Goal: Task Accomplishment & Management: Complete application form

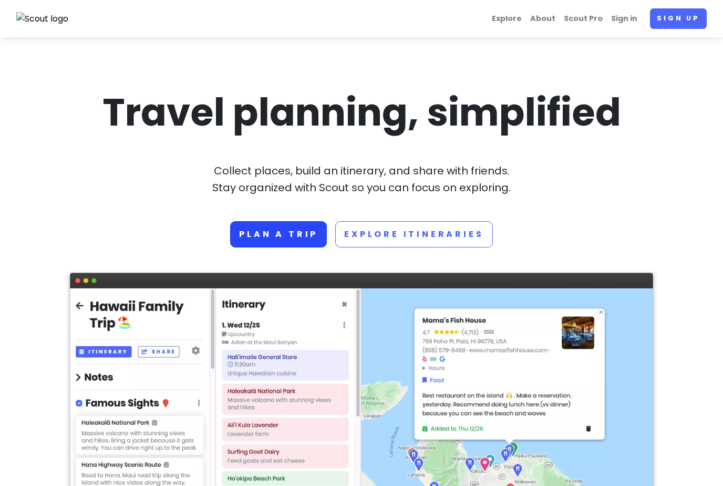
click at [259, 230] on link "Plan a trip" at bounding box center [278, 234] width 97 height 26
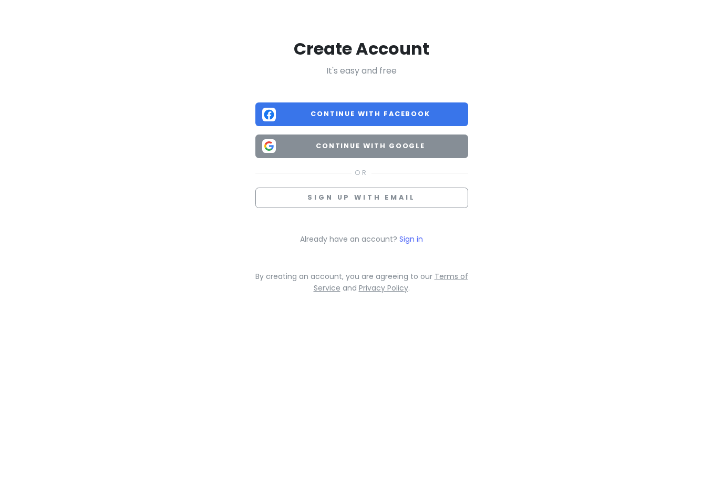
click at [266, 151] on img at bounding box center [269, 146] width 14 height 14
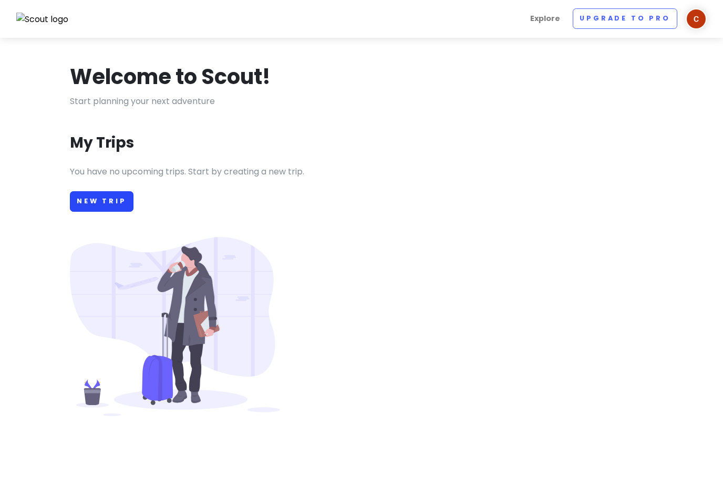
click at [105, 201] on link "New Trip" at bounding box center [102, 201] width 64 height 21
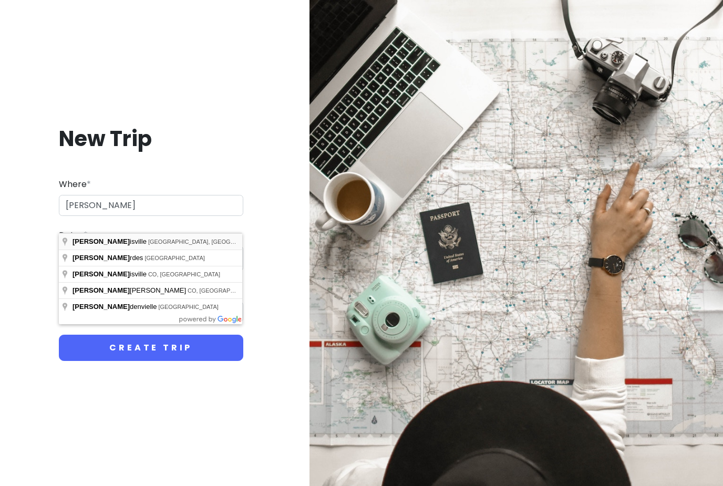
type input "[GEOGRAPHIC_DATA], [GEOGRAPHIC_DATA], [GEOGRAPHIC_DATA]"
type input "Louisville Trip"
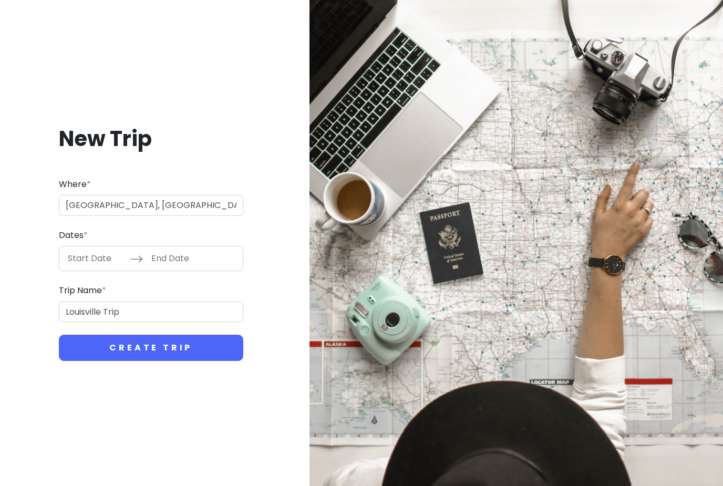
click at [78, 271] on input "Start Date" at bounding box center [96, 259] width 68 height 24
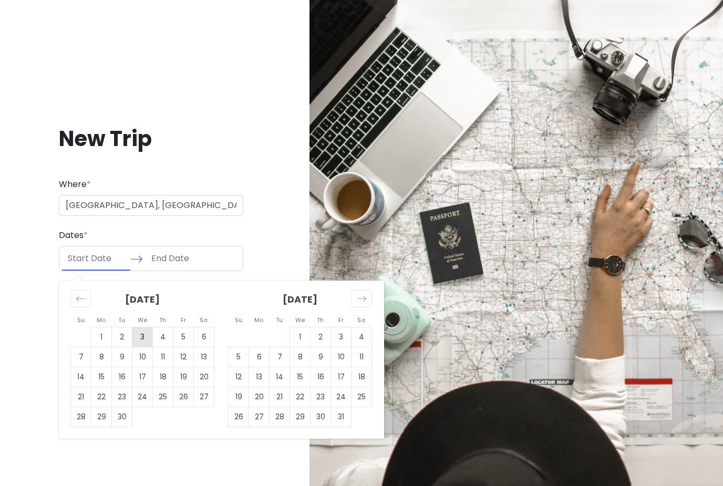
click at [145, 348] on td "3" at bounding box center [142, 338] width 21 height 20
type input "[DATE]"
click at [80, 368] on td "7" at bounding box center [81, 358] width 21 height 20
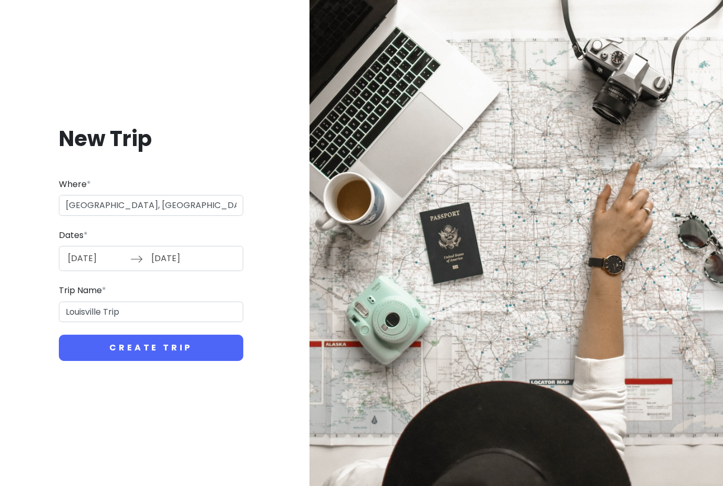
type input "[DATE]"
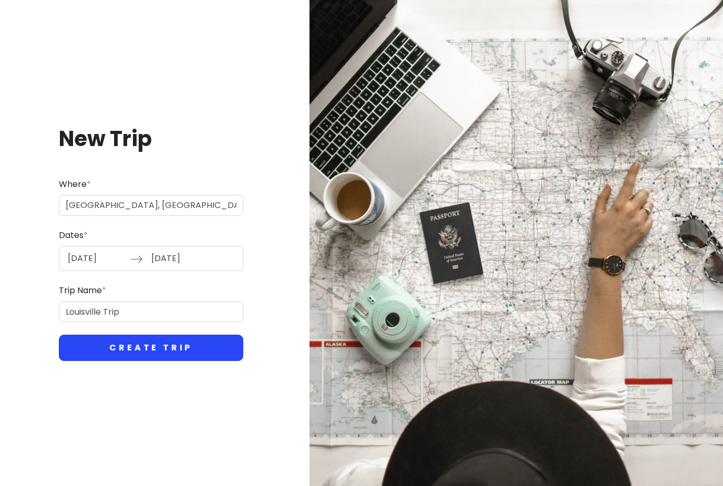
click at [84, 361] on button "Create Trip" at bounding box center [151, 348] width 185 height 26
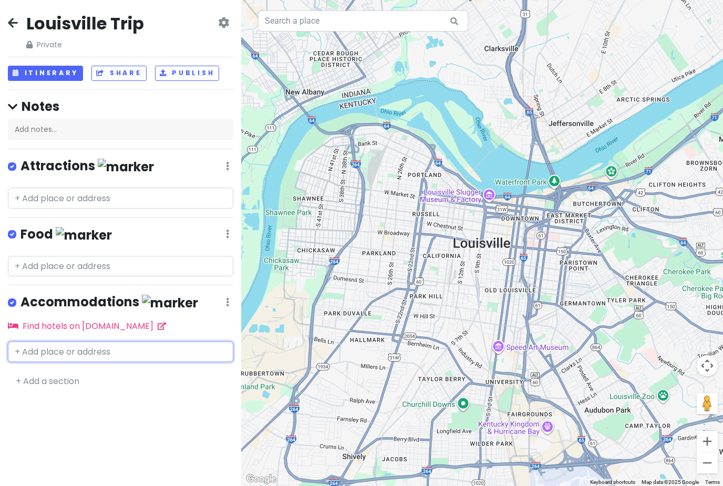
click at [55, 348] on input "text" at bounding box center [121, 352] width 226 height 21
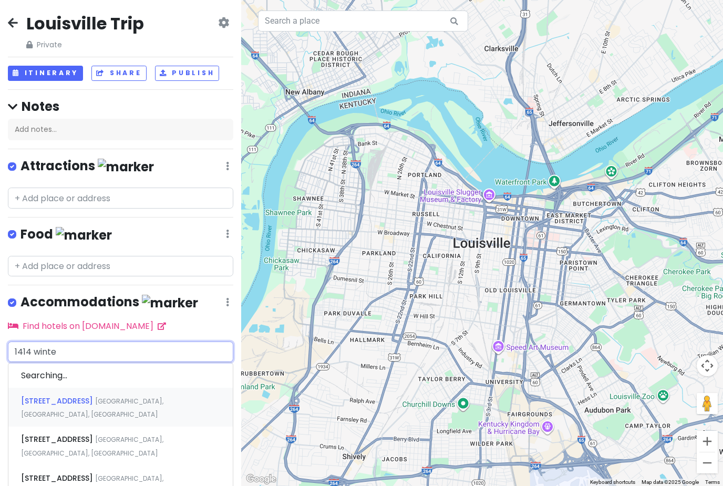
type input "1414 winter"
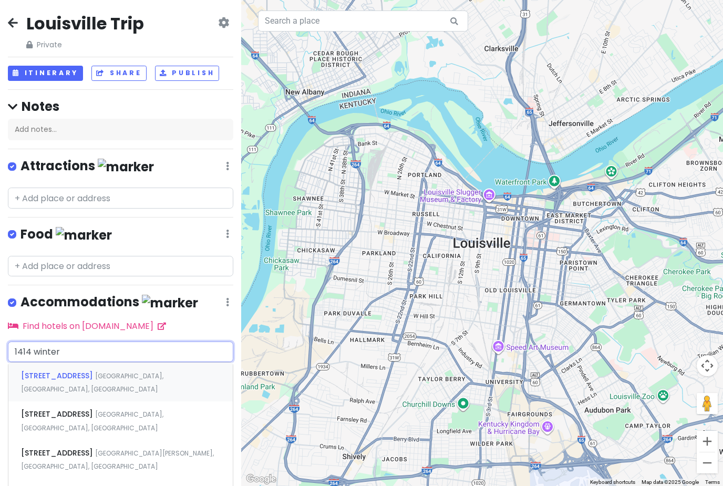
click at [44, 373] on span "[STREET_ADDRESS]" at bounding box center [58, 376] width 74 height 11
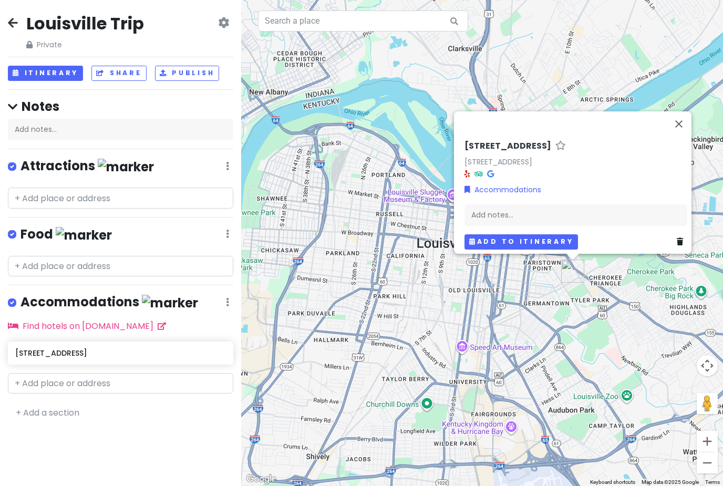
click at [518, 250] on button "Add to itinerary" at bounding box center [522, 242] width 114 height 15
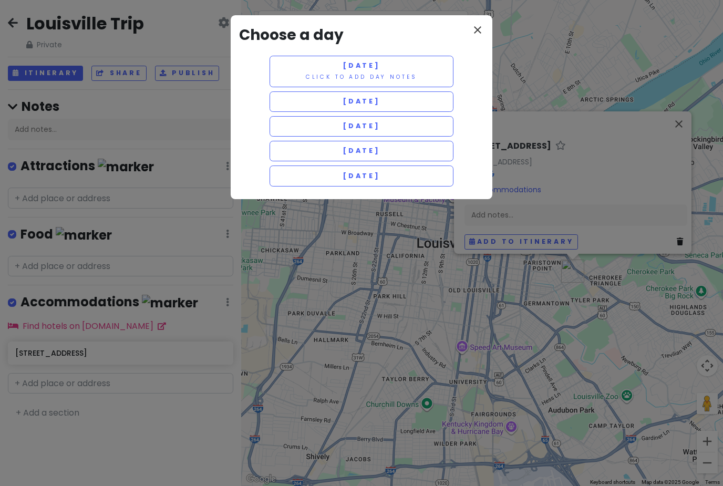
click at [481, 25] on icon "close" at bounding box center [478, 30] width 13 height 13
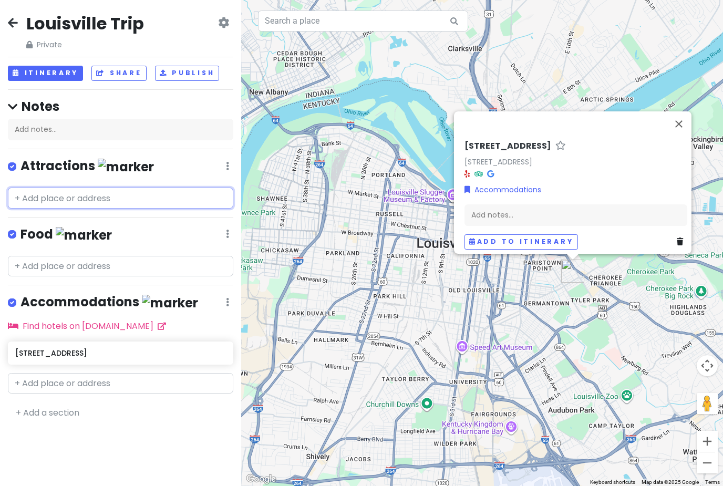
click at [38, 198] on input "text" at bounding box center [121, 198] width 226 height 21
type input "G"
click at [28, 258] on input "text" at bounding box center [121, 266] width 226 height 21
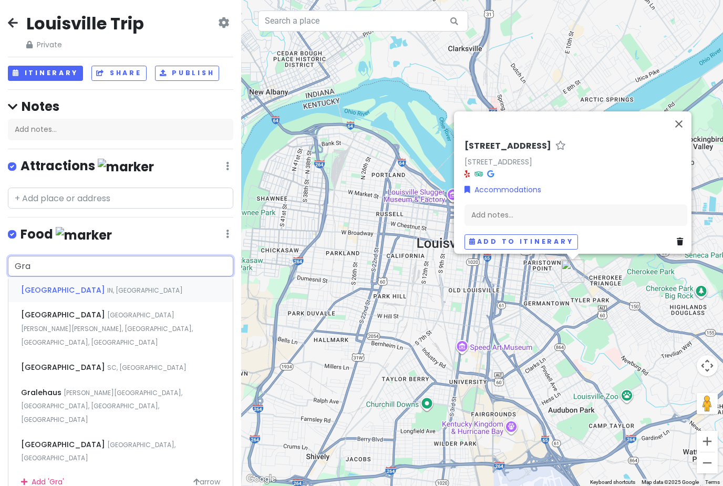
type input "Gral"
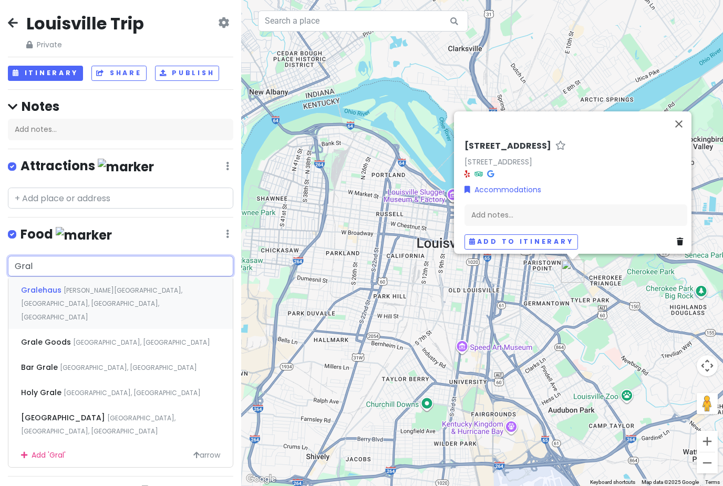
click at [33, 290] on span "Gralehaus" at bounding box center [42, 290] width 43 height 11
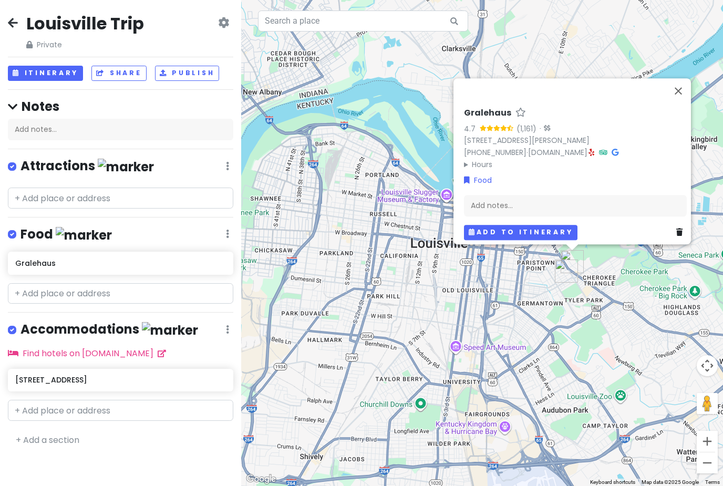
click at [496, 240] on button "Add to itinerary" at bounding box center [521, 232] width 114 height 15
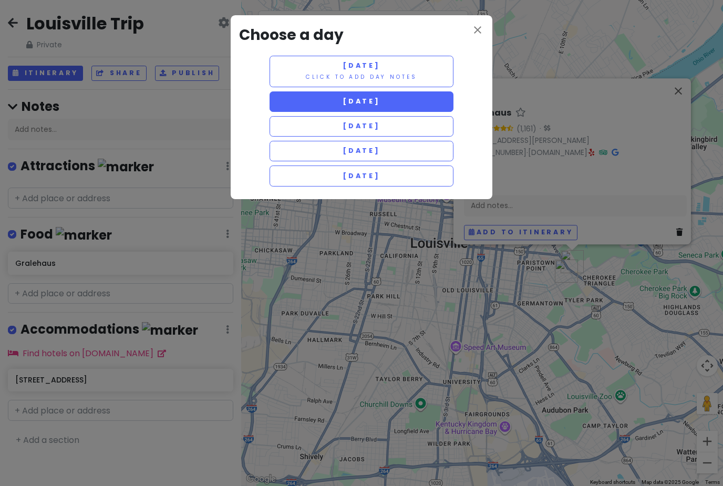
click at [377, 103] on span "[DATE]" at bounding box center [362, 101] width 38 height 9
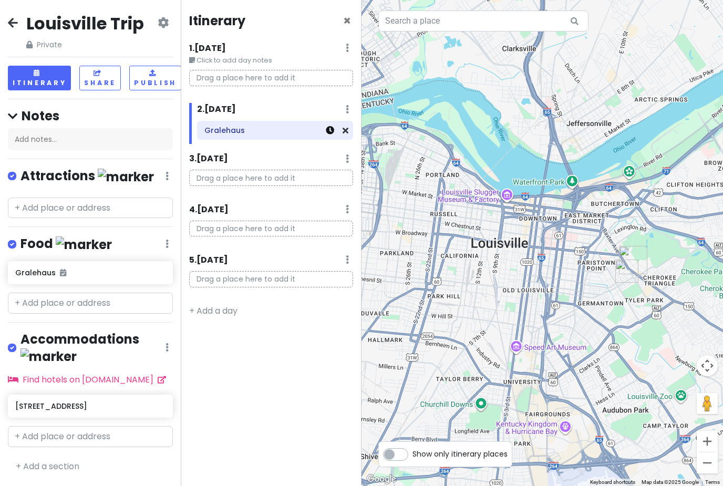
click at [326, 130] on icon at bounding box center [330, 130] width 8 height 8
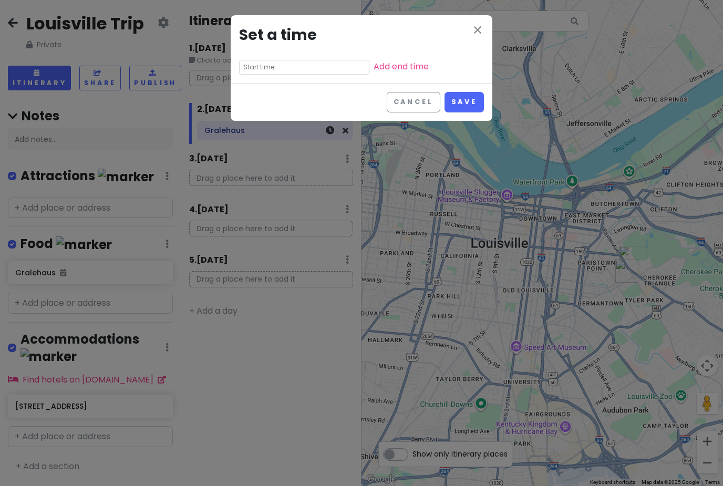
click at [270, 65] on input "text" at bounding box center [304, 67] width 130 height 15
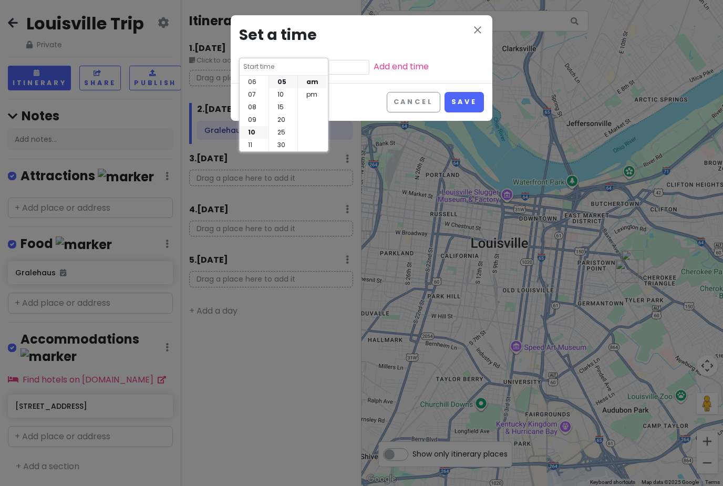
scroll to position [21, 0]
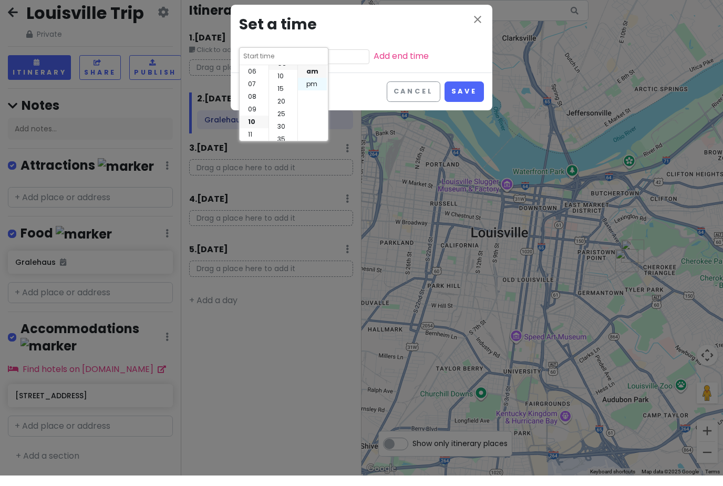
click at [314, 88] on li "pm" at bounding box center [312, 94] width 29 height 13
type input "10:05 pm"
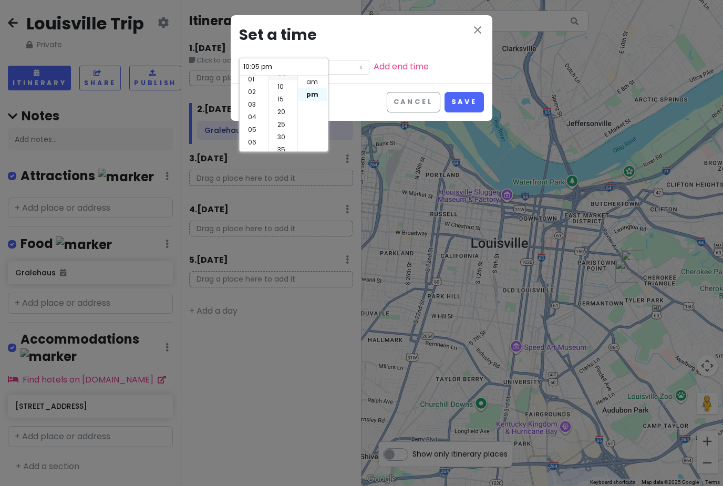
scroll to position [9, 0]
click at [251, 142] on li "06" at bounding box center [254, 148] width 29 height 13
type input "6:05 pm"
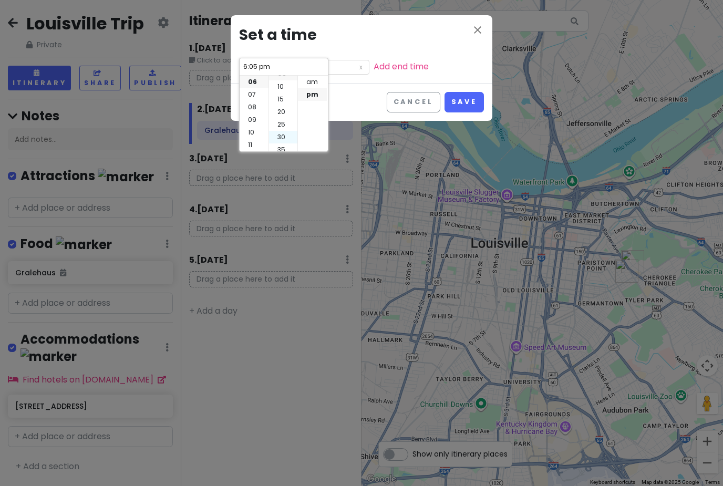
click at [281, 131] on li "30" at bounding box center [283, 137] width 28 height 13
type input "6:30 pm"
click at [464, 100] on button "Save" at bounding box center [464, 102] width 39 height 21
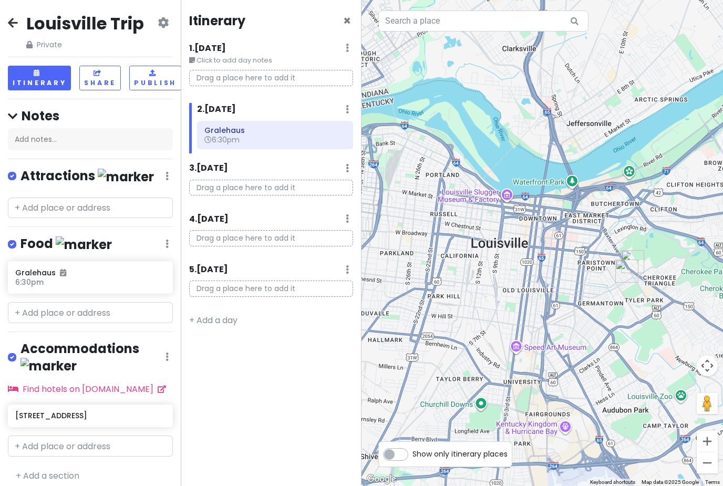
click at [163, 236] on div "Food Edit Reorder Delete List" at bounding box center [90, 247] width 165 height 22
click at [168, 240] on icon at bounding box center [167, 244] width 3 height 8
click at [92, 236] on div "Food Edit Reorder Delete List" at bounding box center [90, 247] width 165 height 22
click at [43, 236] on h4 "Food" at bounding box center [66, 244] width 91 height 17
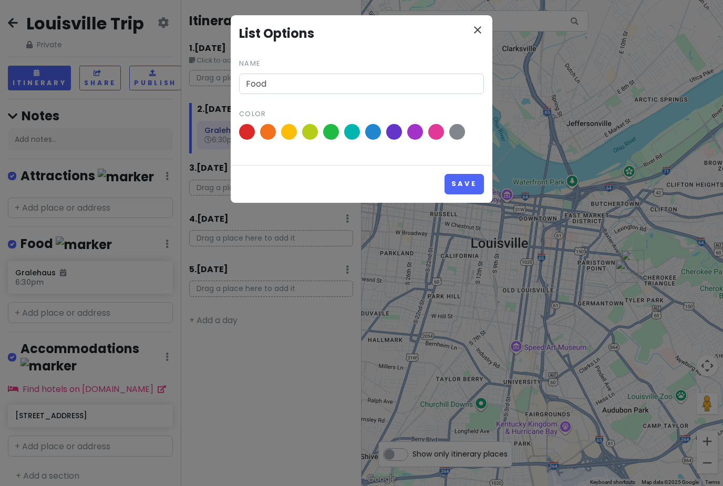
click at [476, 26] on icon "close" at bounding box center [478, 30] width 13 height 13
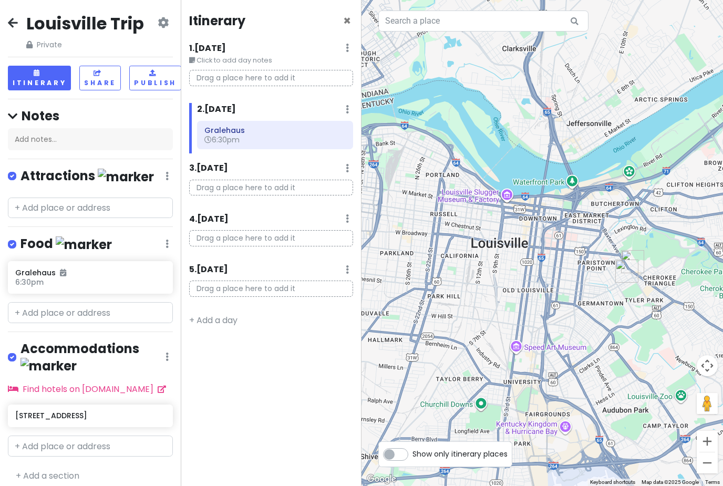
click at [40, 236] on h4 "Food" at bounding box center [66, 244] width 91 height 17
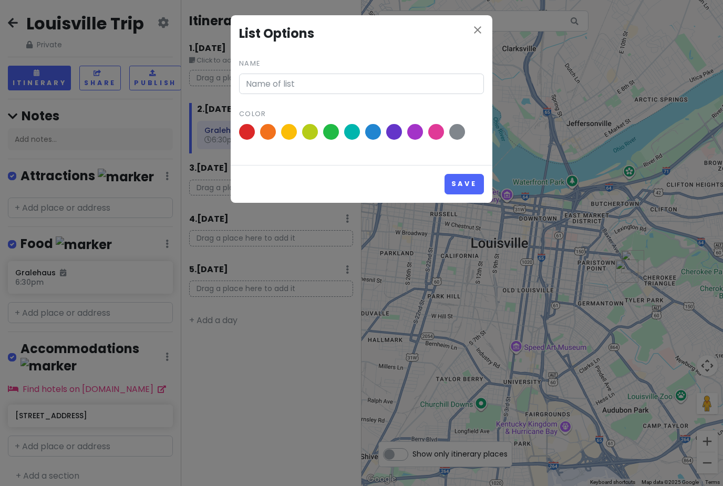
type input "Food"
click at [276, 83] on input "Food" at bounding box center [361, 84] width 245 height 21
click at [116, 273] on div "close List Options Name Food Color Save" at bounding box center [361, 243] width 723 height 486
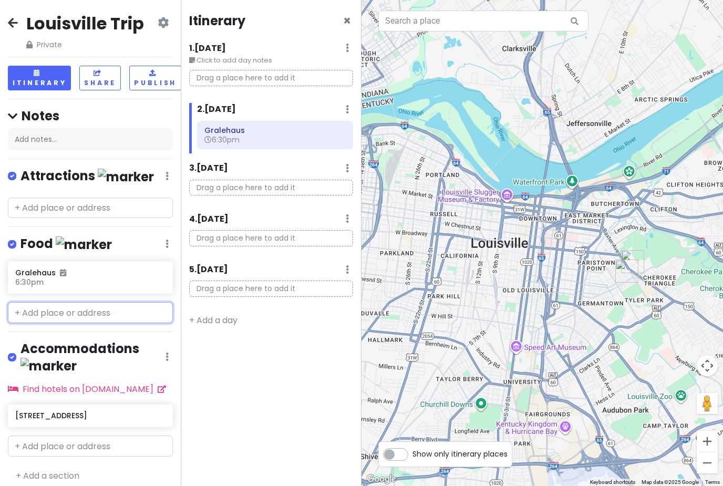
click at [45, 302] on input "text" at bounding box center [90, 312] width 165 height 21
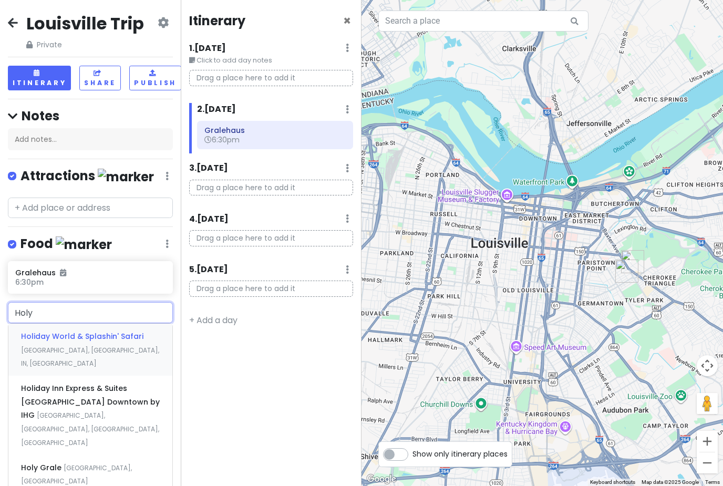
type input "Holy"
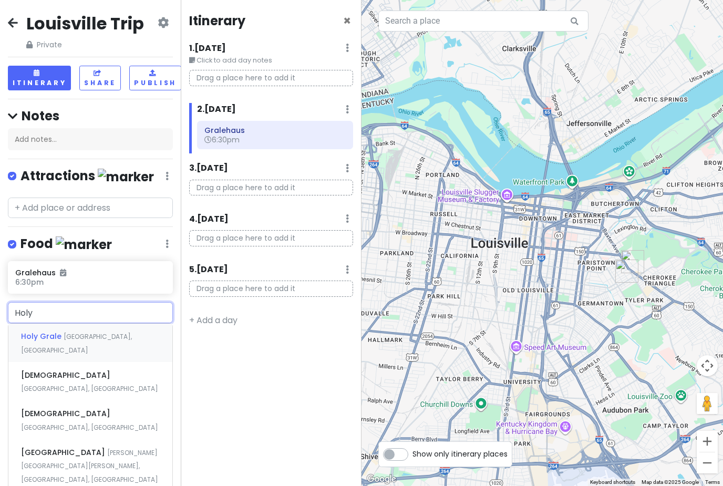
click at [26, 331] on span "Holy Grale" at bounding box center [42, 336] width 43 height 11
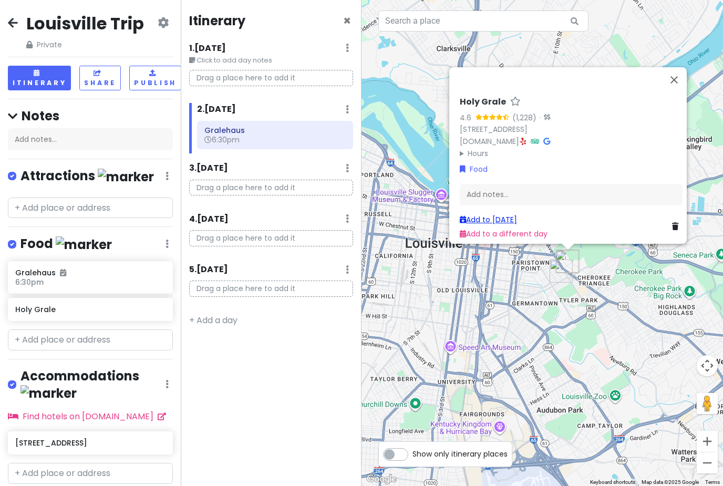
click at [487, 225] on link "Add to [DATE]" at bounding box center [488, 220] width 57 height 11
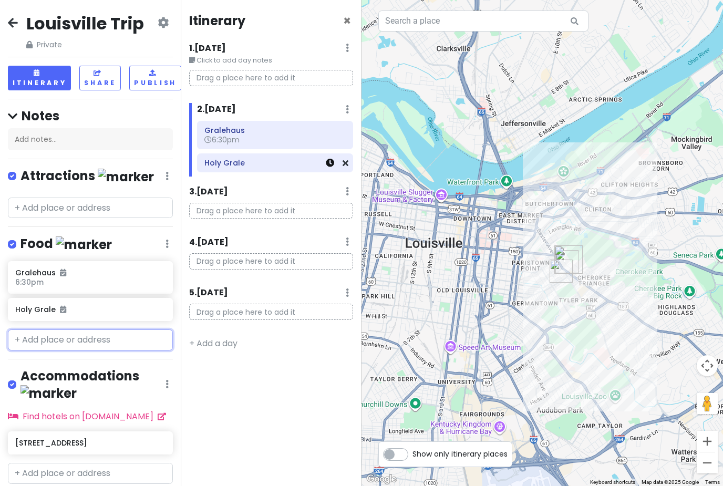
click at [330, 159] on icon at bounding box center [330, 163] width 8 height 8
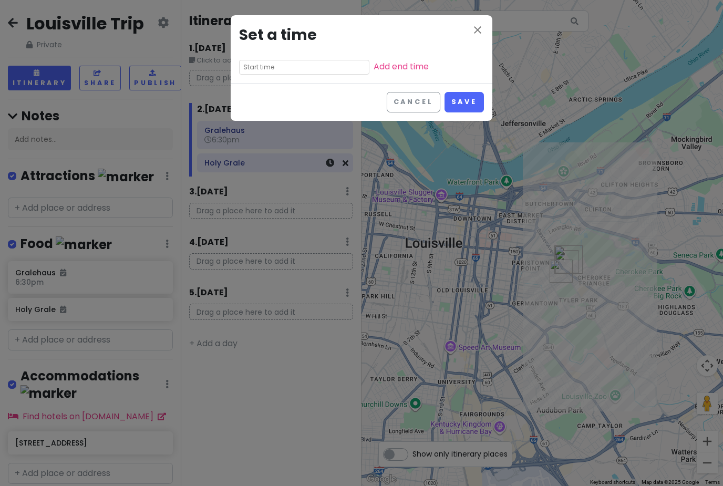
click at [258, 69] on input "text" at bounding box center [304, 67] width 130 height 15
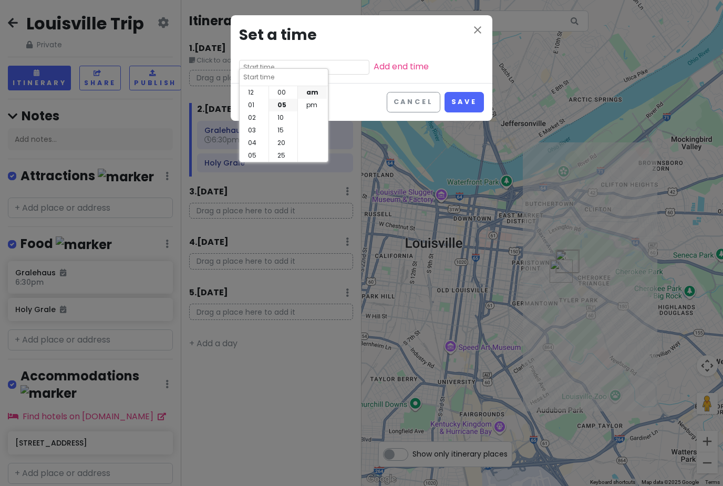
scroll to position [13, 0]
click at [250, 99] on li "07" at bounding box center [254, 105] width 29 height 13
type input "7:05 am"
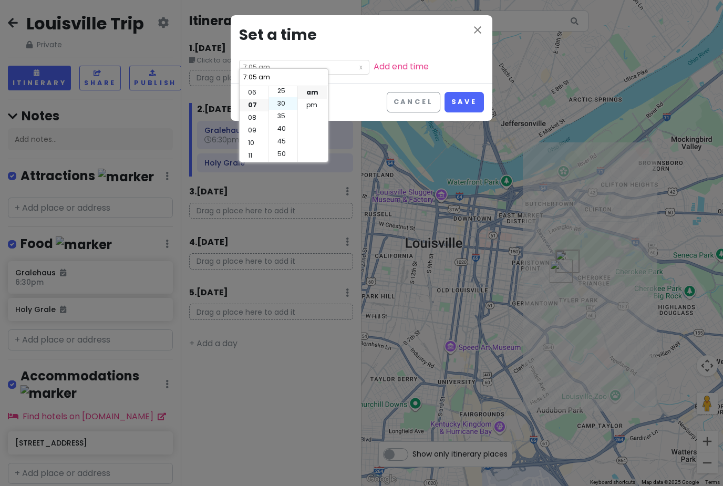
click at [282, 97] on li "30" at bounding box center [283, 103] width 28 height 13
type input "7:30 am"
click at [312, 99] on li "pm" at bounding box center [312, 105] width 29 height 13
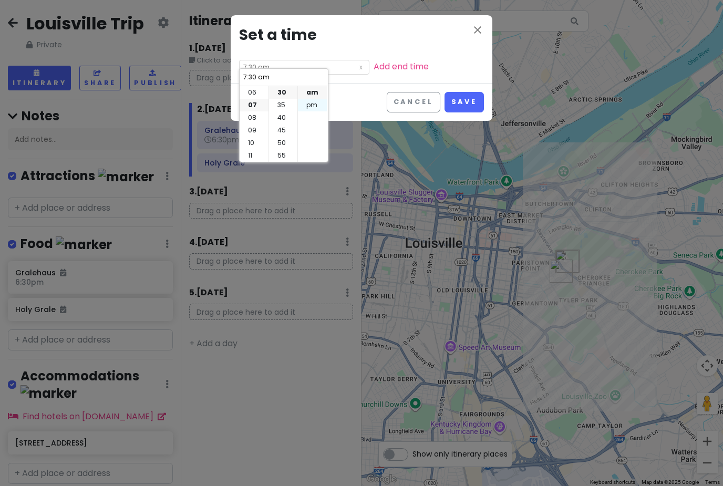
type input "7:30 pm"
click at [251, 99] on li "07" at bounding box center [254, 105] width 29 height 13
click at [462, 100] on button "Save" at bounding box center [464, 102] width 39 height 21
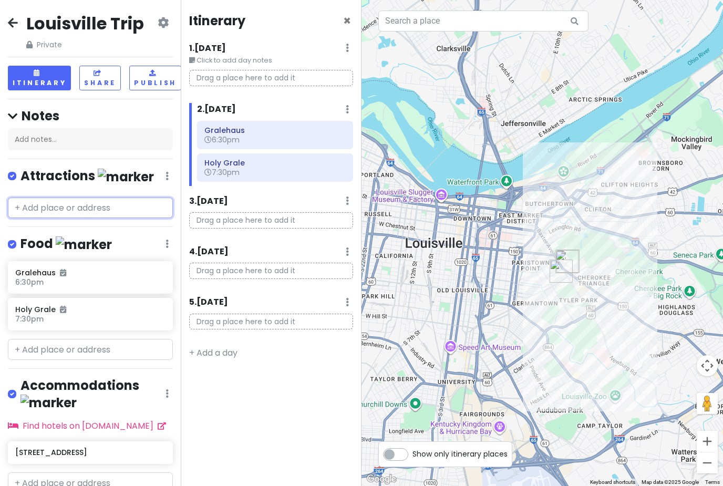
click at [53, 198] on input "text" at bounding box center [90, 208] width 165 height 21
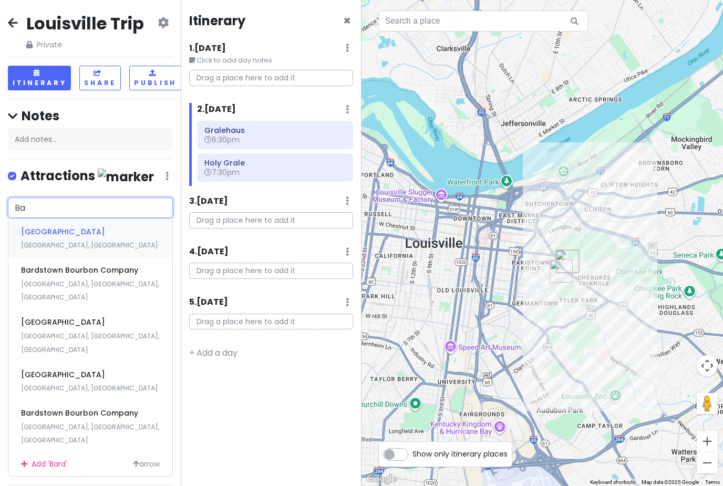
type input "B"
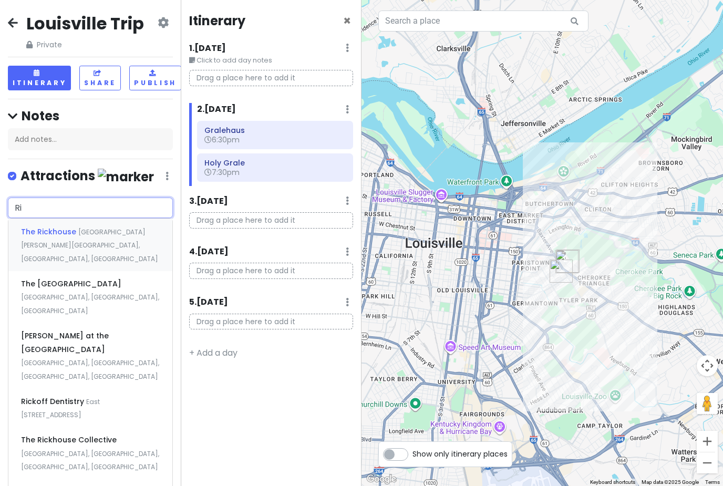
type input "R"
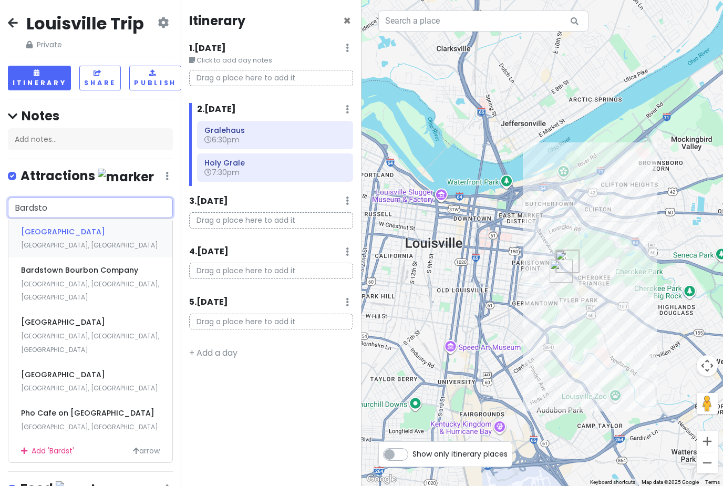
type input "Bardstow"
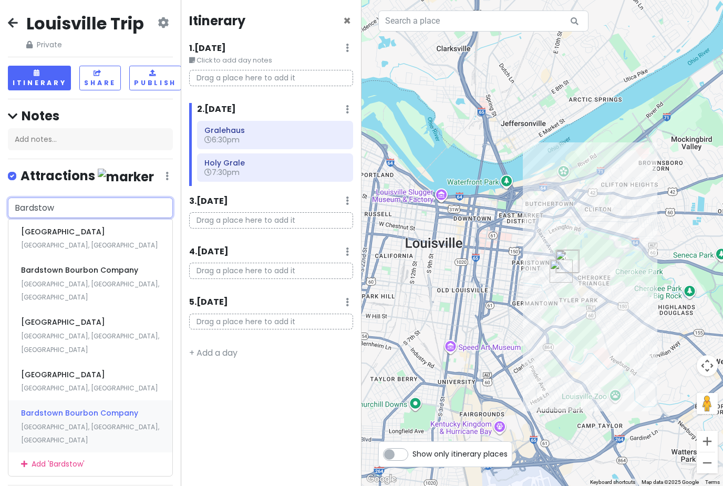
click at [37, 408] on span "Bardstown Bourbon Company" at bounding box center [79, 413] width 117 height 11
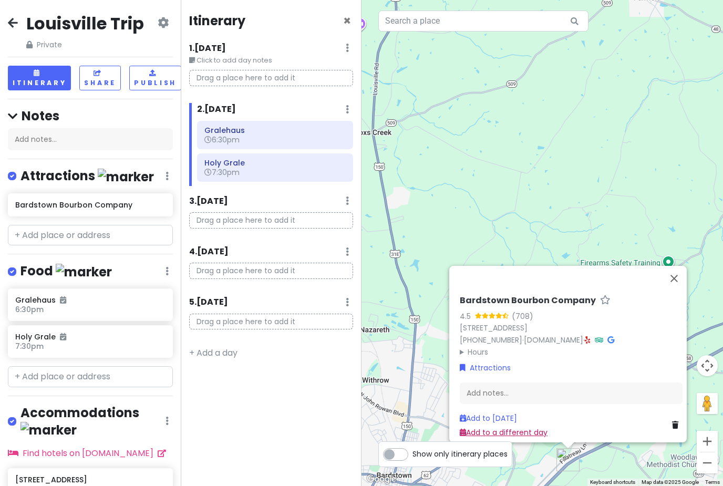
click at [472, 437] on link "Add to a different day" at bounding box center [504, 432] width 88 height 11
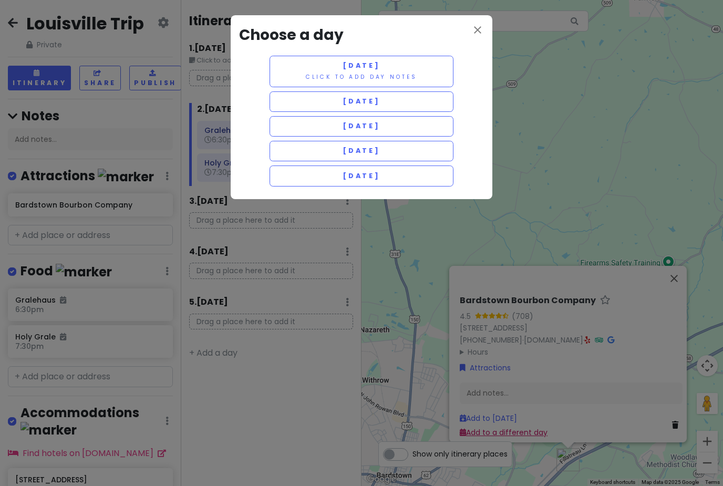
scroll to position [0, 0]
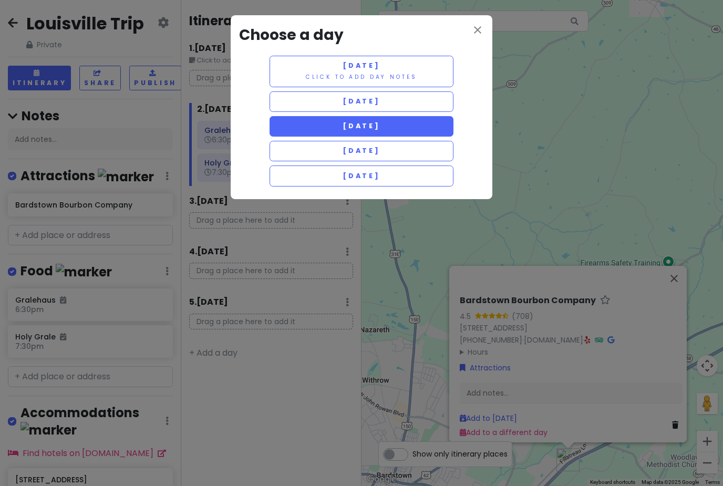
click at [303, 135] on button "[DATE]" at bounding box center [362, 126] width 184 height 21
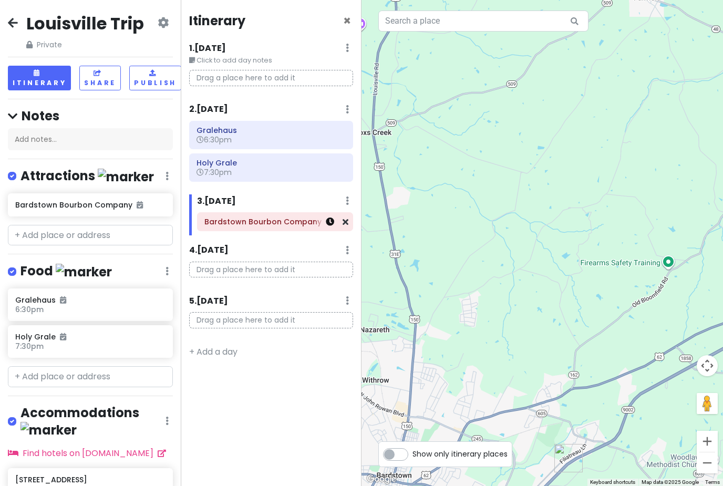
click at [330, 221] on icon at bounding box center [330, 222] width 8 height 8
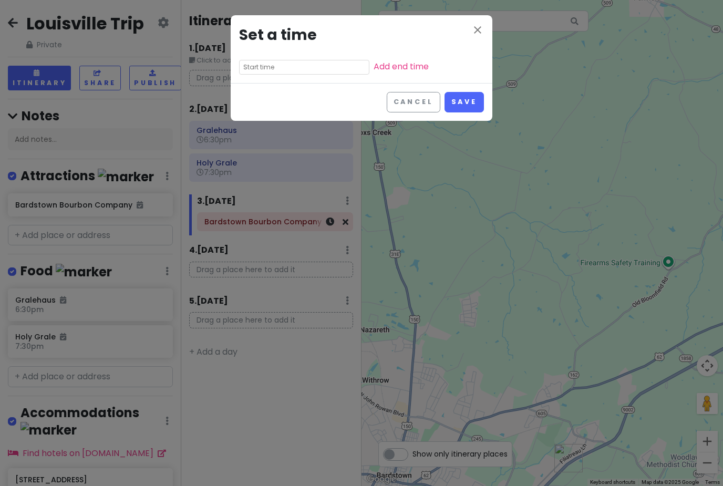
click at [264, 73] on input "text" at bounding box center [304, 67] width 130 height 15
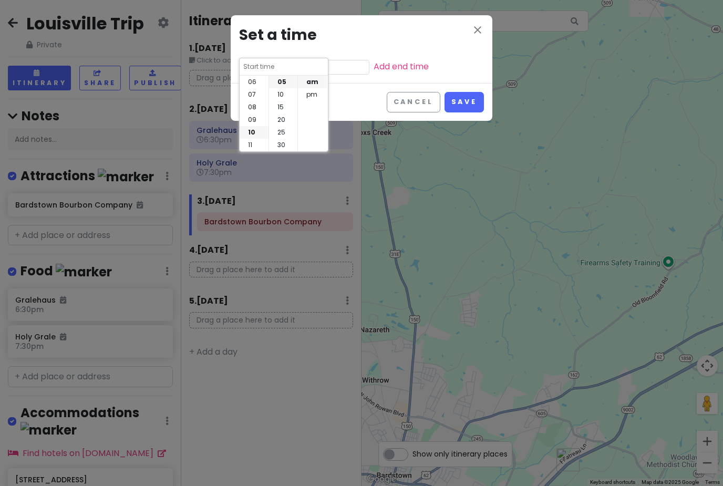
scroll to position [76, 0]
click at [309, 88] on li "pm" at bounding box center [312, 94] width 29 height 13
type input "10:05 pm"
click at [309, 86] on li "am" at bounding box center [312, 92] width 29 height 13
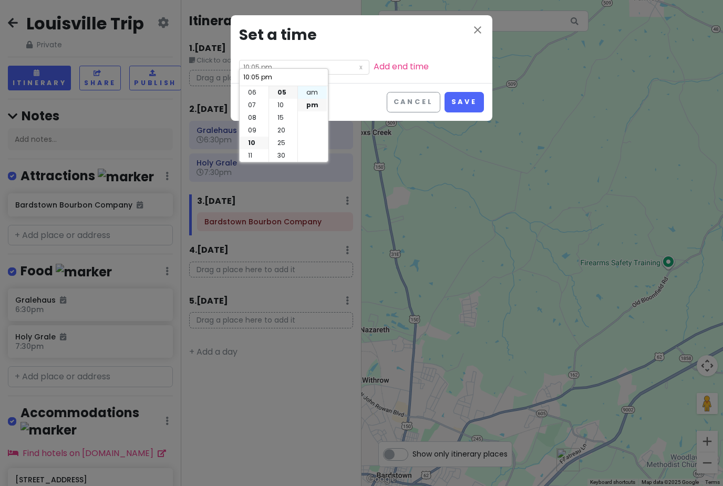
type input "10:05 am"
click at [249, 137] on li "10" at bounding box center [254, 143] width 29 height 13
click at [280, 149] on li "30" at bounding box center [283, 155] width 28 height 13
type input "10:30 am"
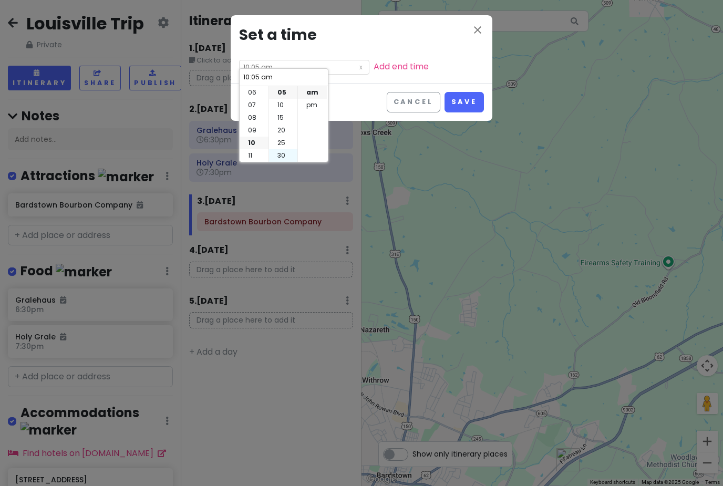
type input "10:30 am"
click at [457, 97] on button "Save" at bounding box center [464, 102] width 39 height 21
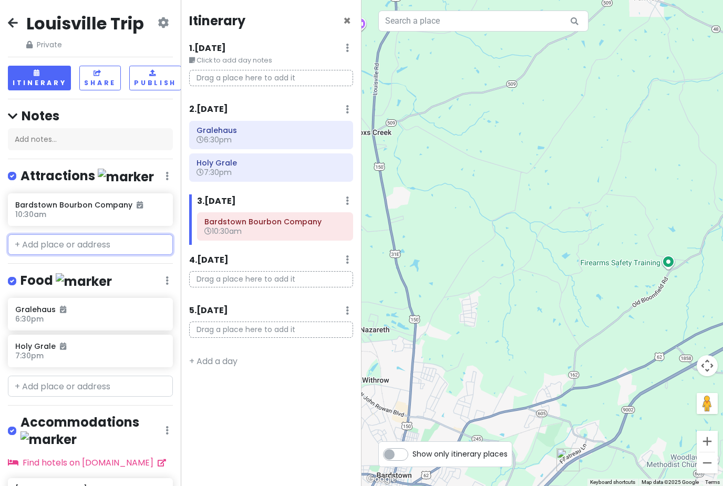
click at [37, 235] on input "text" at bounding box center [90, 245] width 165 height 21
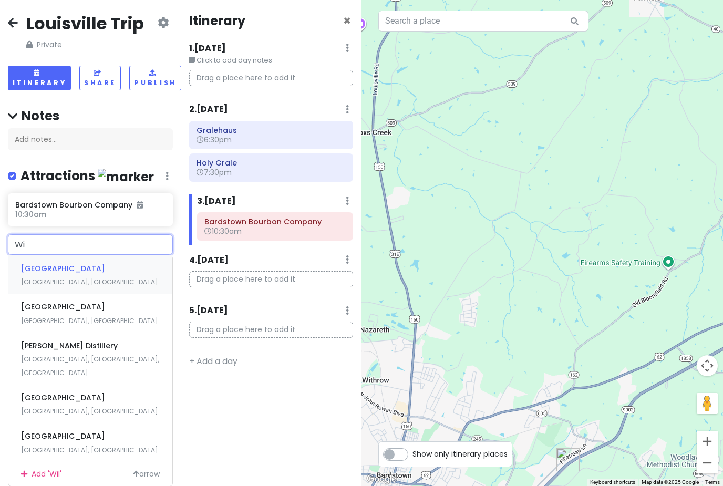
type input "W"
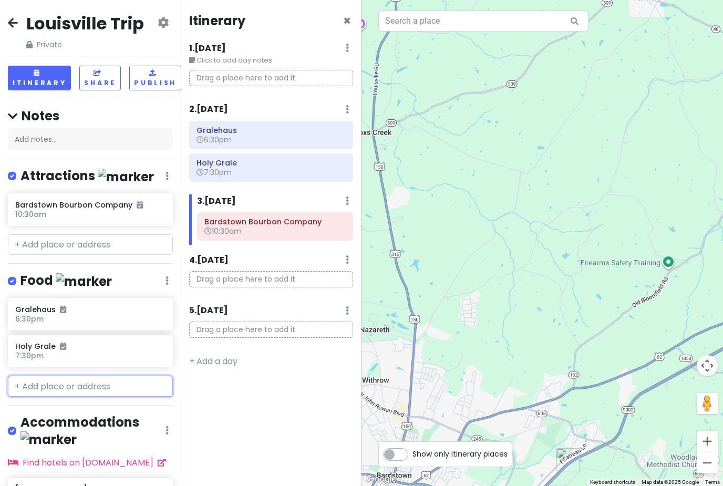
click at [39, 378] on input "text" at bounding box center [90, 386] width 165 height 21
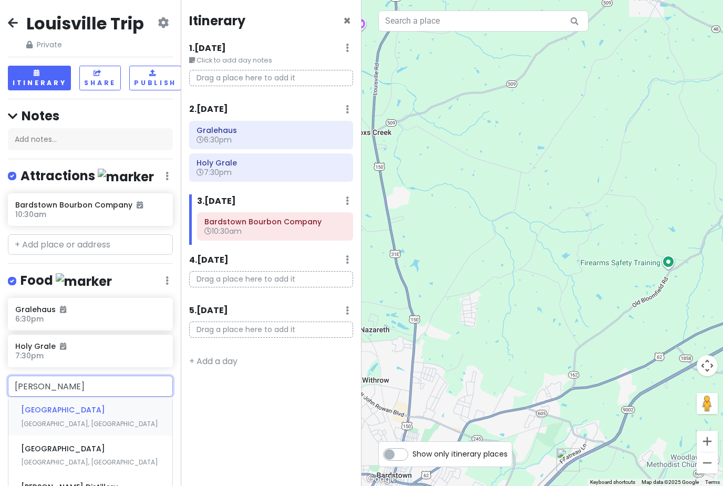
type input "[PERSON_NAME]"
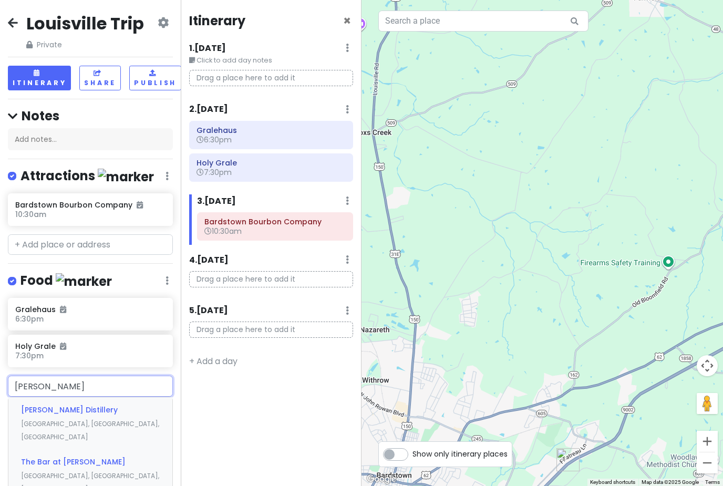
click at [37, 457] on span "The Bar at [PERSON_NAME]" at bounding box center [73, 462] width 105 height 11
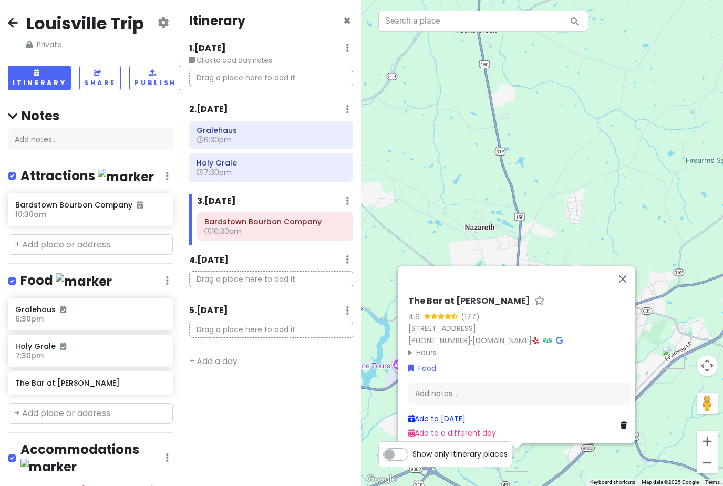
click at [440, 417] on link "Add to [DATE]" at bounding box center [437, 419] width 57 height 11
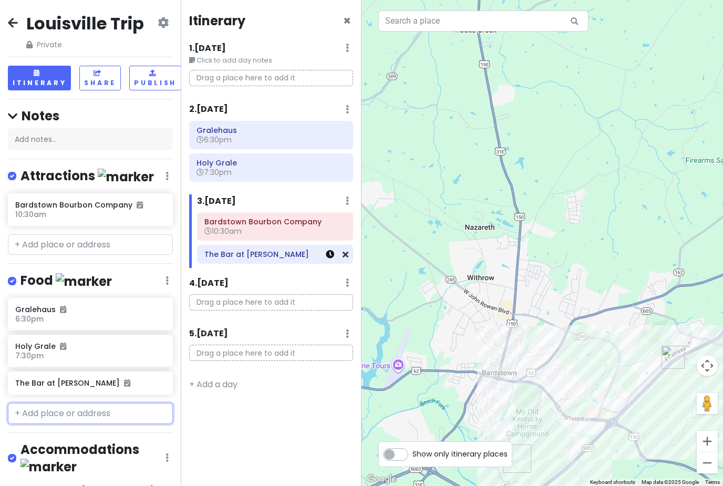
click at [327, 250] on icon at bounding box center [330, 254] width 8 height 8
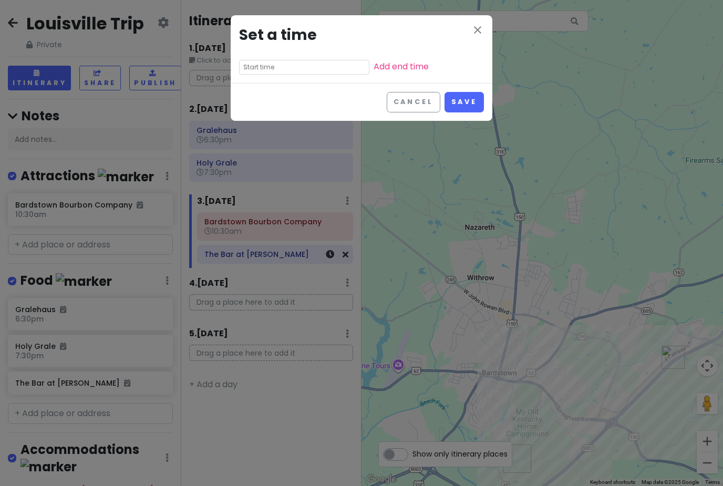
click at [256, 62] on input "text" at bounding box center [304, 67] width 130 height 15
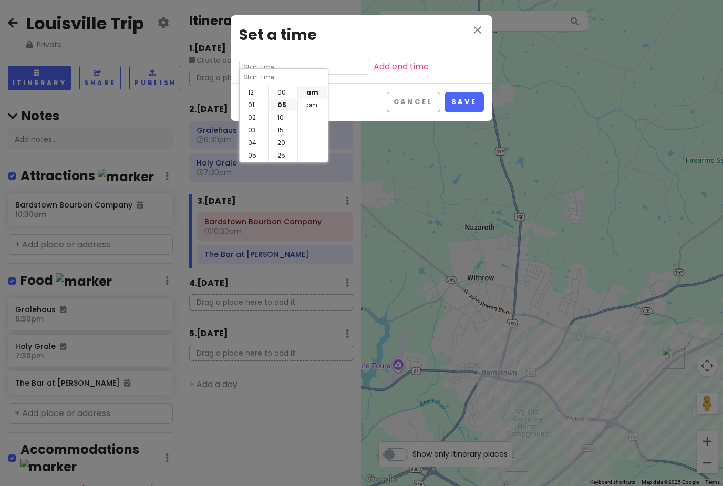
scroll to position [13, 0]
click at [309, 99] on li "pm" at bounding box center [312, 105] width 29 height 13
type input "10:05 pm"
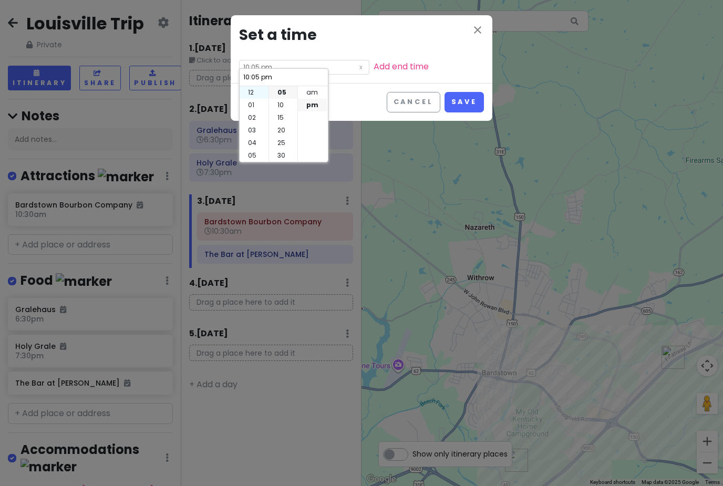
click at [252, 86] on li "12" at bounding box center [254, 92] width 29 height 13
type input "12:05 pm"
click at [282, 149] on li "30" at bounding box center [283, 155] width 28 height 13
type input "12:30 pm"
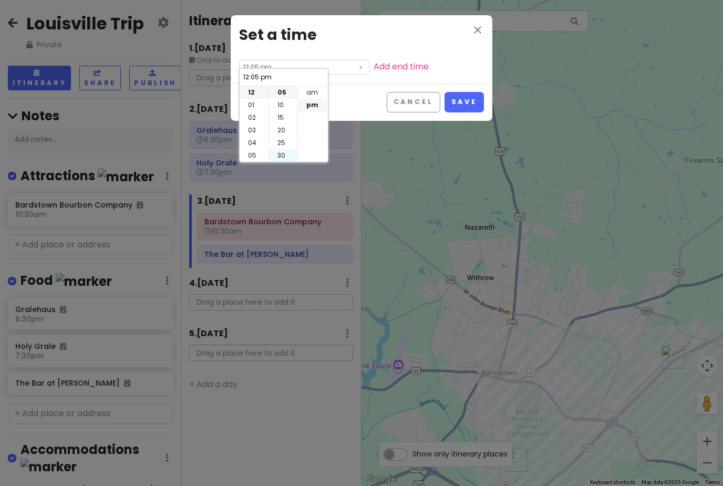
type input "12:30 pm"
click at [464, 98] on button "Save" at bounding box center [464, 102] width 39 height 21
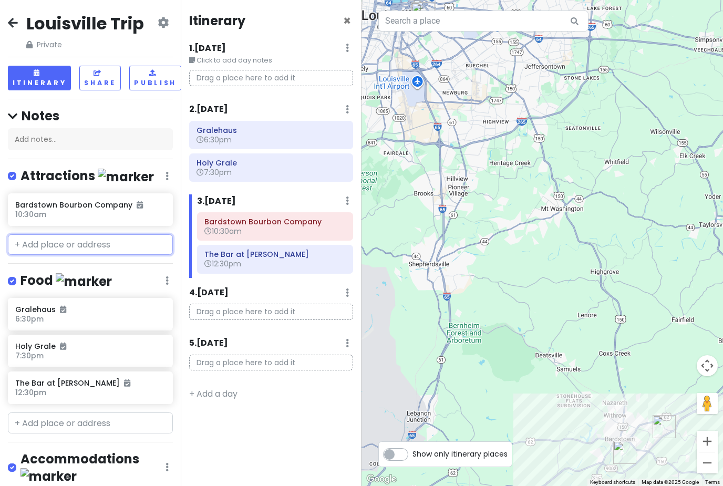
click at [48, 235] on input "text" at bounding box center [90, 245] width 165 height 21
click at [283, 103] on div "2 . [DATE] Add Day Notes Delete Day" at bounding box center [271, 112] width 164 height 18
click at [346, 105] on icon at bounding box center [347, 109] width 3 height 8
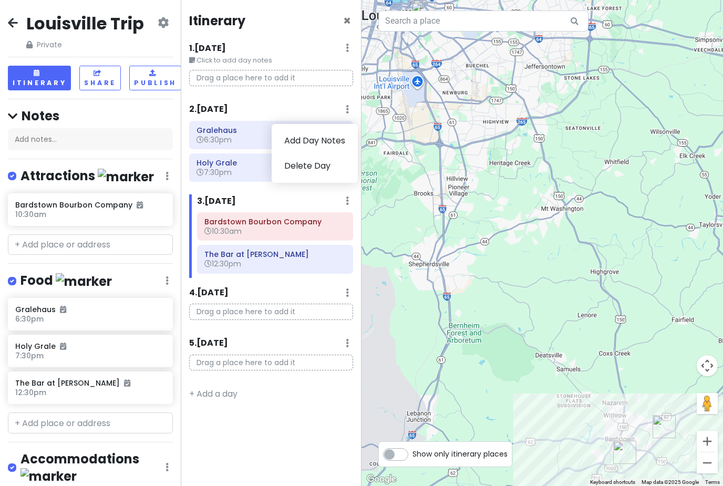
click at [251, 103] on div "2 . [DATE] Add Day Notes Delete Day" at bounding box center [271, 112] width 164 height 18
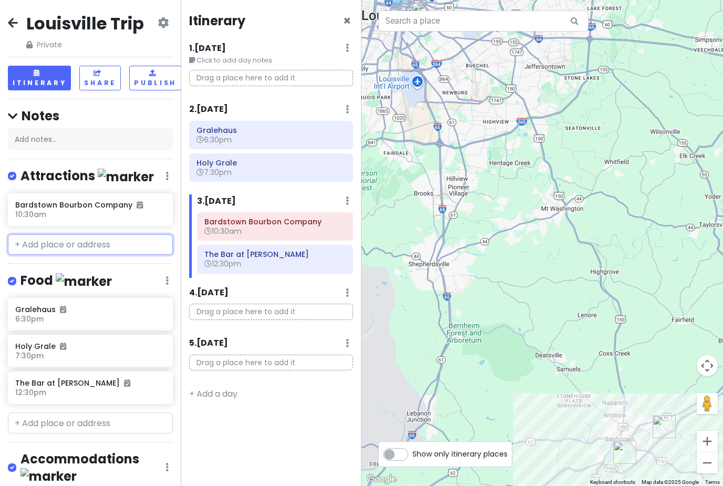
click at [123, 235] on input "text" at bounding box center [90, 245] width 165 height 21
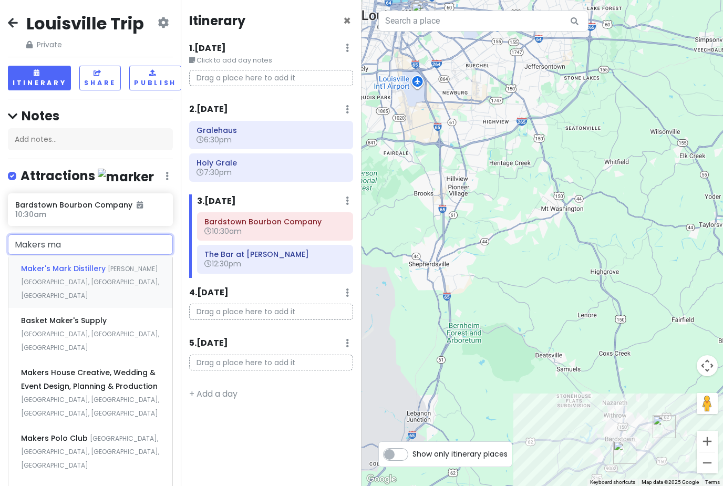
type input "Makers mar"
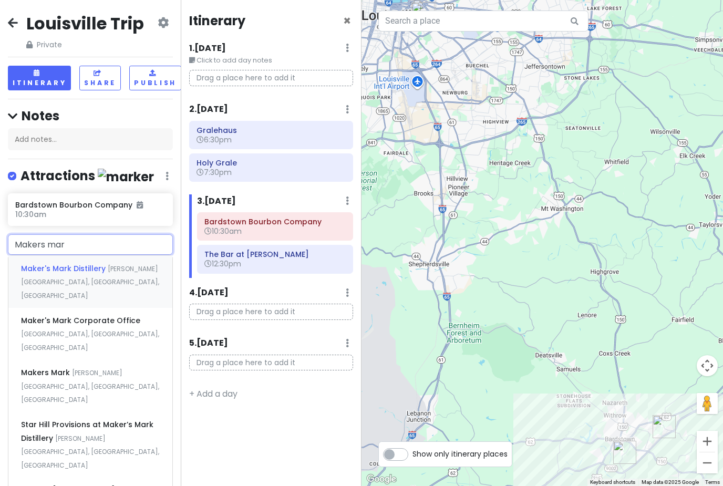
click at [60, 262] on div "Maker's Mark Distillery [PERSON_NAME][GEOGRAPHIC_DATA], [GEOGRAPHIC_DATA], [GEO…" at bounding box center [90, 282] width 164 height 52
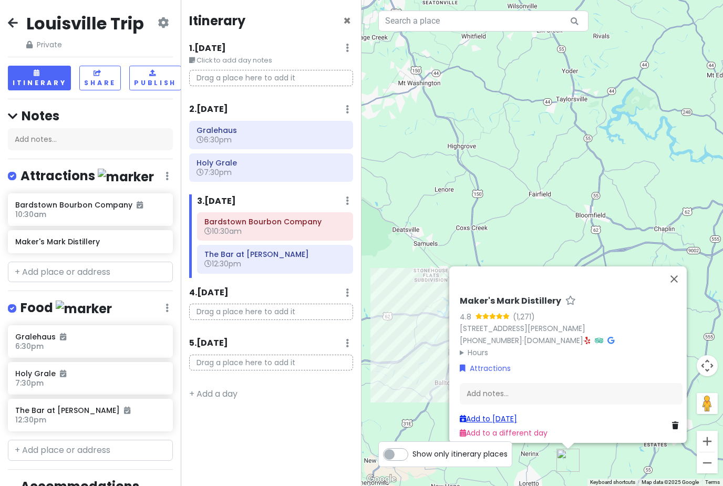
click at [484, 422] on link "Add to [DATE]" at bounding box center [488, 419] width 57 height 11
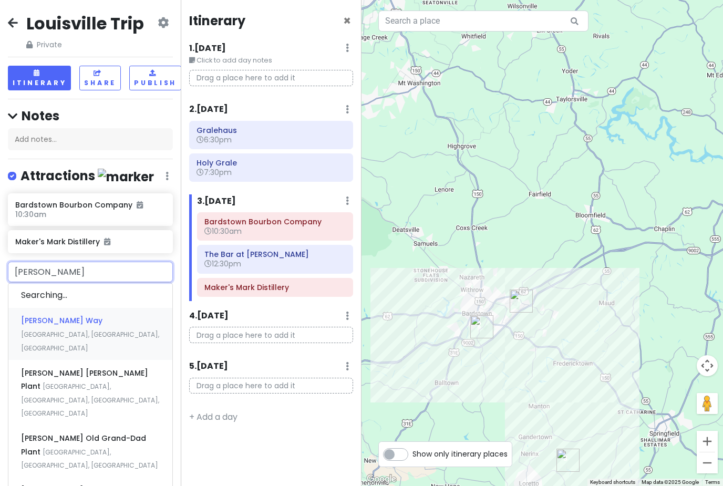
type input "[PERSON_NAME]"
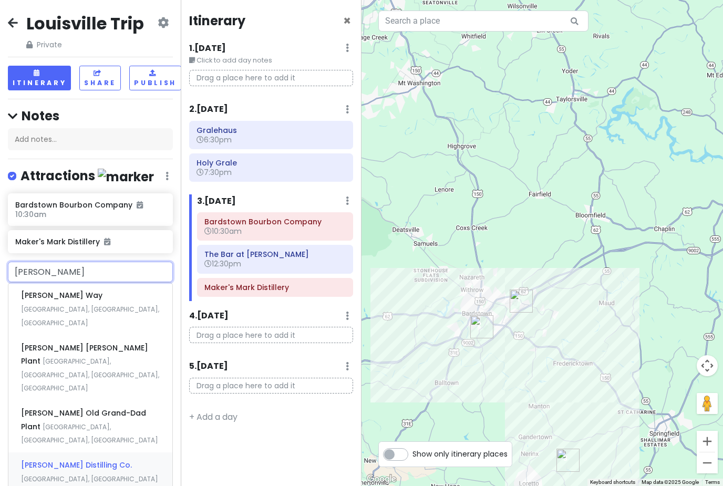
click at [35, 460] on span "[PERSON_NAME] Distilling Co." at bounding box center [76, 465] width 111 height 11
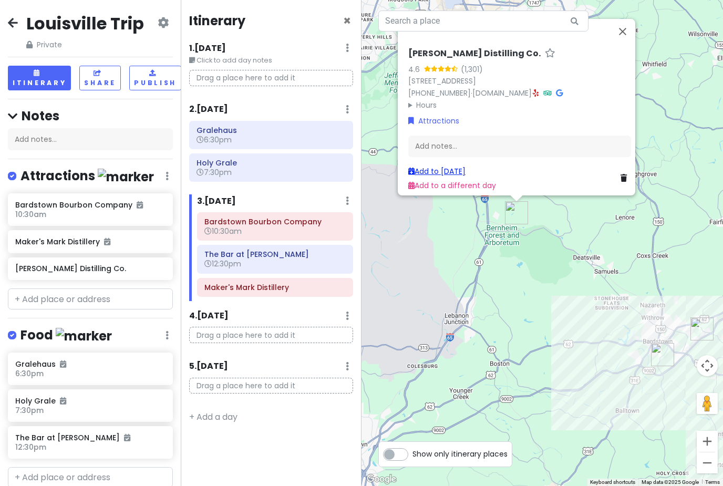
click at [440, 170] on link "Add to [DATE]" at bounding box center [437, 171] width 57 height 11
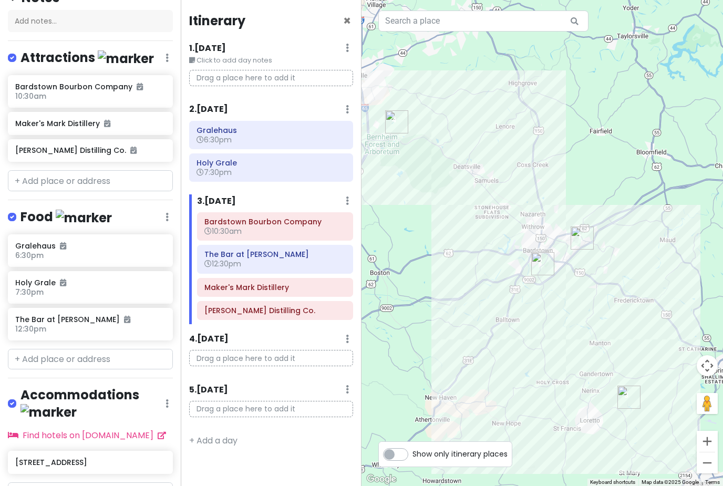
scroll to position [118, 0]
click at [348, 197] on icon at bounding box center [347, 201] width 3 height 8
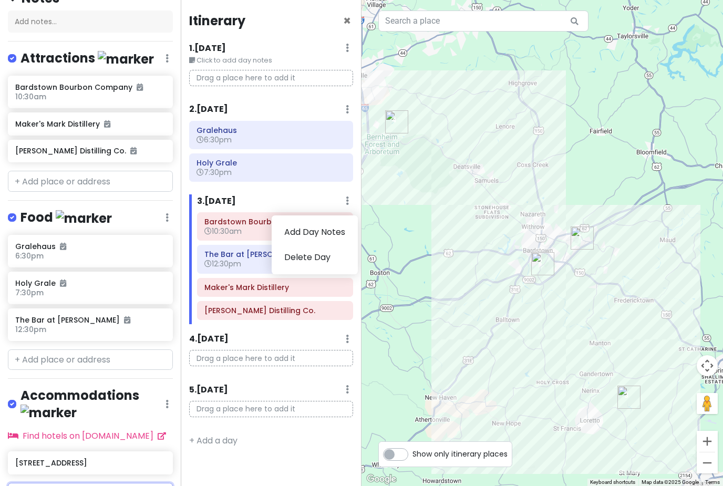
click at [45, 483] on input "text" at bounding box center [90, 493] width 165 height 21
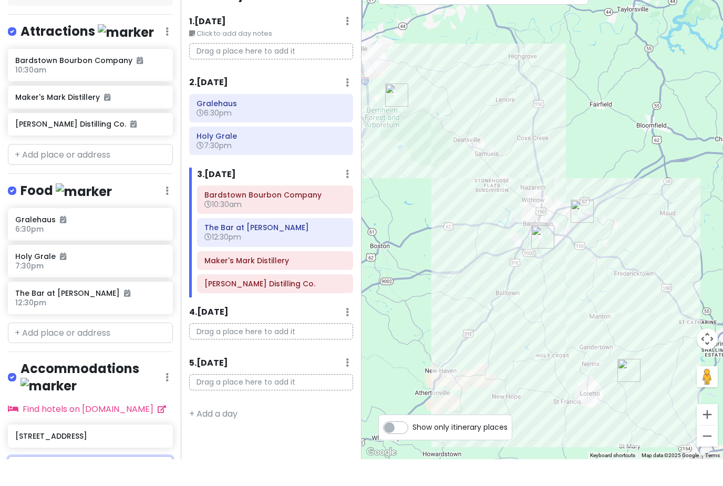
scroll to position [34, 0]
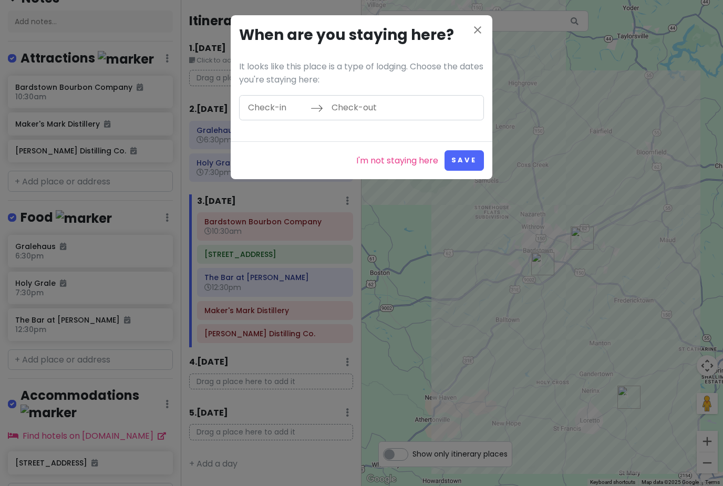
click at [273, 110] on input "Check-in" at bounding box center [276, 108] width 68 height 24
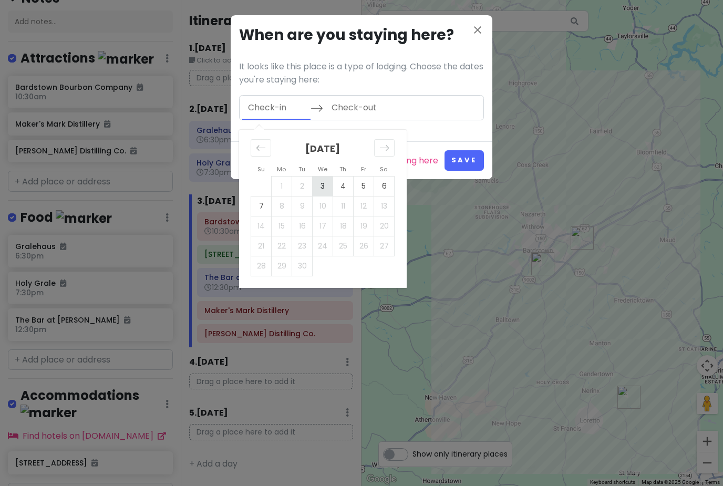
click at [327, 181] on td "3" at bounding box center [323, 186] width 21 height 20
type input "[DATE]"
click at [260, 203] on td "7" at bounding box center [261, 206] width 21 height 20
type input "[DATE]"
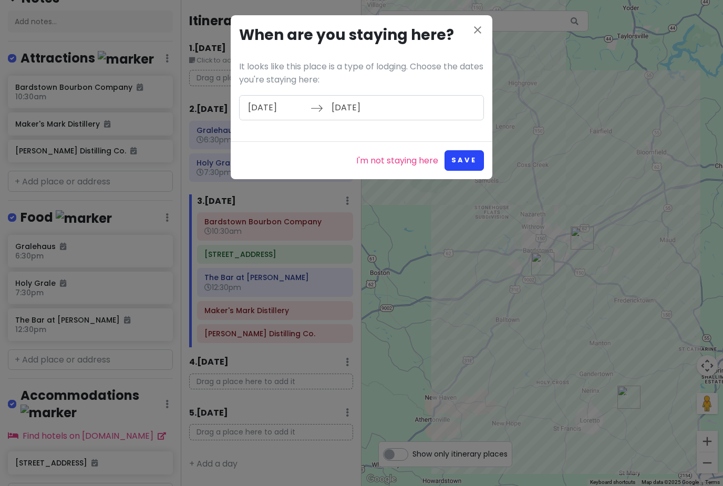
click at [468, 157] on button "Save" at bounding box center [464, 160] width 39 height 21
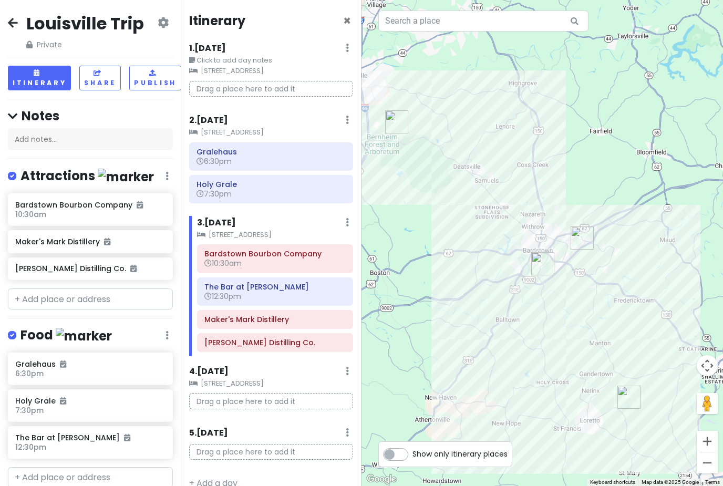
scroll to position [0, 0]
click at [221, 237] on small "[STREET_ADDRESS]" at bounding box center [275, 235] width 156 height 11
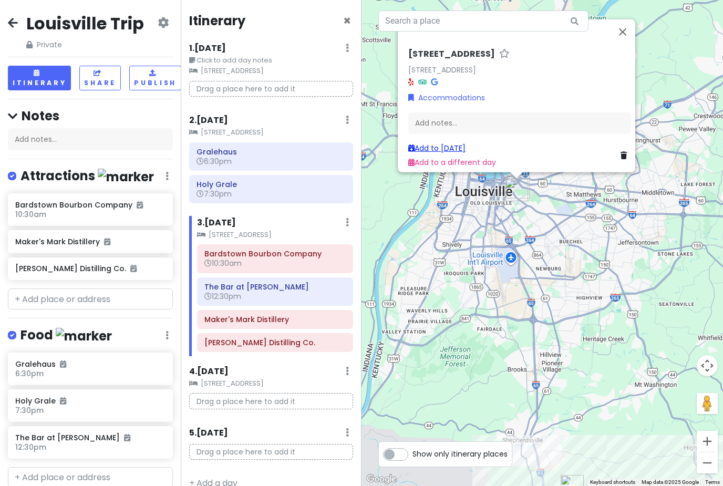
click at [438, 154] on link "Add to [DATE]" at bounding box center [437, 148] width 57 height 11
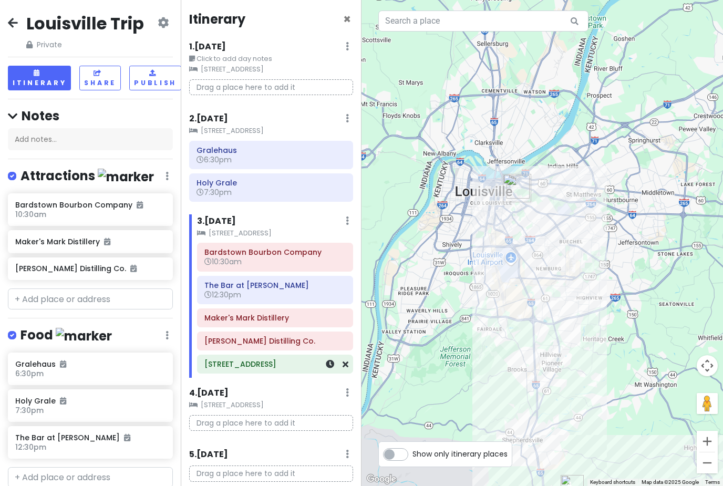
scroll to position [26, 0]
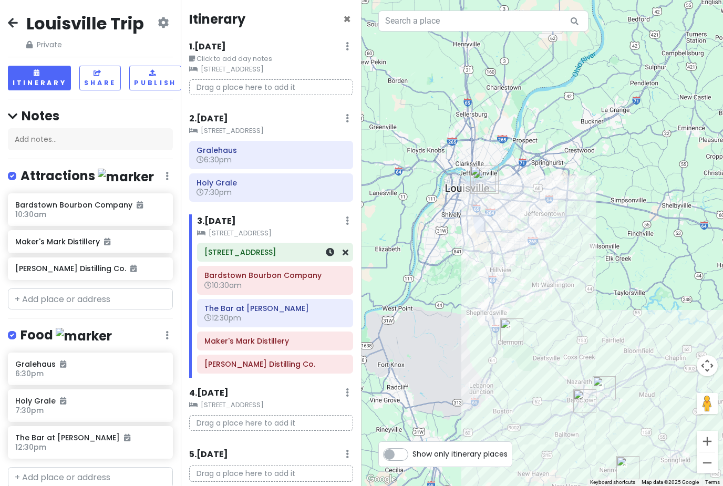
click at [282, 248] on h6 "[STREET_ADDRESS]" at bounding box center [275, 252] width 141 height 9
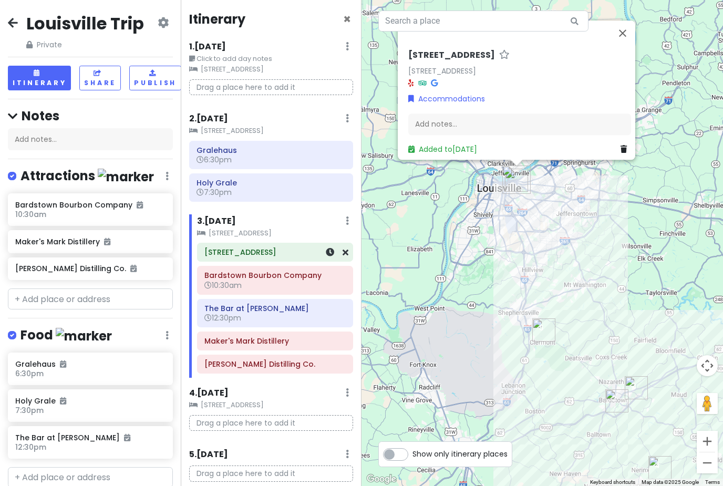
click at [346, 217] on icon at bounding box center [347, 221] width 3 height 8
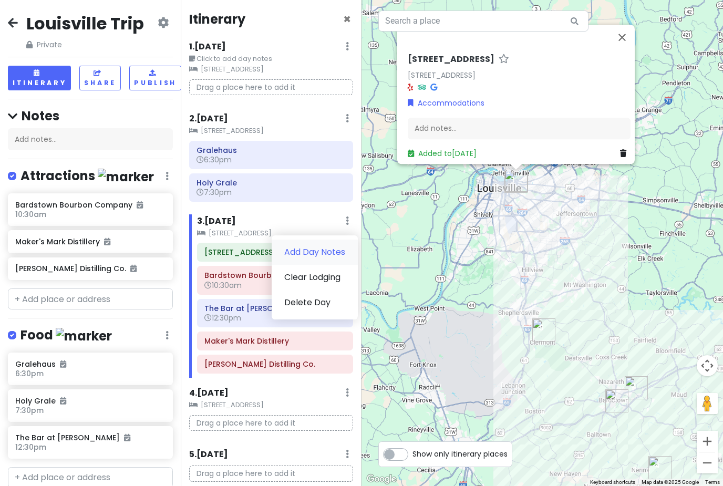
click at [324, 240] on link "Add Day Notes" at bounding box center [315, 252] width 86 height 25
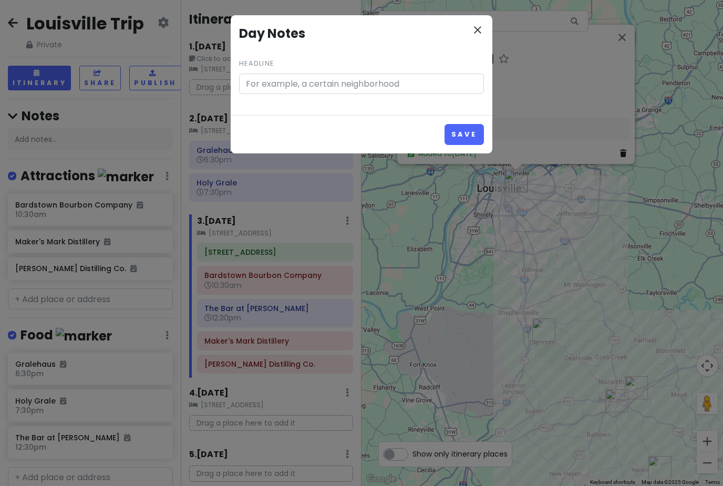
click at [475, 29] on icon "close" at bounding box center [478, 30] width 13 height 13
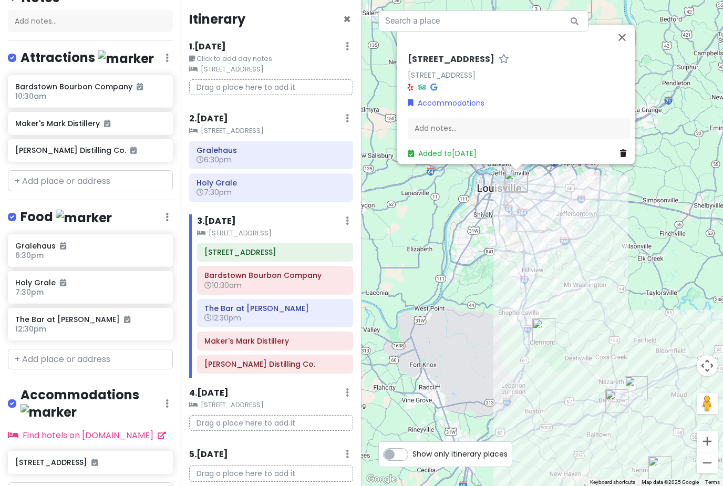
scroll to position [118, 0]
click at [626, 29] on button "Close" at bounding box center [622, 37] width 25 height 25
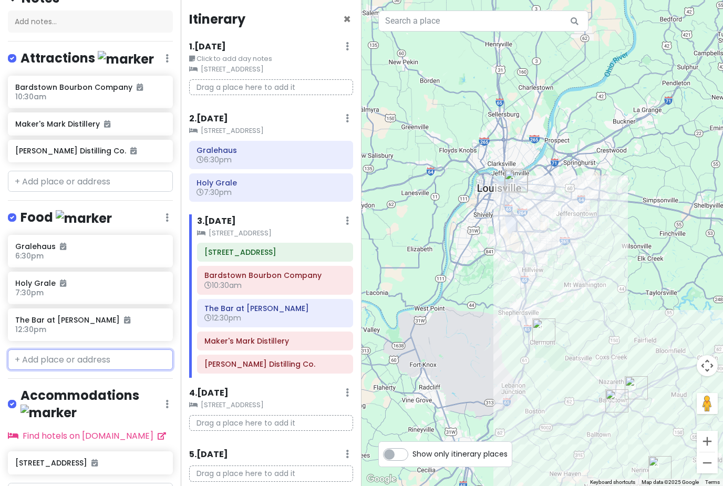
click at [39, 350] on input "text" at bounding box center [90, 360] width 165 height 21
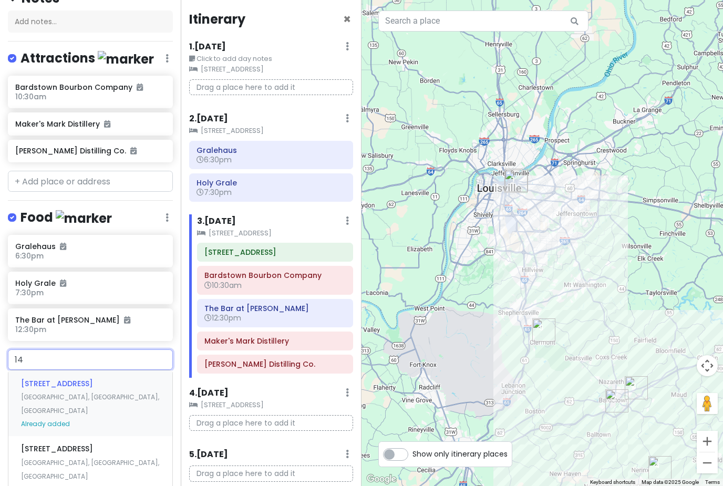
type input "1"
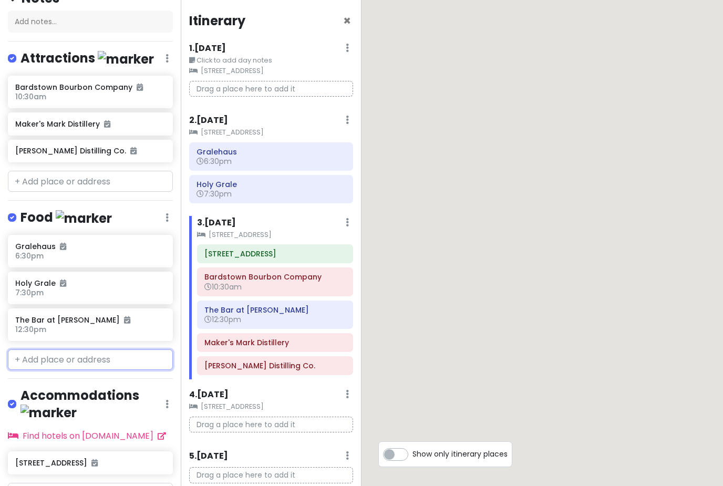
scroll to position [108, 0]
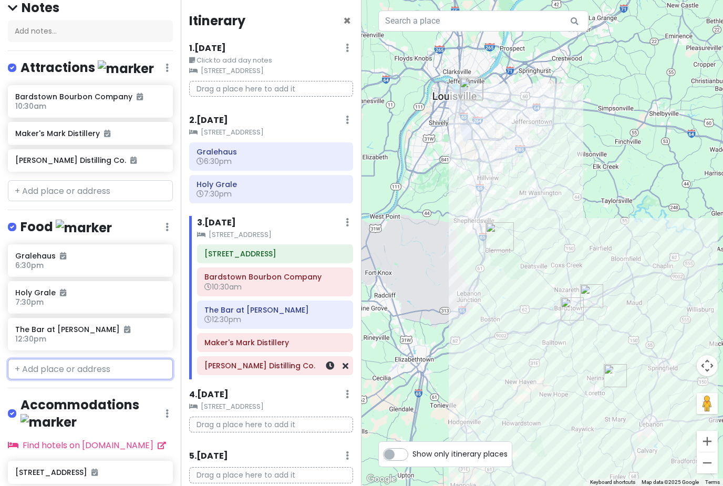
click at [330, 362] on icon at bounding box center [330, 366] width 8 height 8
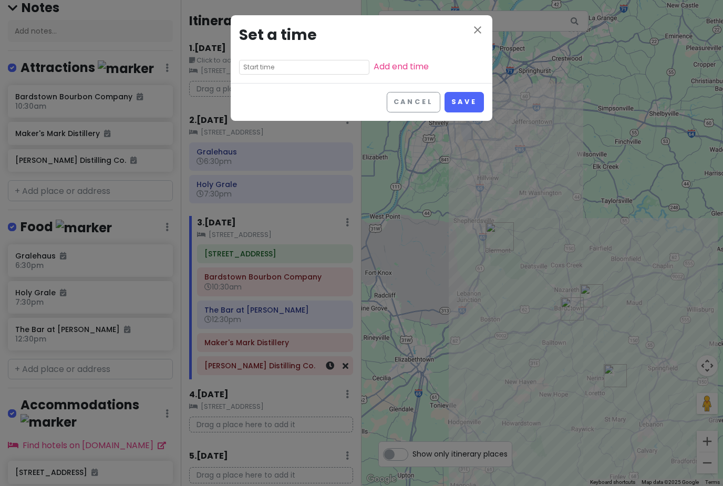
click at [263, 66] on input "text" at bounding box center [304, 67] width 130 height 15
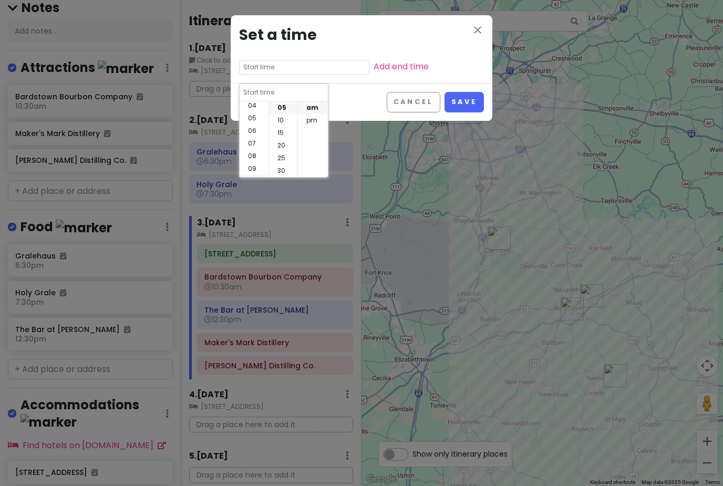
scroll to position [56, 0]
click at [312, 114] on li "pm" at bounding box center [312, 120] width 29 height 13
type input "10:05 pm"
click at [251, 113] on li "03" at bounding box center [254, 119] width 29 height 13
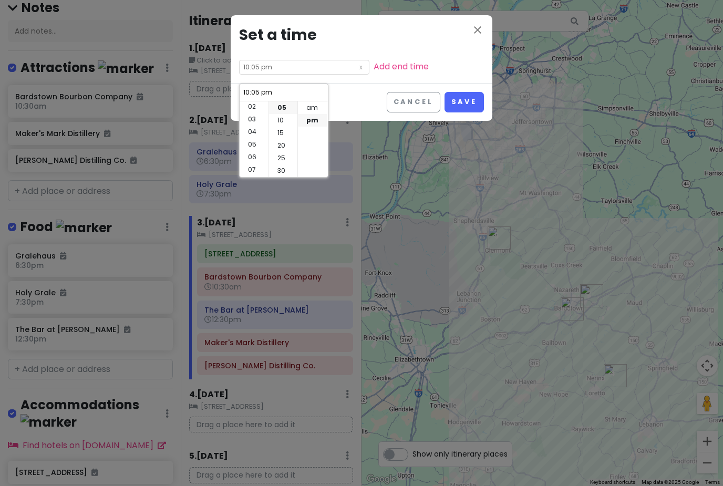
type input "3:05 pm"
click at [281, 139] on li "20" at bounding box center [283, 145] width 28 height 13
type input "3:20 pm"
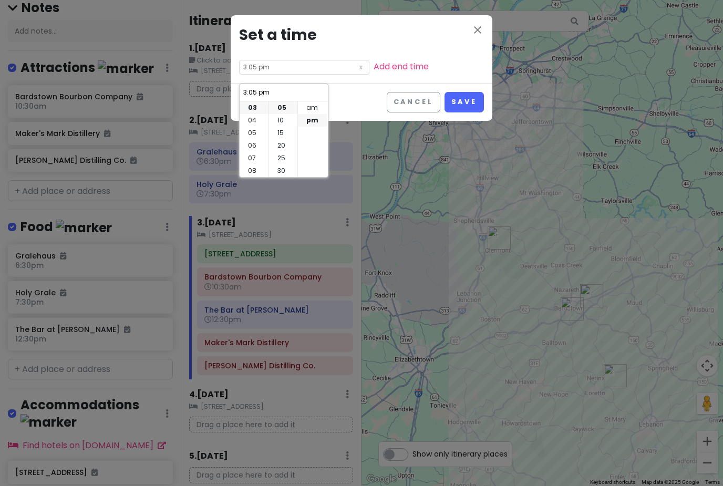
type input "3:20 pm"
click at [459, 103] on button "Save" at bounding box center [464, 102] width 39 height 21
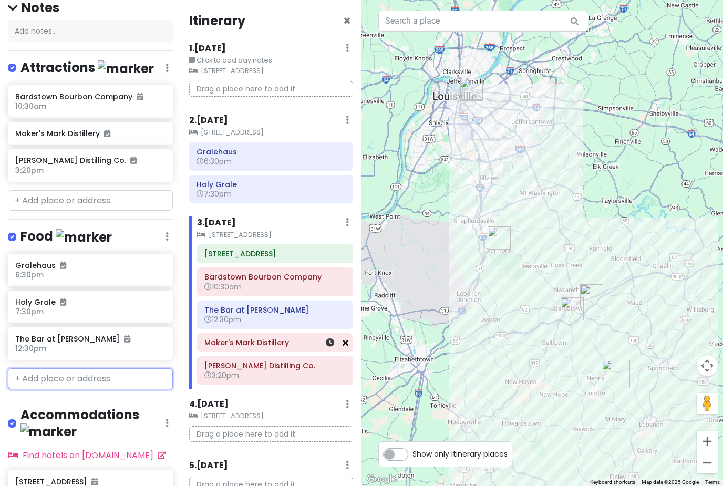
click at [346, 339] on icon at bounding box center [346, 343] width 6 height 8
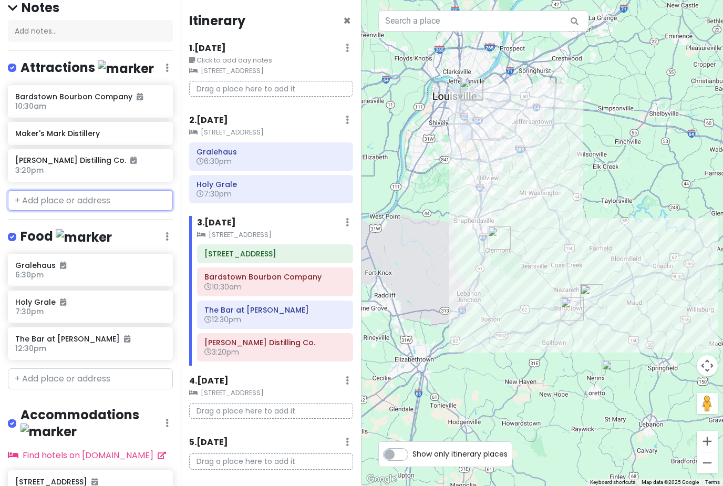
click at [37, 190] on input "text" at bounding box center [90, 200] width 165 height 21
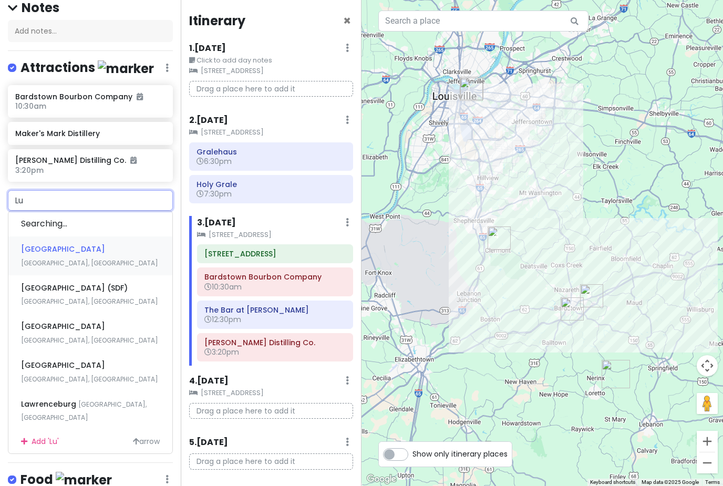
type input "Lux"
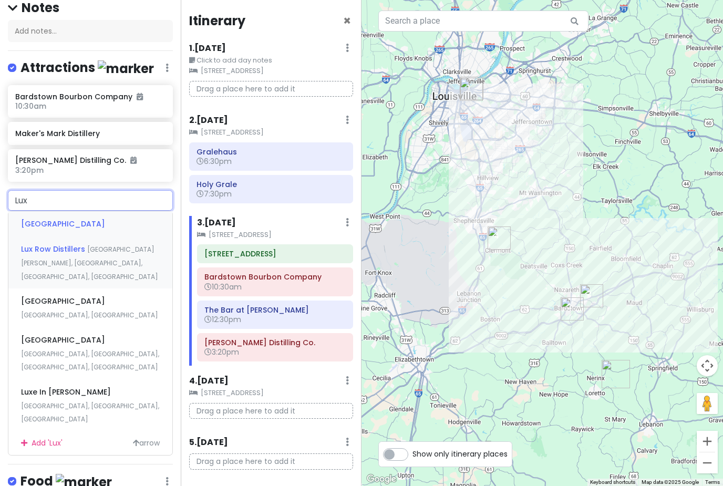
click at [49, 247] on span "Lux Row Distillers" at bounding box center [54, 249] width 66 height 11
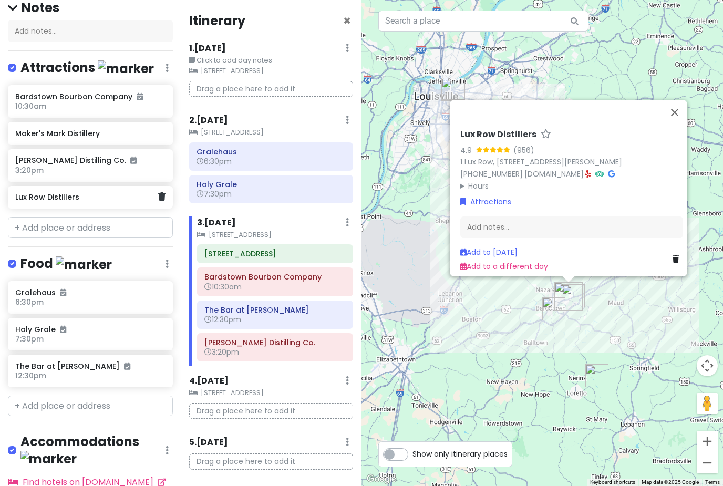
click at [57, 186] on div "Lux Row Distillers" at bounding box center [90, 197] width 165 height 23
click at [76, 217] on input "text" at bounding box center [90, 227] width 165 height 21
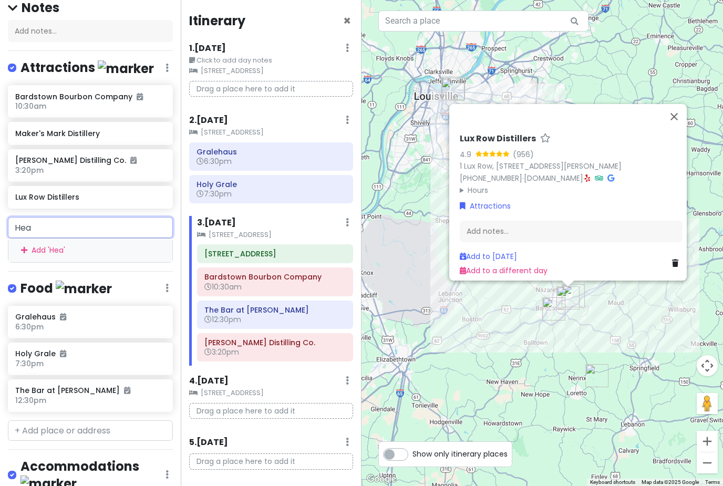
type input "Heav"
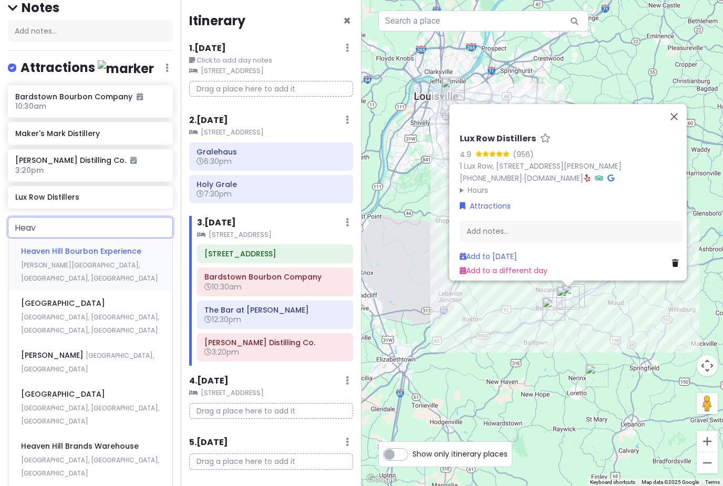
click at [139, 239] on div "Heaven Hill Bourbon Experience [PERSON_NAME][GEOGRAPHIC_DATA], [GEOGRAPHIC_DATA…" at bounding box center [90, 265] width 164 height 52
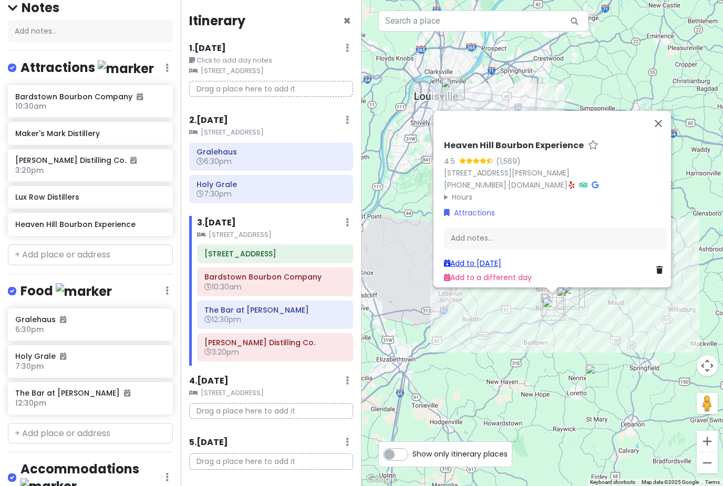
click at [477, 258] on link "Add to [DATE]" at bounding box center [472, 263] width 57 height 11
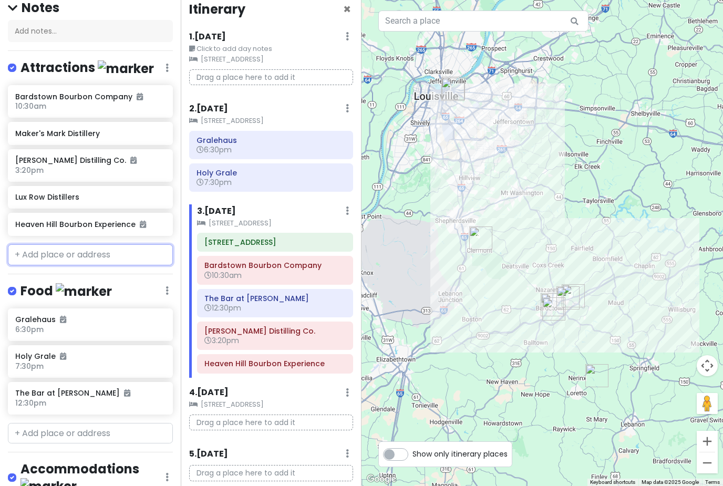
scroll to position [11, 0]
click at [52, 244] on input "text" at bounding box center [90, 254] width 165 height 21
click at [46, 186] on div "Lux Row Distillers" at bounding box center [90, 197] width 165 height 23
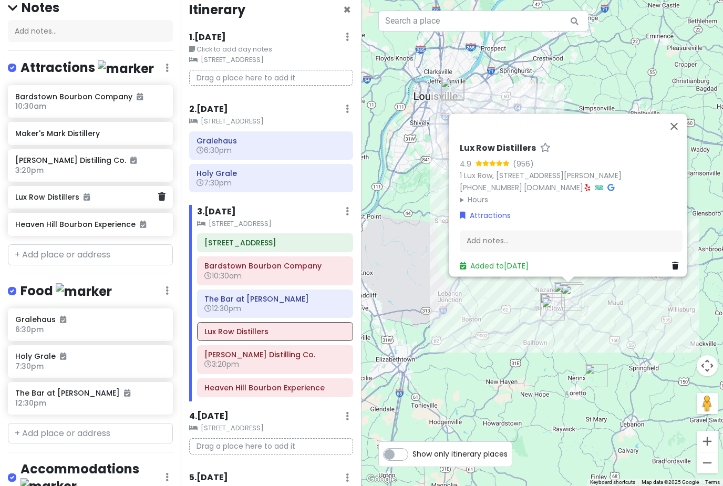
scroll to position [26, 0]
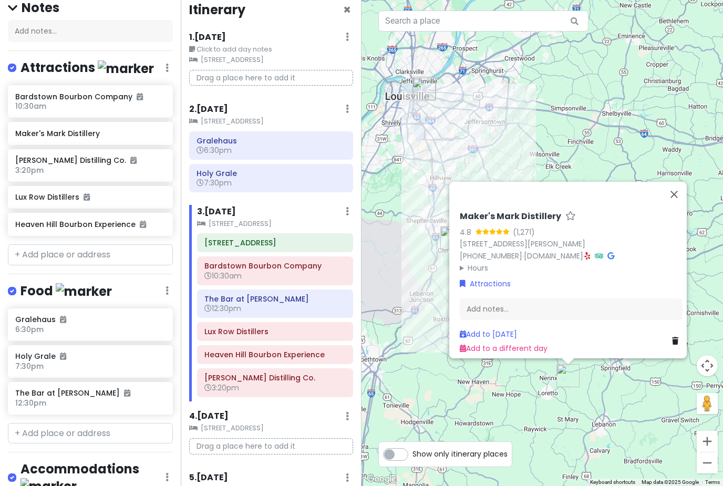
click at [672, 338] on icon at bounding box center [675, 341] width 6 height 7
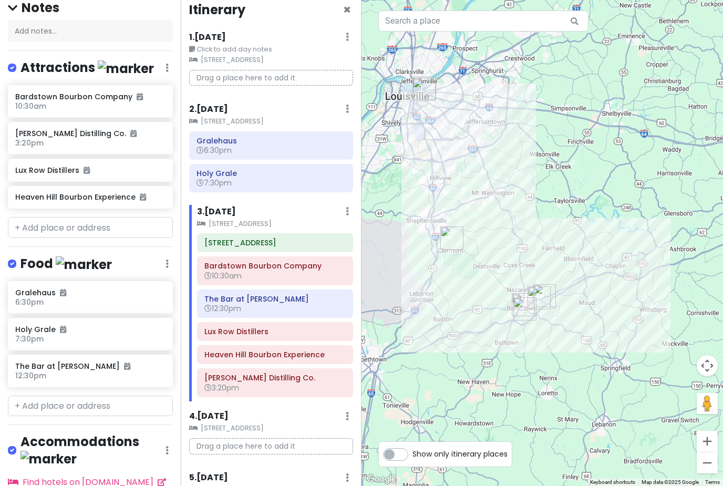
scroll to position [34, 0]
click at [99, 217] on input "text" at bounding box center [90, 227] width 165 height 21
click at [57, 217] on input "text" at bounding box center [90, 227] width 165 height 21
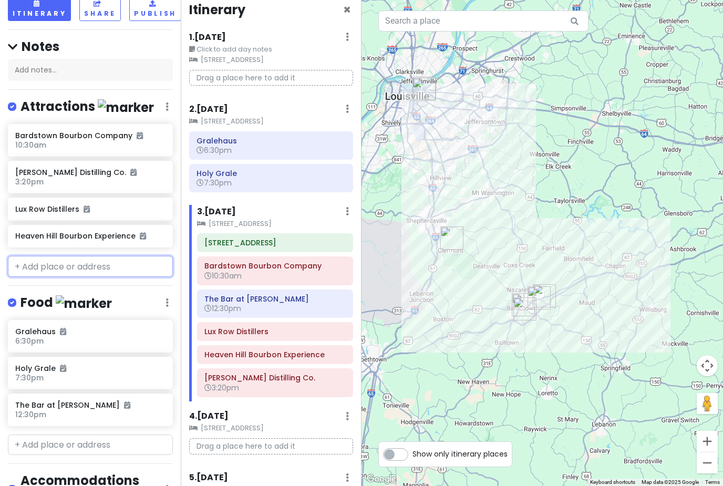
scroll to position [68, 0]
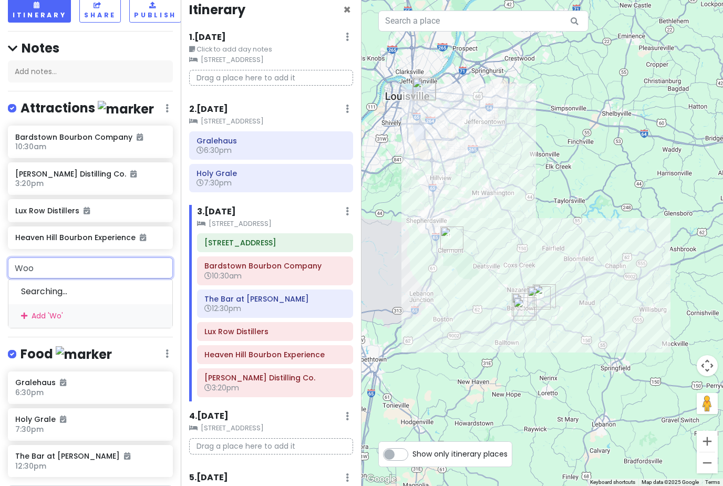
type input "Wood"
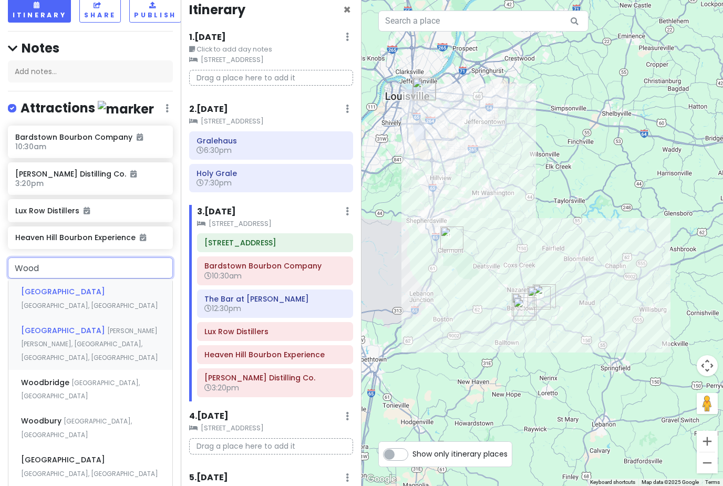
click at [48, 327] on span "[PERSON_NAME] [PERSON_NAME], [GEOGRAPHIC_DATA], [GEOGRAPHIC_DATA], [GEOGRAPHIC_…" at bounding box center [89, 345] width 137 height 36
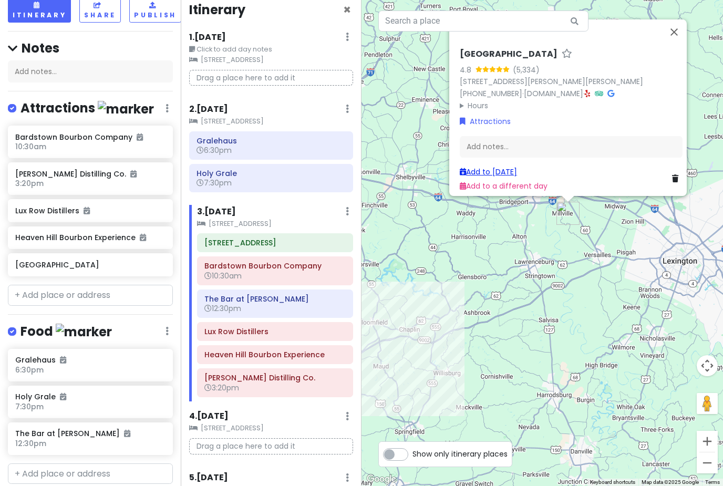
click at [489, 167] on link "Add to [DATE]" at bounding box center [488, 172] width 57 height 11
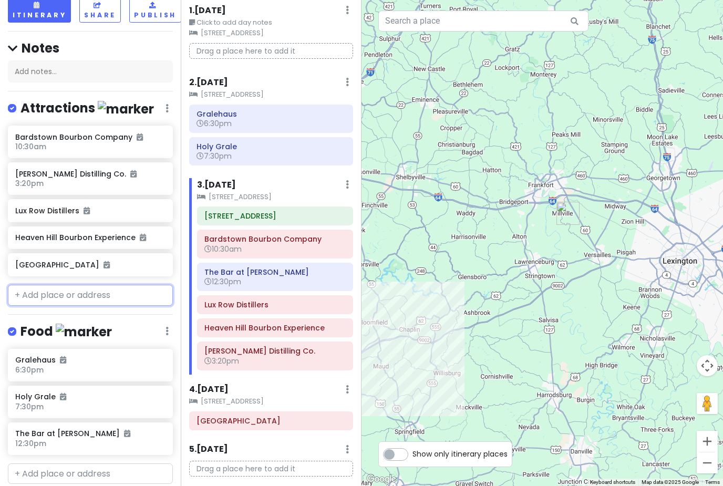
scroll to position [33, 0]
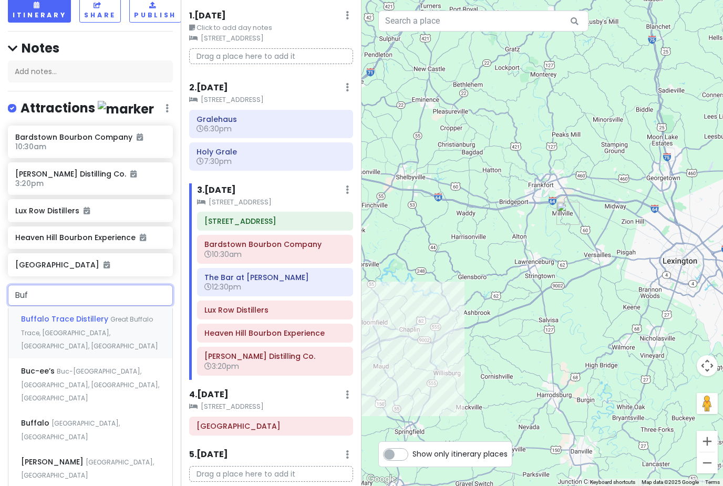
type input "Buff"
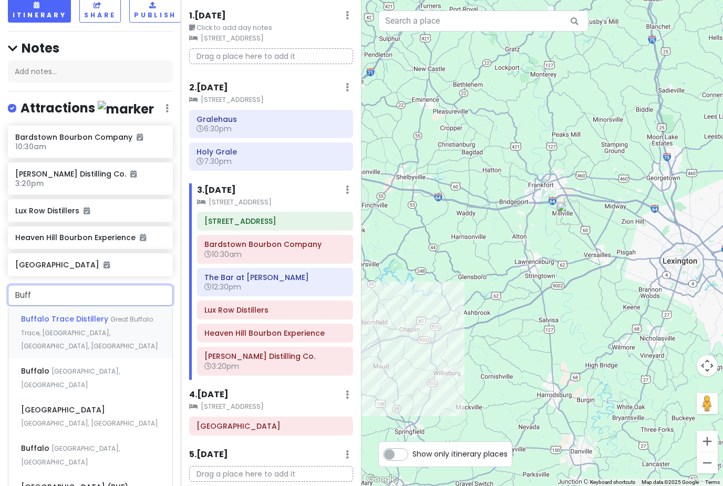
click at [77, 315] on span "Great Buffalo Trace, [GEOGRAPHIC_DATA], [GEOGRAPHIC_DATA], [GEOGRAPHIC_DATA]" at bounding box center [89, 333] width 137 height 36
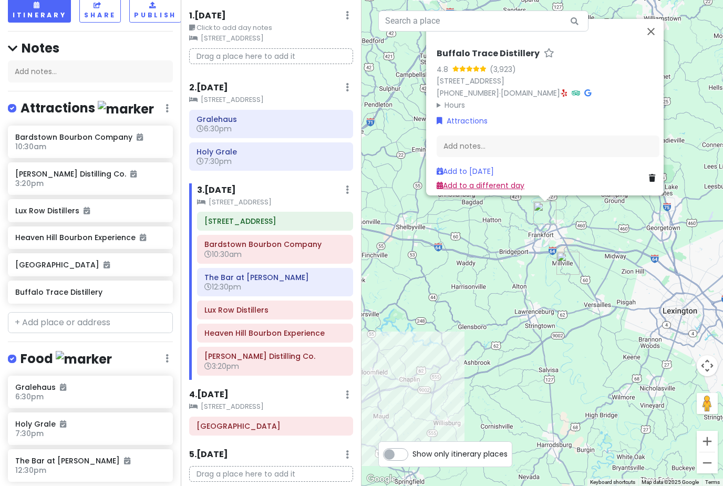
click at [497, 180] on link "Add to a different day" at bounding box center [481, 185] width 88 height 11
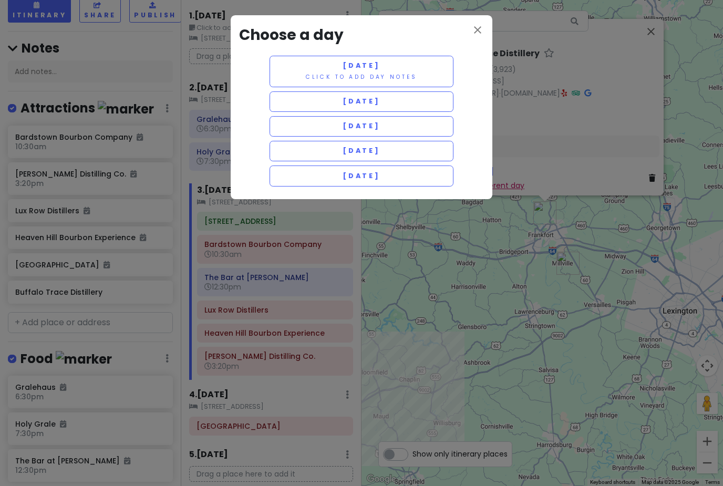
scroll to position [0, 0]
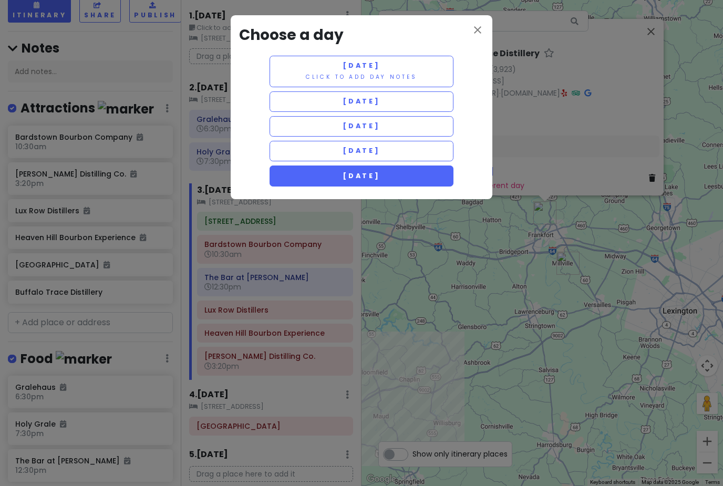
click at [382, 182] on button "[DATE]" at bounding box center [362, 176] width 184 height 21
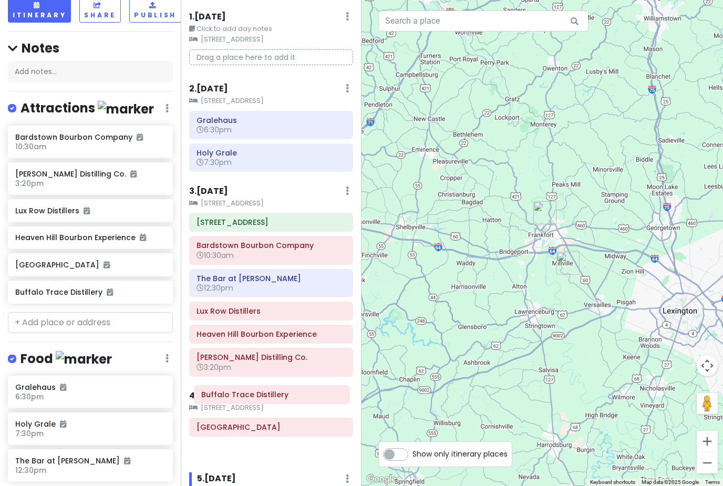
scroll to position [55, 0]
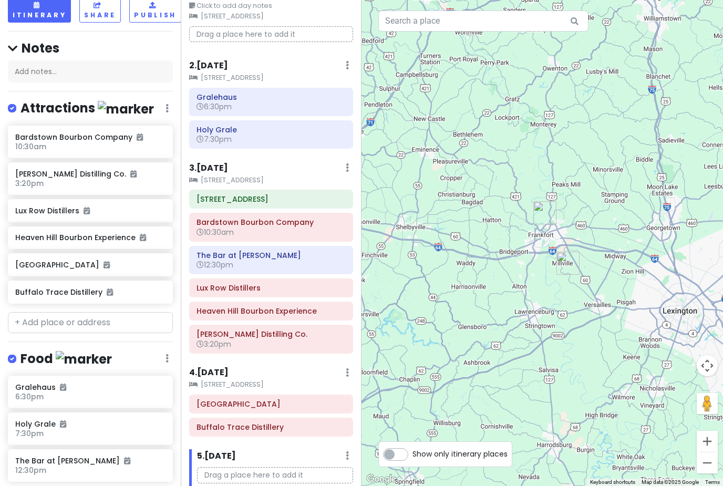
click at [243, 380] on small "[STREET_ADDRESS]" at bounding box center [271, 385] width 164 height 11
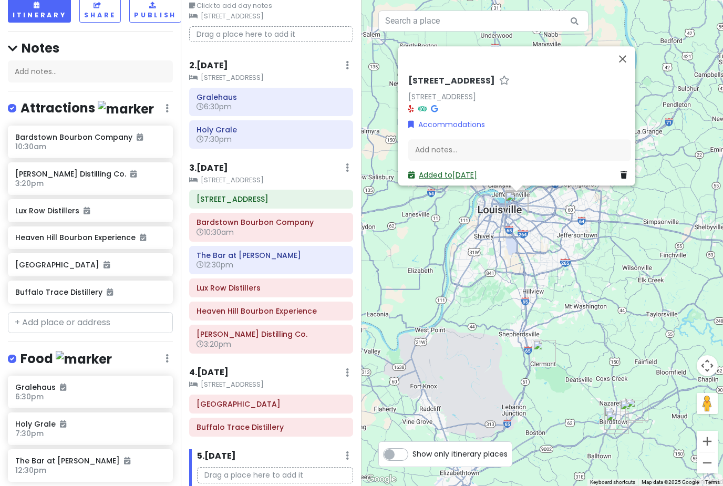
click at [454, 170] on link "Added to [DATE]" at bounding box center [443, 175] width 69 height 11
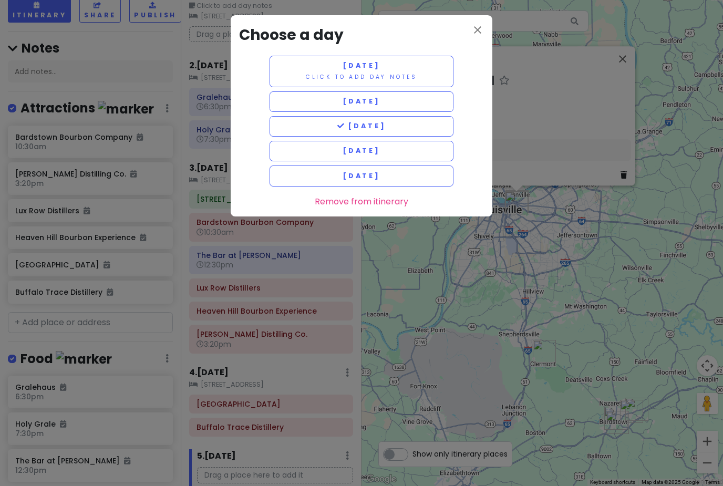
scroll to position [0, 0]
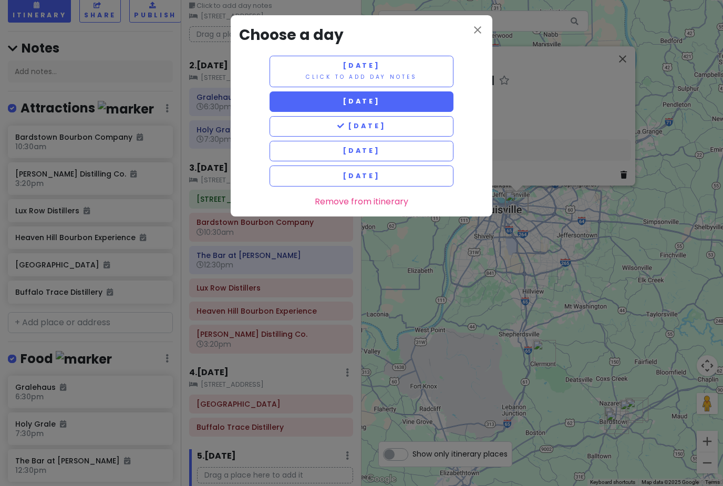
click at [411, 107] on button "[DATE]" at bounding box center [362, 101] width 184 height 21
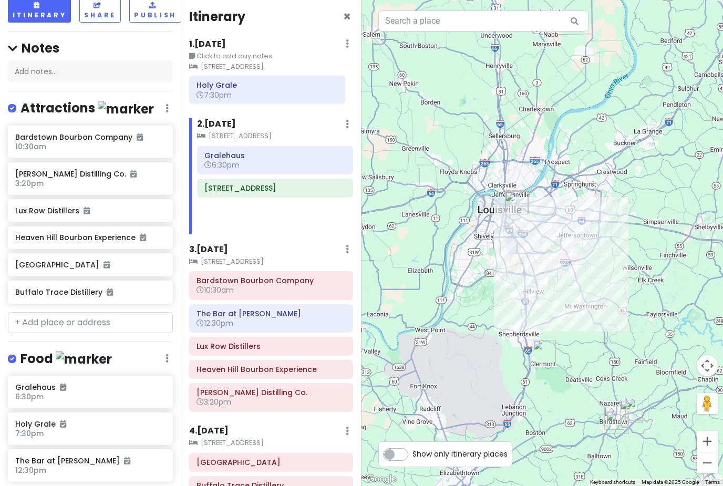
click at [294, 126] on div "2 . [DATE] Add Day Notes Clear Lodging Delete Day" at bounding box center [275, 127] width 156 height 18
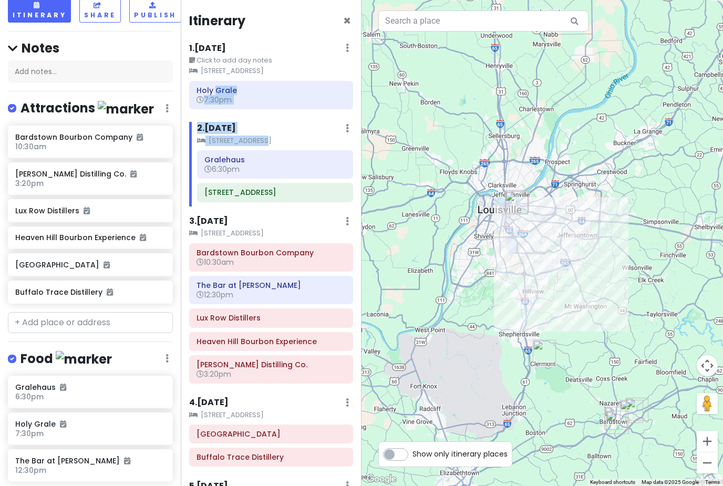
click at [298, 144] on small "[STREET_ADDRESS]" at bounding box center [275, 141] width 156 height 11
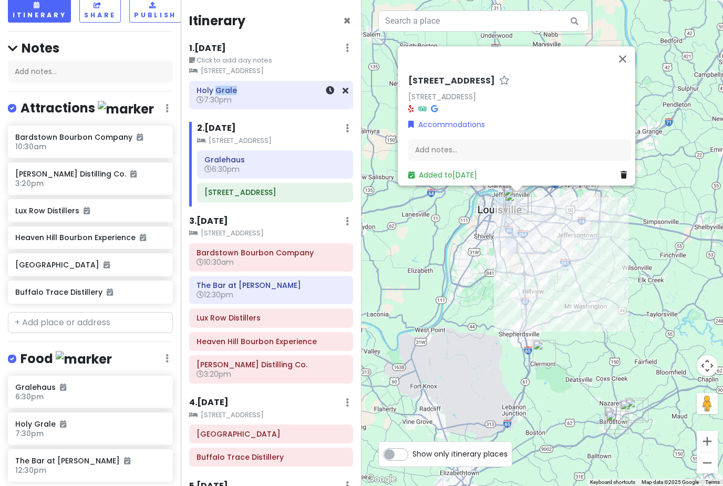
click at [291, 99] on h6 "7:30pm" at bounding box center [271, 99] width 149 height 9
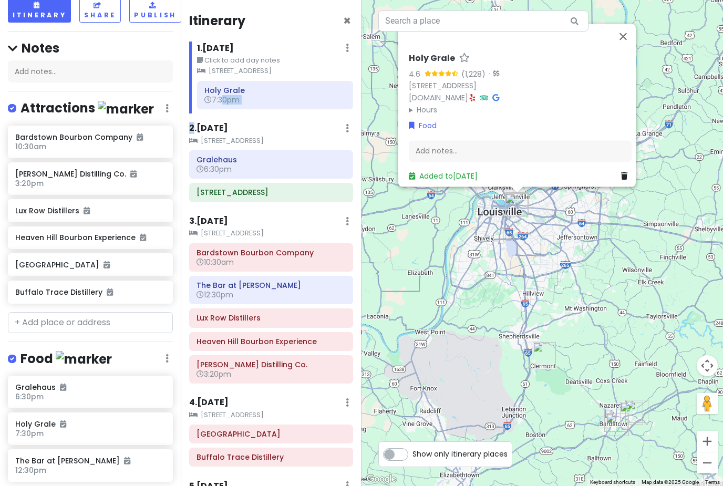
click at [273, 123] on div "2 . [DATE] Add Day Notes Clear Lodging Delete Day" at bounding box center [271, 131] width 164 height 18
click at [286, 137] on small "[STREET_ADDRESS]" at bounding box center [271, 141] width 164 height 11
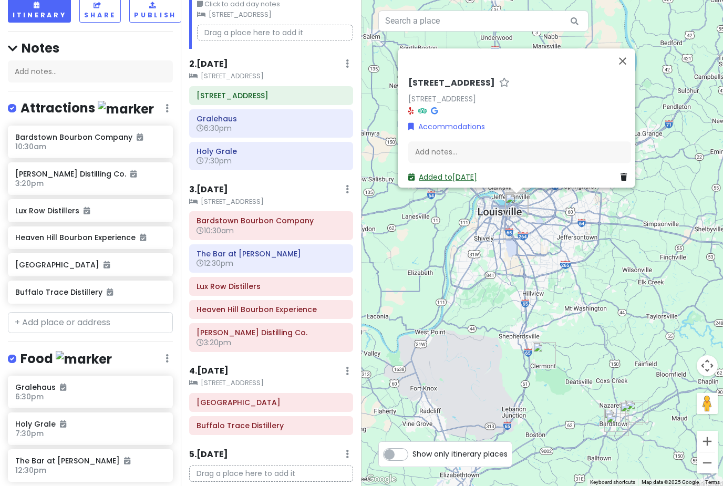
scroll to position [56, 0]
click at [212, 380] on small "[STREET_ADDRESS]" at bounding box center [271, 384] width 164 height 11
click at [471, 132] on link "Accommodations" at bounding box center [447, 127] width 77 height 12
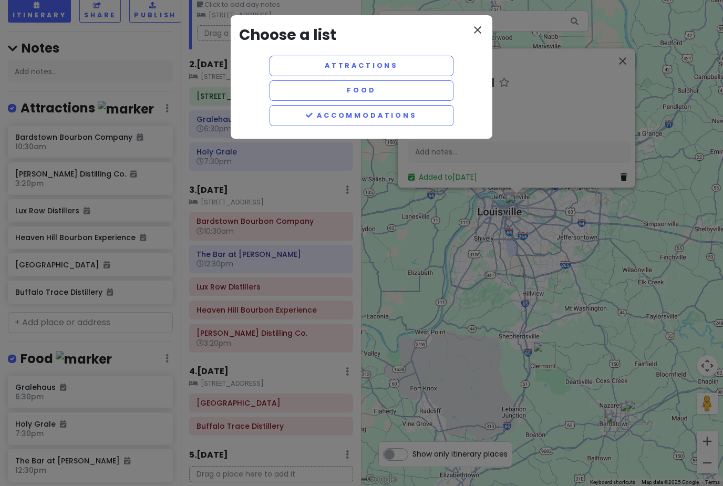
click at [480, 25] on icon "close" at bounding box center [478, 30] width 13 height 13
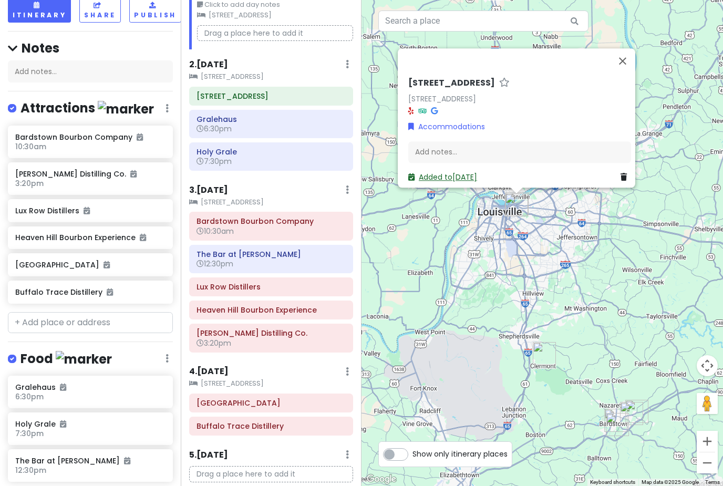
click at [467, 182] on link "Added to [DATE]" at bounding box center [443, 177] width 69 height 11
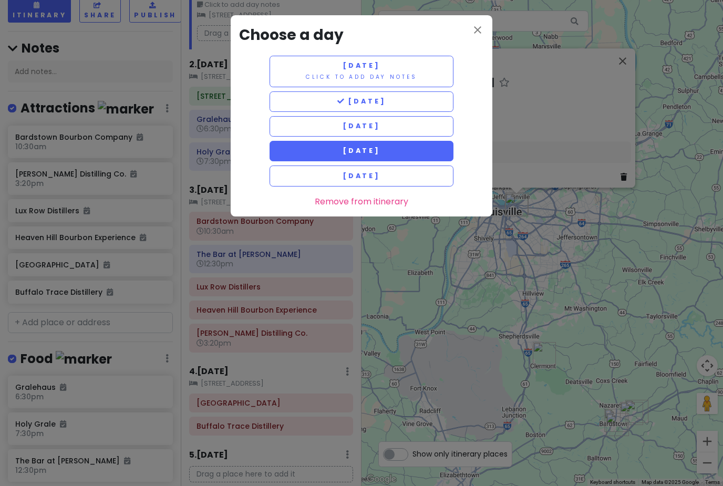
click at [381, 149] on span "[DATE]" at bounding box center [362, 150] width 38 height 9
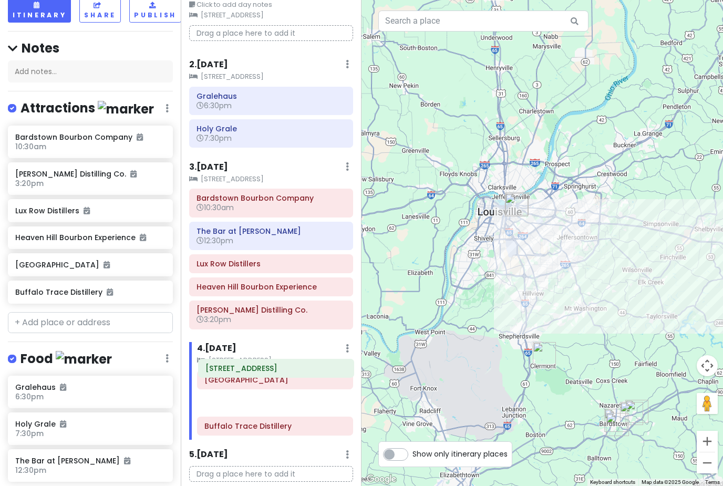
scroll to position [29, 0]
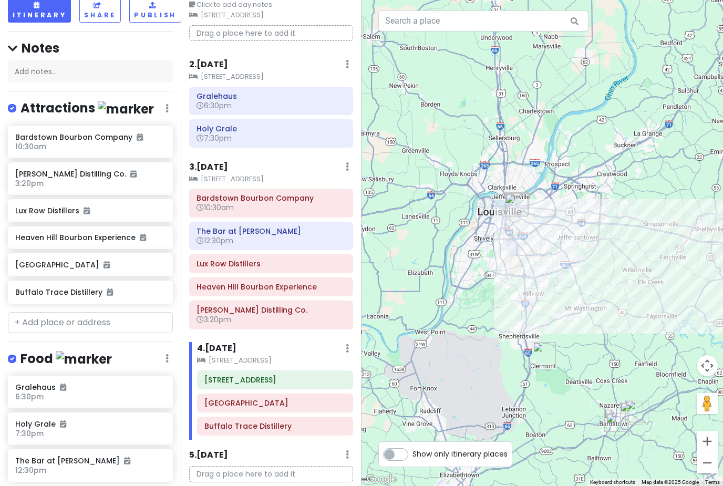
click at [217, 174] on small "[STREET_ADDRESS]" at bounding box center [271, 179] width 164 height 11
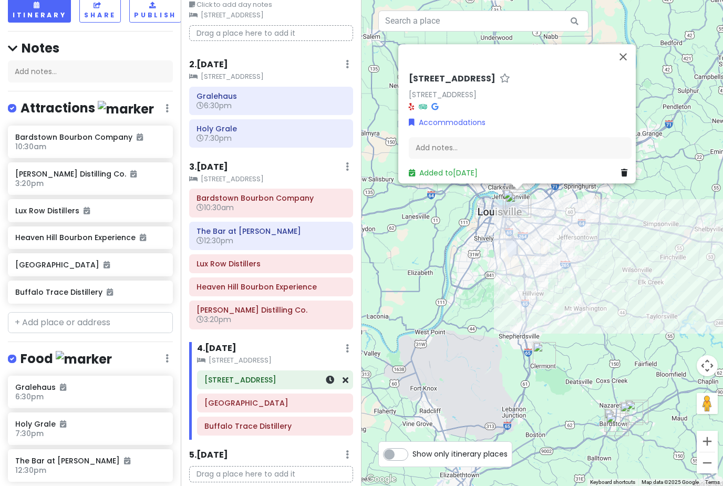
click at [231, 375] on h6 "[STREET_ADDRESS]" at bounding box center [275, 379] width 141 height 9
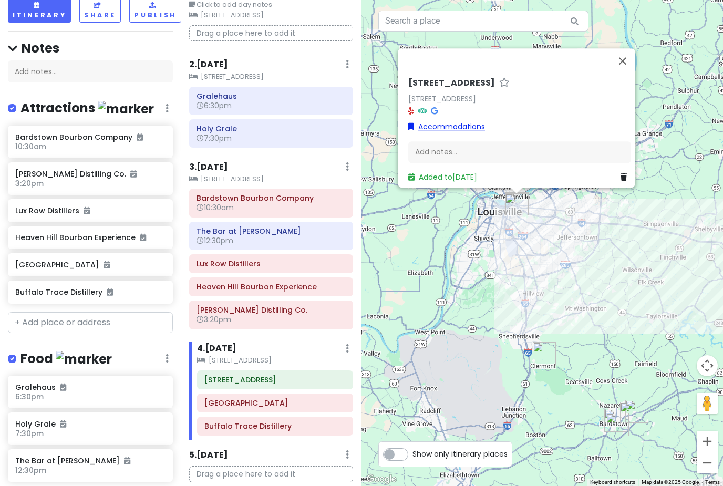
click at [459, 121] on link "Accommodations" at bounding box center [447, 127] width 77 height 12
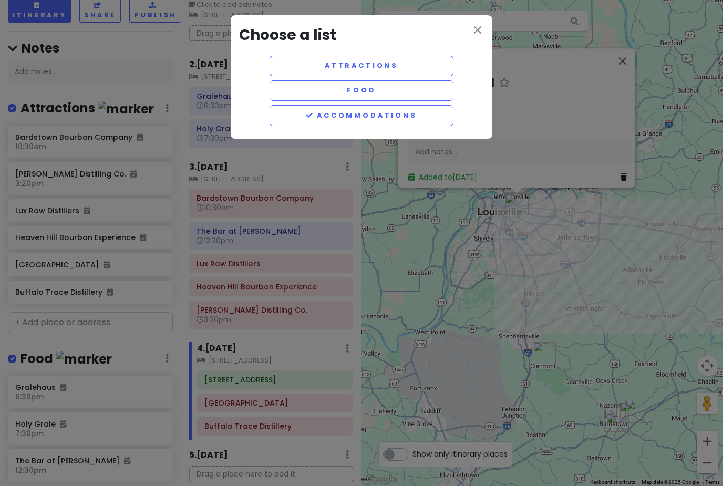
click at [484, 60] on div "Attractions Food Accommodations" at bounding box center [361, 93] width 245 height 75
click at [480, 56] on div "Attractions Food Accommodations" at bounding box center [361, 93] width 245 height 75
click at [483, 55] on div "close Choose a list Attractions Food Accommodations" at bounding box center [362, 77] width 262 height 124
click at [478, 57] on div "Attractions Food Accommodations" at bounding box center [361, 93] width 245 height 75
click at [600, 105] on div "close Choose a list Attractions Food Accommodations" at bounding box center [361, 243] width 723 height 486
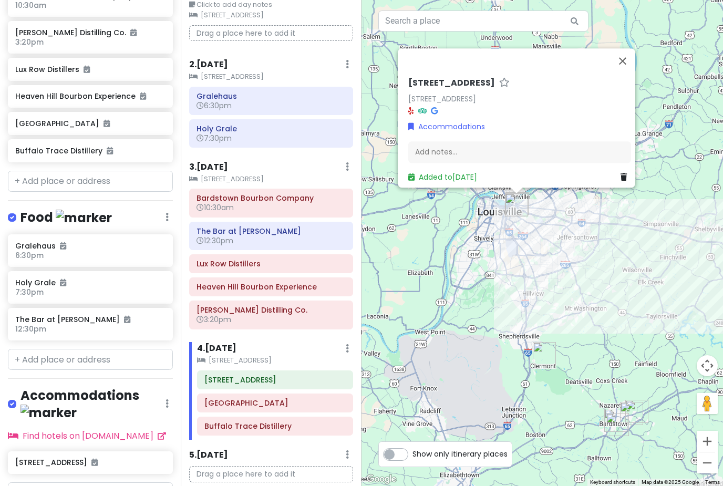
scroll to position [209, 0]
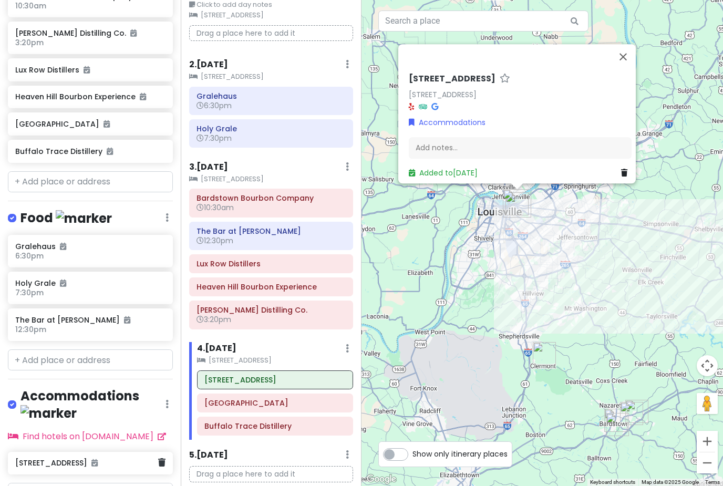
click at [91, 460] on icon at bounding box center [94, 463] width 6 height 7
click at [33, 458] on h6 "[STREET_ADDRESS]" at bounding box center [86, 462] width 142 height 9
click at [27, 458] on h6 "[STREET_ADDRESS]" at bounding box center [86, 462] width 142 height 9
click at [45, 458] on h6 "[STREET_ADDRESS]" at bounding box center [86, 462] width 142 height 9
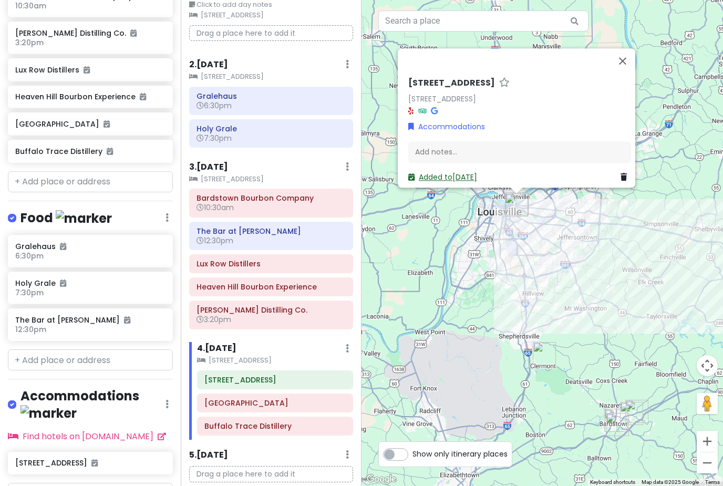
click at [455, 172] on link "Added to [DATE]" at bounding box center [443, 177] width 69 height 11
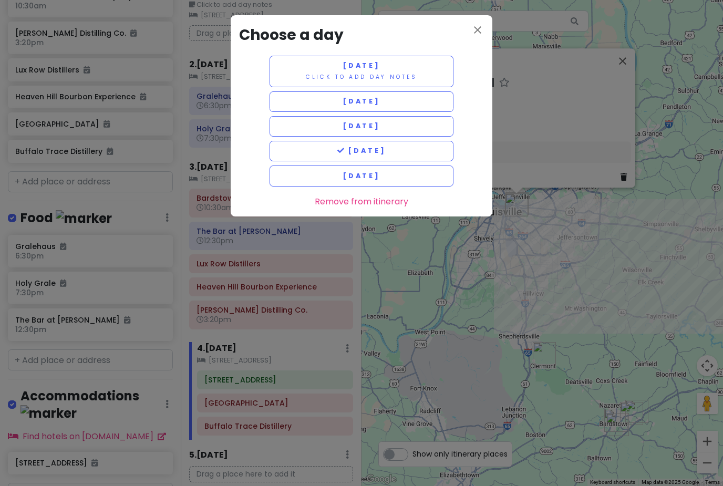
click at [482, 63] on div "[DATE] Click to add day notes [DATE] [DATE] [DATE] [DATE] Remove from itinerary" at bounding box center [361, 132] width 245 height 152
click at [483, 60] on div "[DATE] Click to add day notes [DATE] [DATE] [DATE] [DATE] Remove from itinerary" at bounding box center [361, 132] width 245 height 152
click at [480, 59] on div "[DATE] Click to add day notes [DATE] [DATE] [DATE] [DATE] Remove from itinerary" at bounding box center [361, 132] width 245 height 152
click at [475, 56] on div "[DATE] Click to add day notes [DATE] [DATE] [DATE] [DATE] Remove from itinerary" at bounding box center [361, 132] width 245 height 152
click at [482, 59] on div "[DATE] Click to add day notes [DATE] [DATE] [DATE] [DATE] Remove from itinerary" at bounding box center [361, 132] width 245 height 152
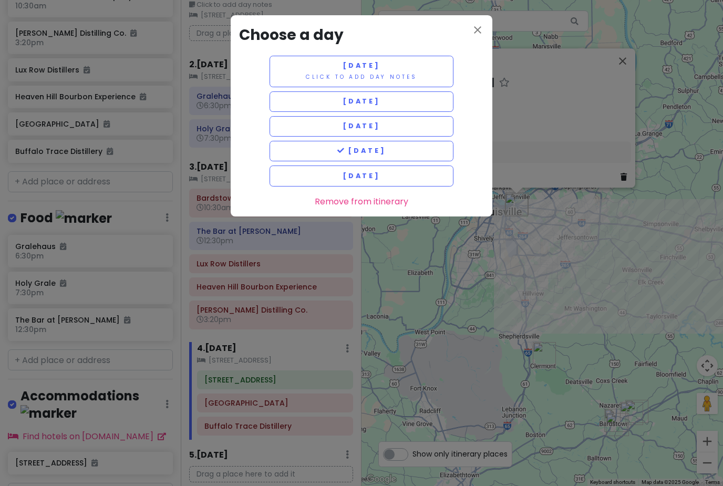
click at [469, 74] on div "[DATE] Click to add day notes [DATE] [DATE] [DATE] [DATE] Remove from itinerary" at bounding box center [361, 132] width 245 height 152
click at [478, 62] on div "[DATE] Click to add day notes [DATE] [DATE] [DATE] [DATE] Remove from itinerary" at bounding box center [361, 132] width 245 height 152
click at [300, 458] on div "close Choose a day [DATE] Click to add day notes [DATE] [DATE] [DATE] [DATE] Re…" at bounding box center [361, 243] width 723 height 486
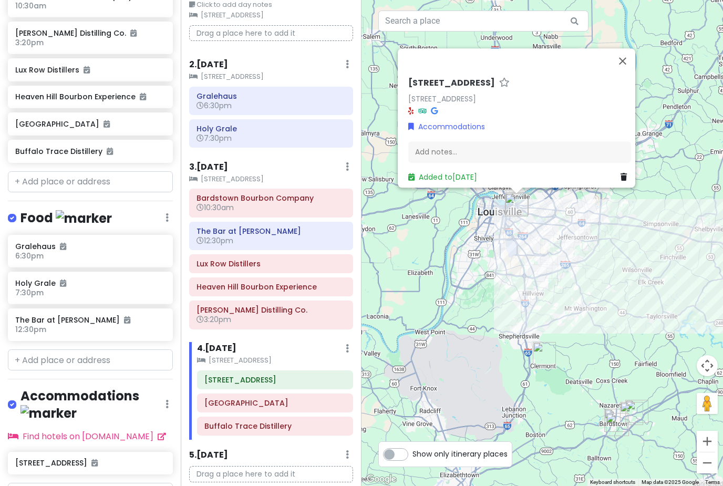
click at [240, 75] on small "[STREET_ADDRESS]" at bounding box center [271, 77] width 164 height 11
click at [346, 66] on icon at bounding box center [347, 64] width 3 height 8
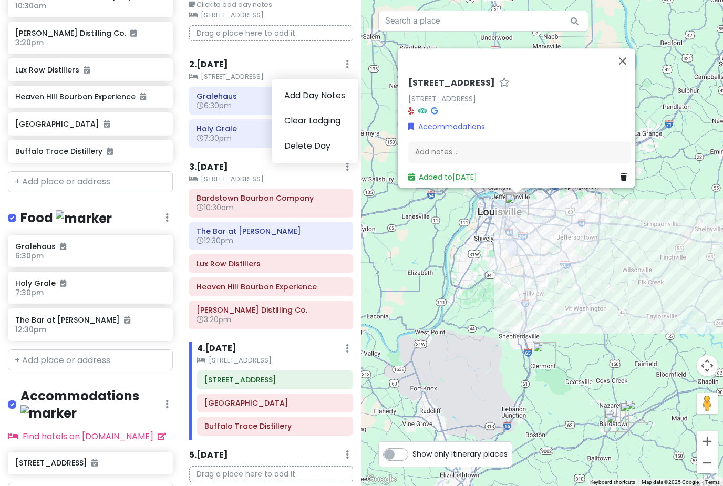
click at [244, 72] on small "[STREET_ADDRESS]" at bounding box center [271, 77] width 164 height 11
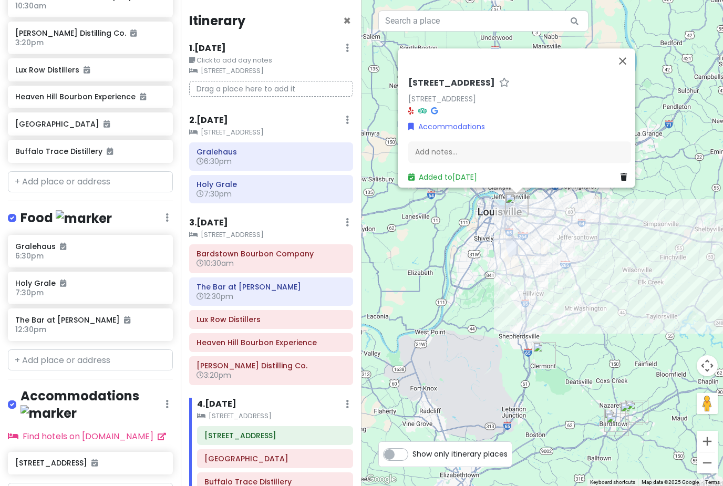
click at [202, 136] on small "[STREET_ADDRESS]" at bounding box center [271, 132] width 164 height 11
click at [164, 396] on div "Accommodations Edit Reorder Delete List" at bounding box center [90, 407] width 165 height 38
click at [166, 400] on icon at bounding box center [167, 404] width 3 height 8
click at [453, 182] on link "Added to [DATE]" at bounding box center [443, 177] width 69 height 11
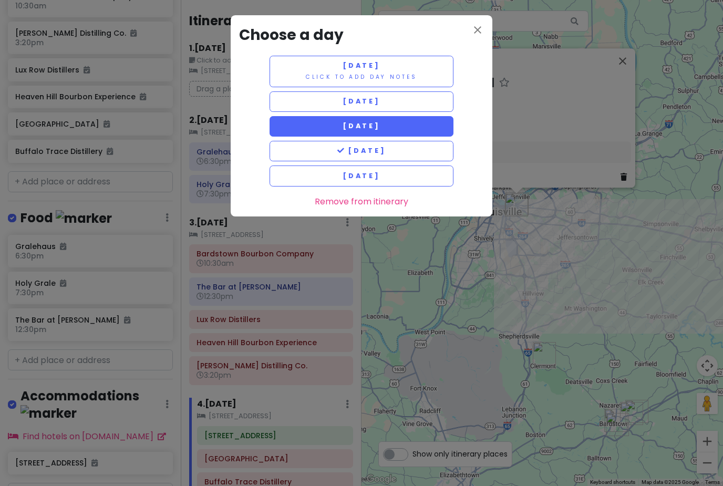
click at [410, 134] on button "[DATE]" at bounding box center [362, 126] width 184 height 21
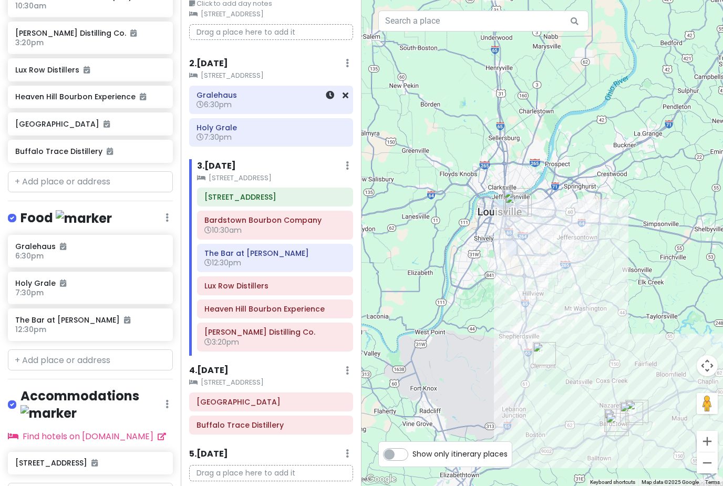
scroll to position [56, 0]
click at [248, 379] on small "[STREET_ADDRESS]" at bounding box center [271, 384] width 164 height 11
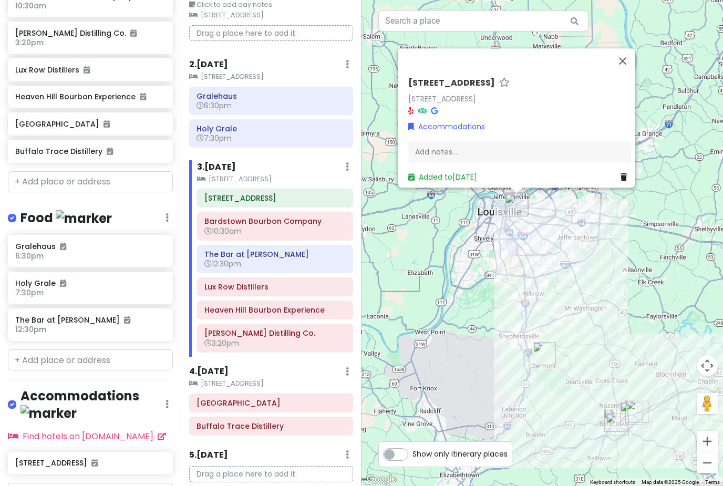
click at [312, 365] on div "4 . [DATE] Add Day Notes Clear Lodging Delete Day" at bounding box center [271, 374] width 164 height 18
click at [238, 379] on small "[STREET_ADDRESS]" at bounding box center [271, 384] width 164 height 11
click at [347, 368] on icon at bounding box center [347, 372] width 3 height 8
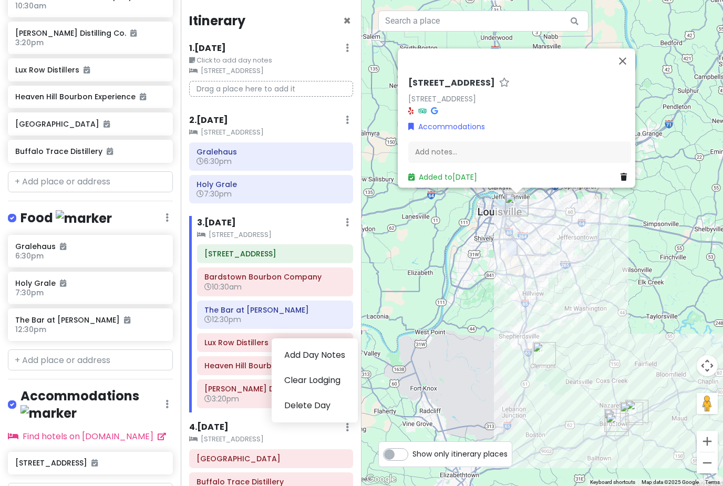
scroll to position [0, 0]
click at [204, 127] on small "[STREET_ADDRESS]" at bounding box center [271, 132] width 164 height 11
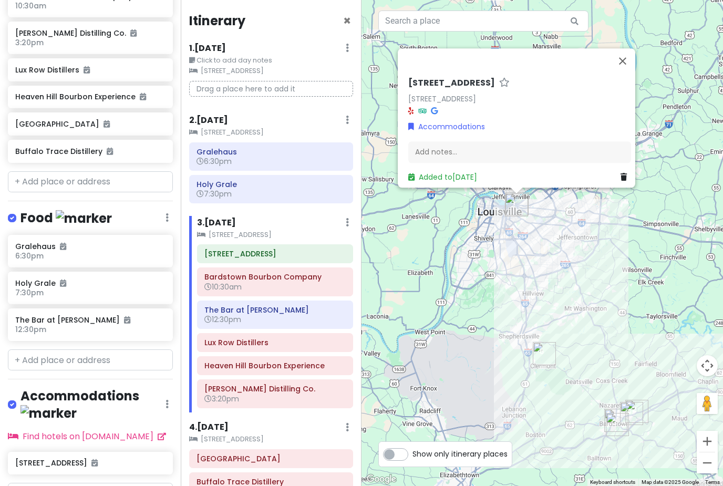
click at [214, 115] on h6 "2 . [DATE]" at bounding box center [208, 120] width 39 height 11
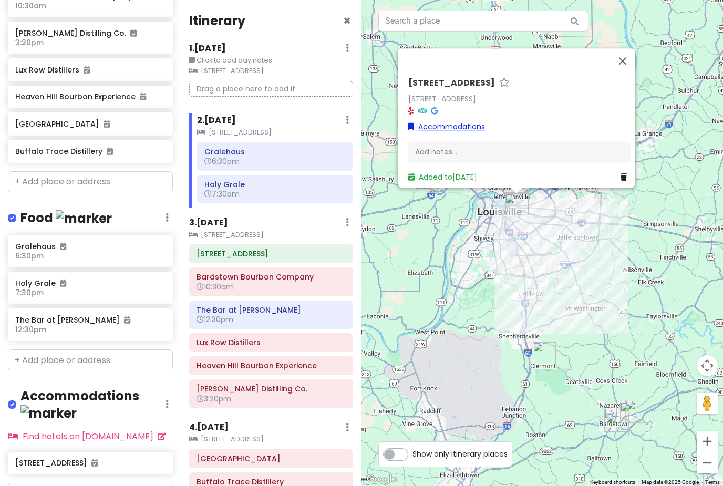
click at [424, 121] on link "Accommodations" at bounding box center [447, 127] width 77 height 12
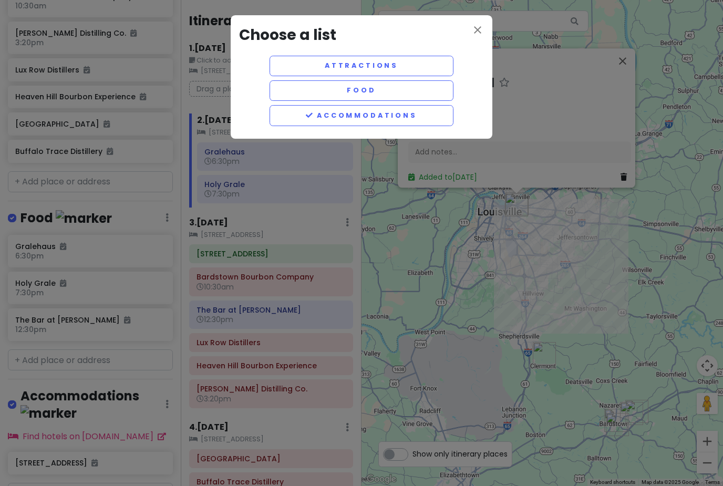
click at [314, 145] on div "close Choose a list Attractions Food Accommodations" at bounding box center [361, 243] width 723 height 486
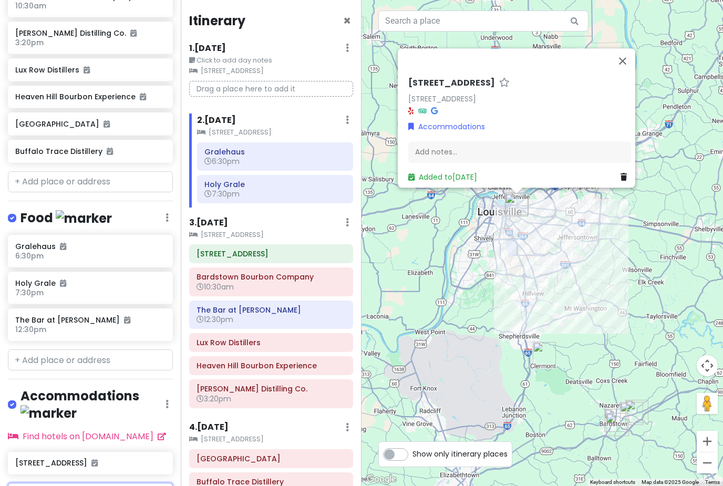
click at [44, 483] on input "text" at bounding box center [90, 493] width 165 height 21
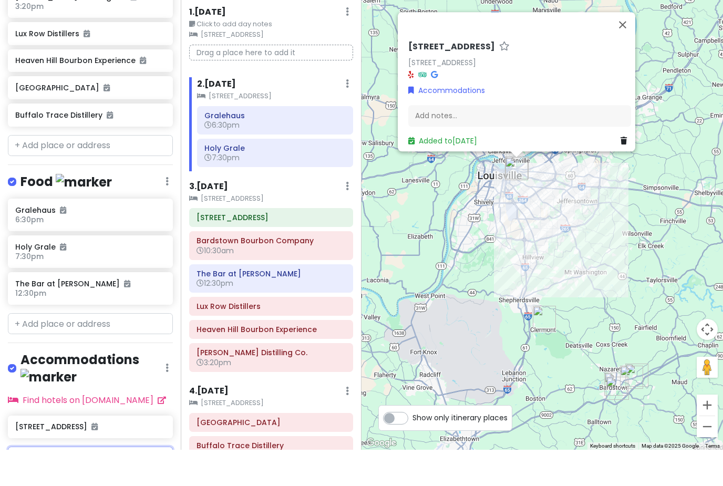
type input "1414 [PERSON_NAME]"
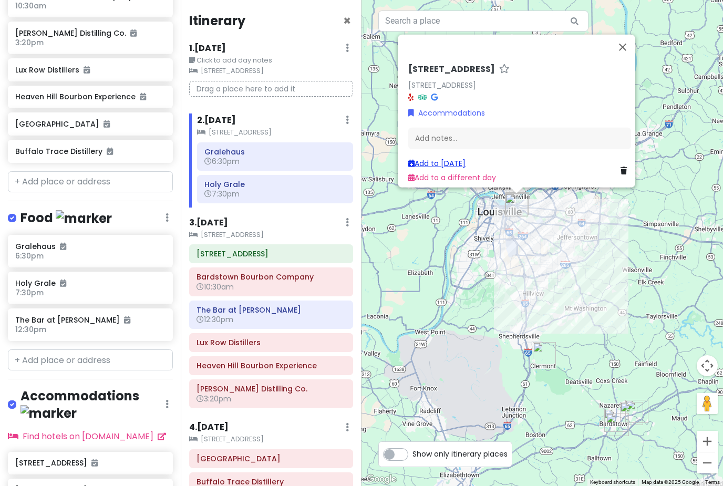
click at [447, 158] on link "Add to [DATE]" at bounding box center [437, 163] width 57 height 11
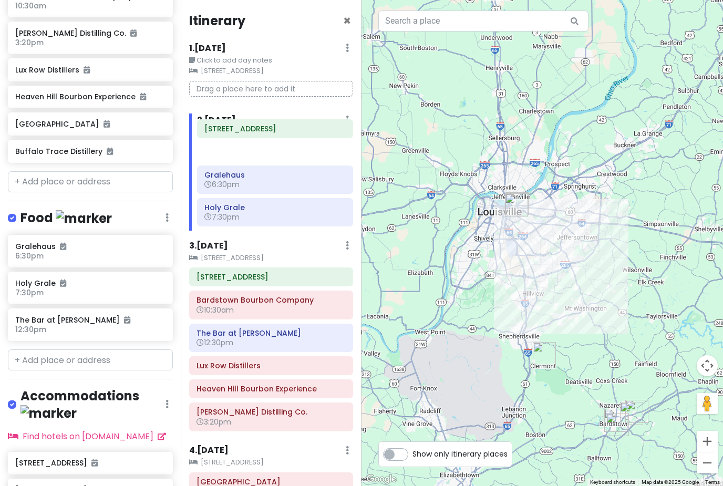
scroll to position [21, 0]
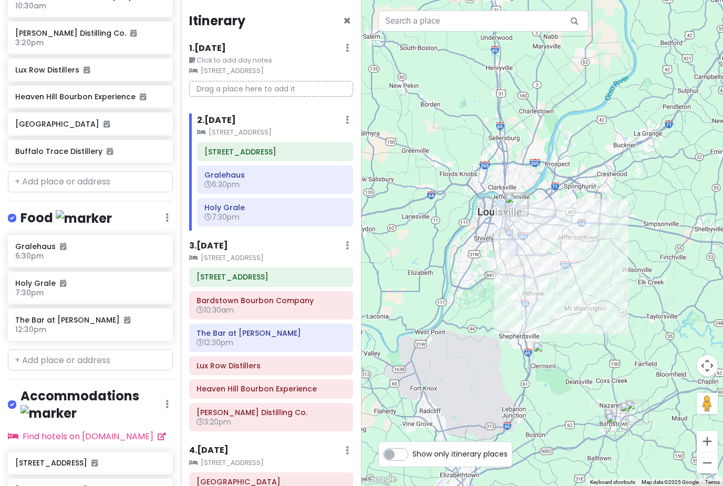
click at [277, 114] on div "2 . [DATE] Add Day Notes Clear Lodging Delete Day" at bounding box center [275, 123] width 156 height 18
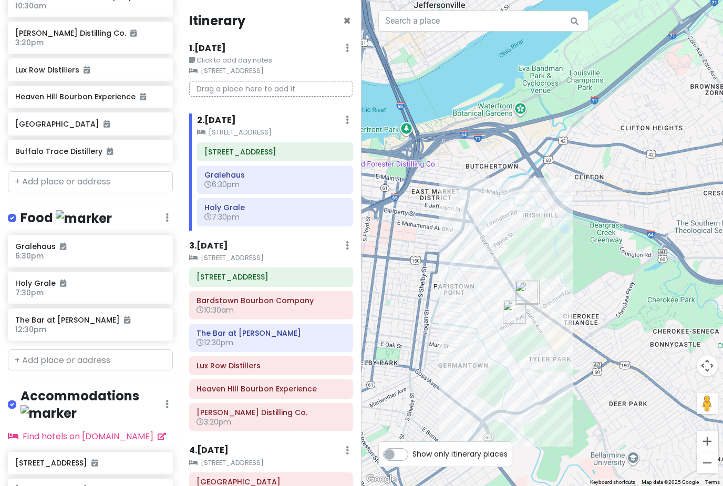
click at [209, 458] on small "[STREET_ADDRESS]" at bounding box center [271, 463] width 164 height 11
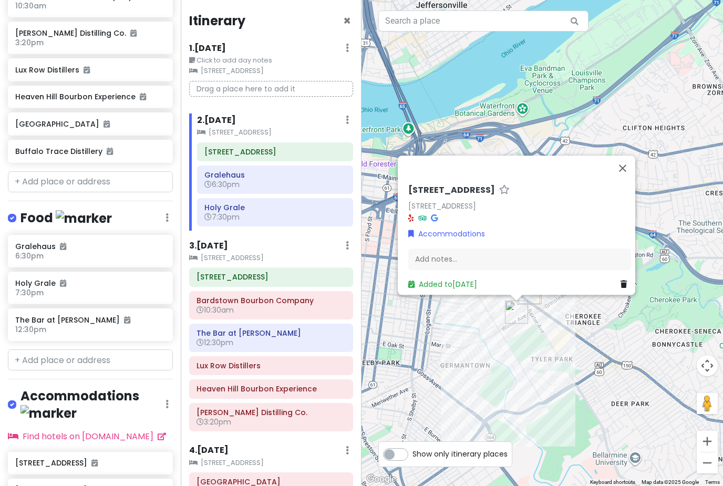
click at [198, 445] on h6 "4 . [DATE]" at bounding box center [208, 450] width 39 height 11
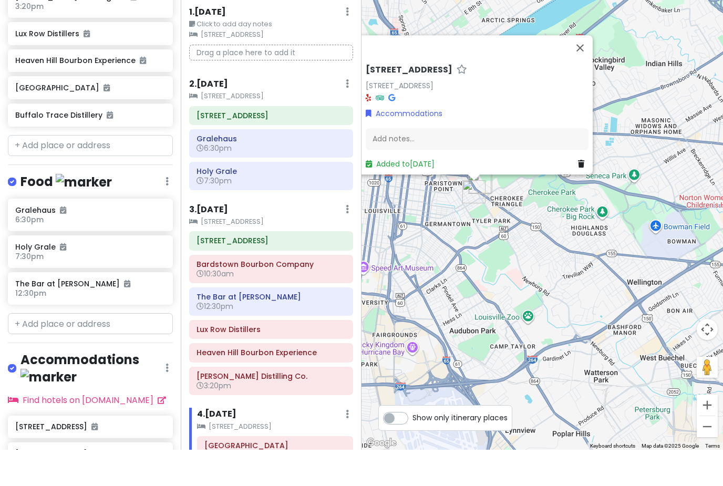
type input "1414 winter"
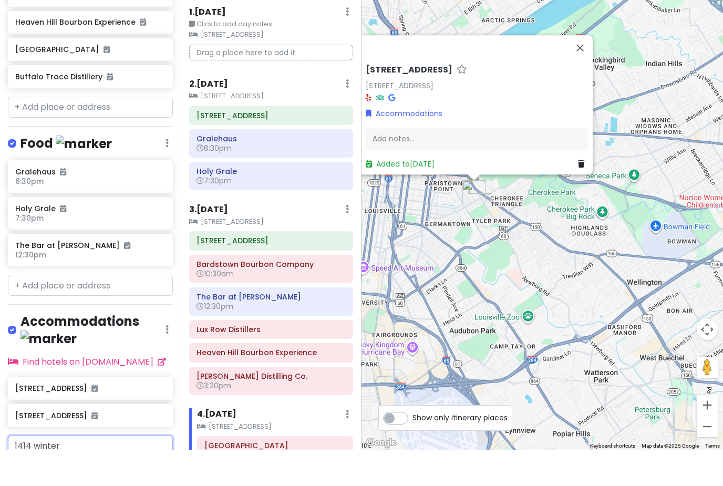
scroll to position [253, 0]
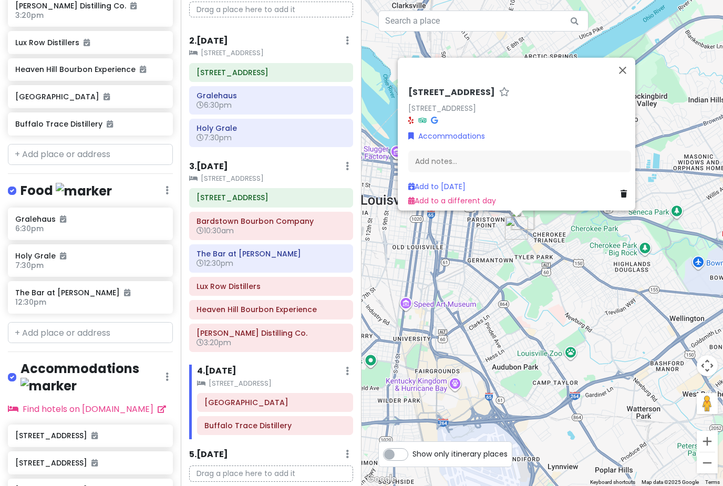
scroll to position [79, 0]
click at [448, 181] on link "Add to [DATE]" at bounding box center [437, 186] width 57 height 11
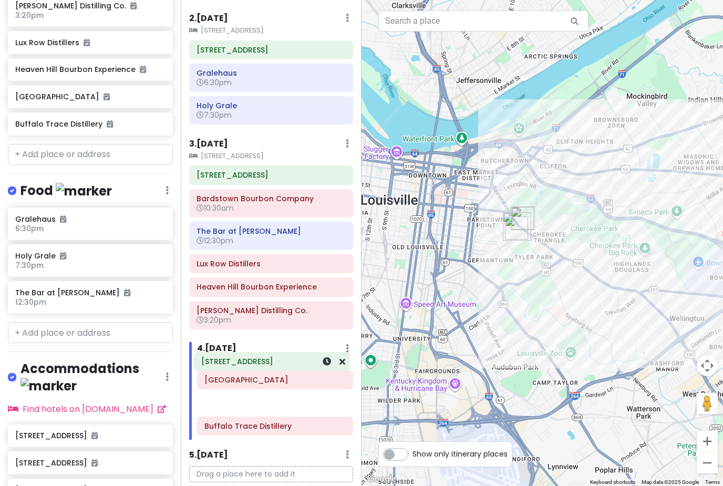
scroll to position [102, 0]
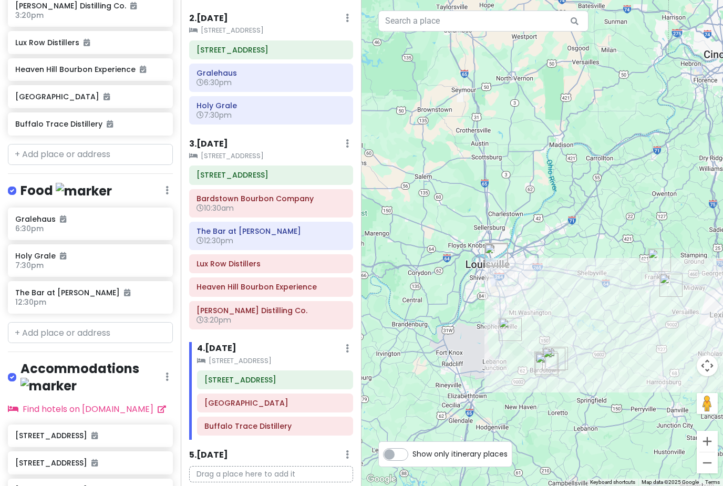
click at [233, 151] on small "[STREET_ADDRESS]" at bounding box center [271, 156] width 164 height 11
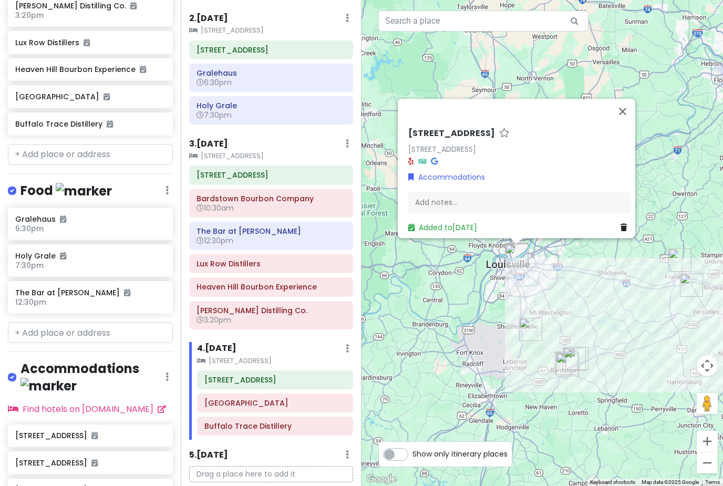
click at [213, 151] on small "[STREET_ADDRESS]" at bounding box center [271, 156] width 164 height 11
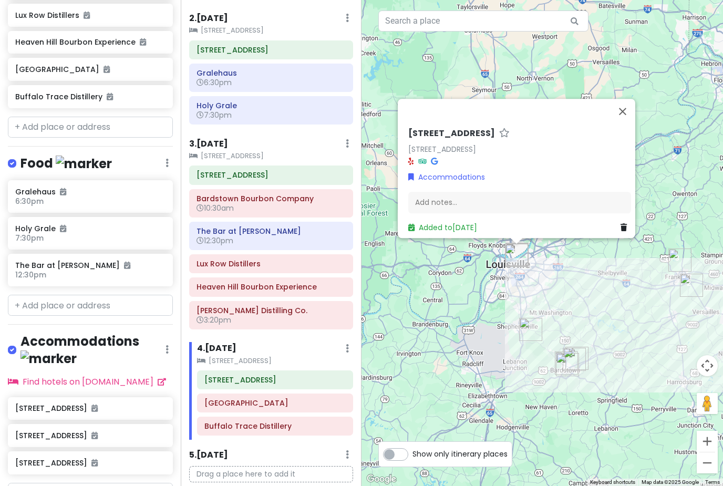
scroll to position [263, 0]
click at [40, 295] on input "text" at bounding box center [90, 305] width 165 height 21
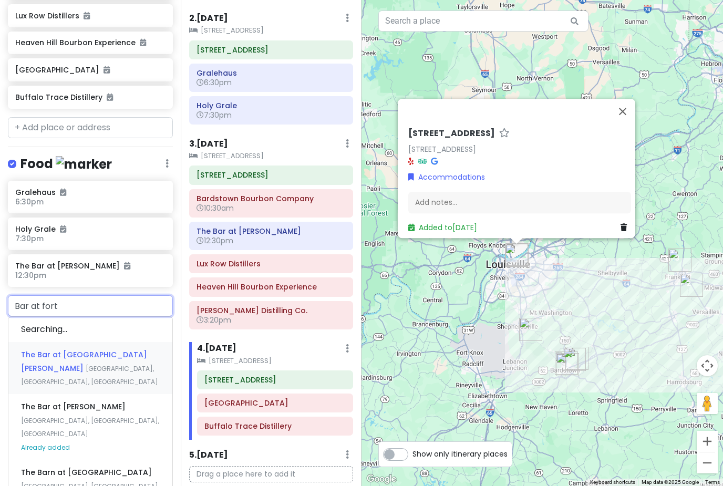
type input "Bar at fort"
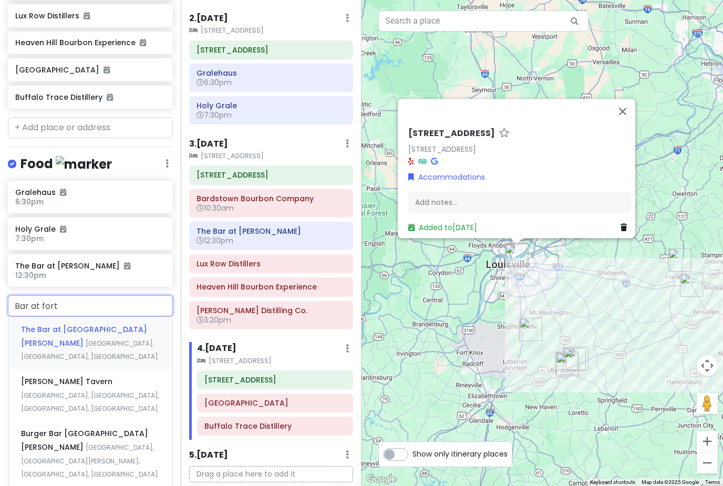
click at [48, 324] on span "The Bar at [GEOGRAPHIC_DATA][PERSON_NAME]" at bounding box center [84, 336] width 126 height 24
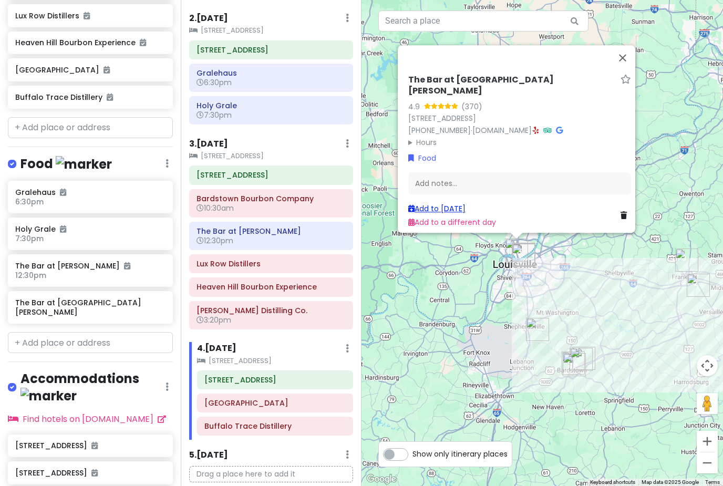
click at [441, 203] on link "Add to [DATE]" at bounding box center [437, 208] width 57 height 11
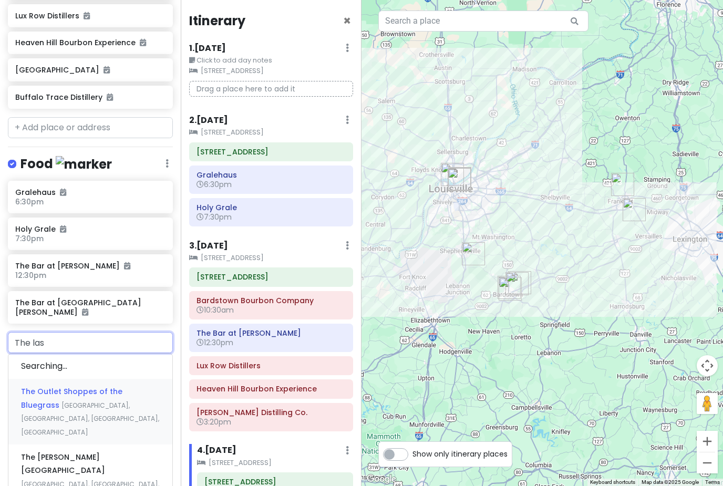
type input "The last"
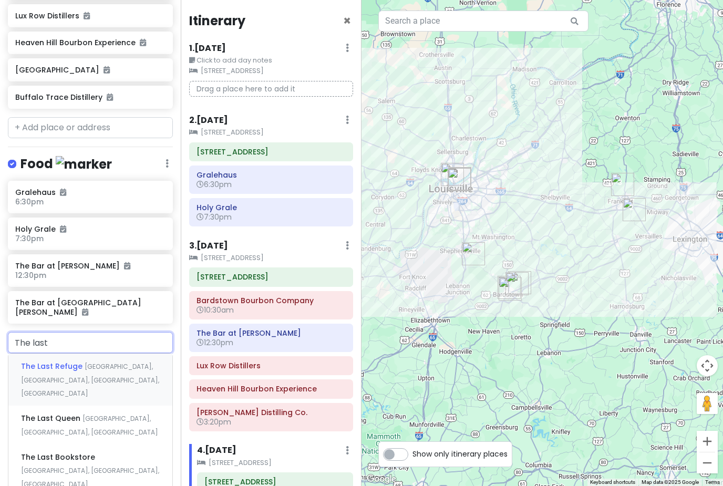
click at [40, 361] on span "The Last Refuge" at bounding box center [53, 366] width 64 height 11
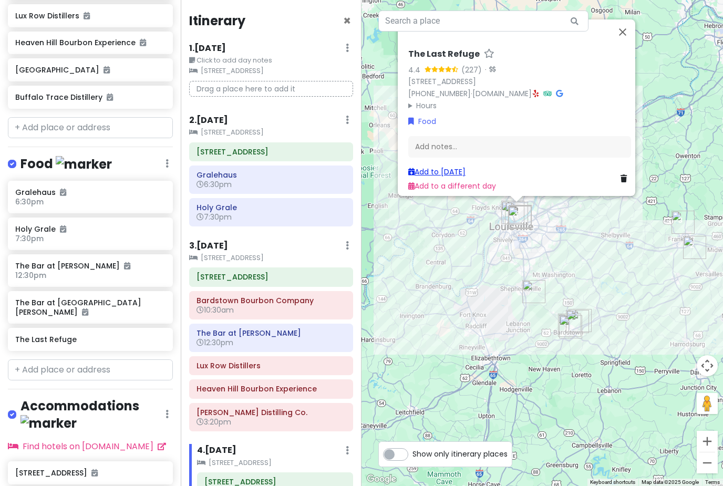
click at [442, 167] on link "Add to [DATE]" at bounding box center [437, 172] width 57 height 11
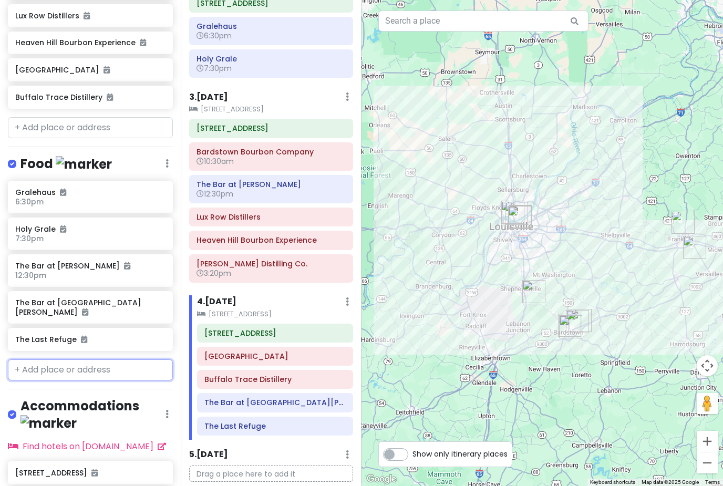
scroll to position [148, 0]
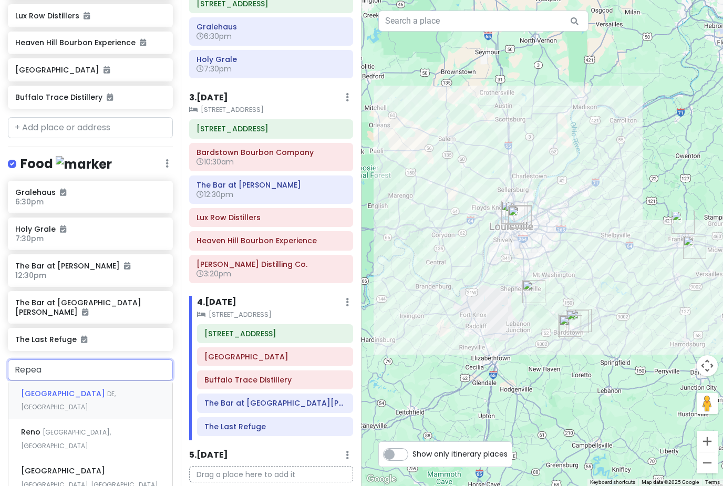
type input "Repeal"
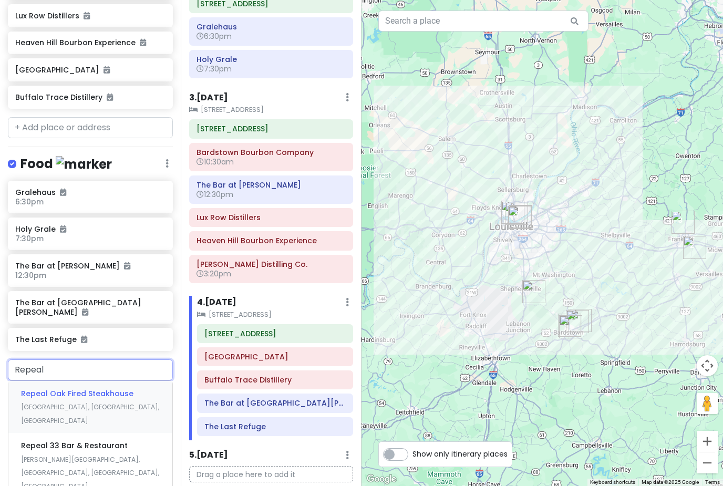
click at [32, 381] on div "Repeal Oak Fired Steakhouse [GEOGRAPHIC_DATA], [GEOGRAPHIC_DATA], [GEOGRAPHIC_D…" at bounding box center [90, 407] width 164 height 52
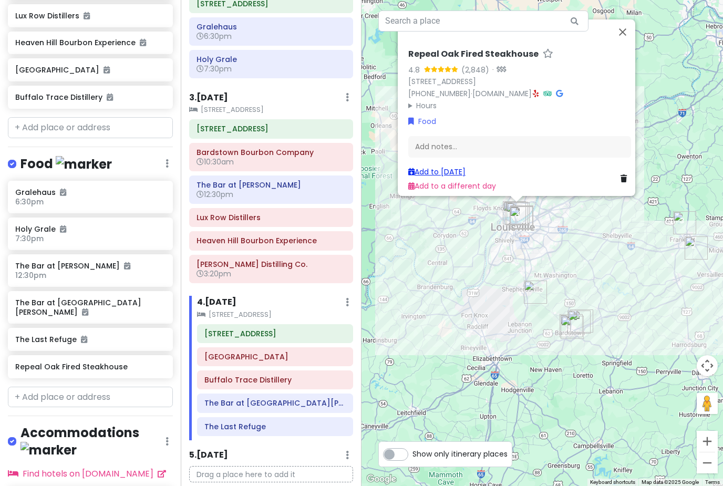
click at [426, 167] on link "Add to [DATE]" at bounding box center [437, 172] width 57 height 11
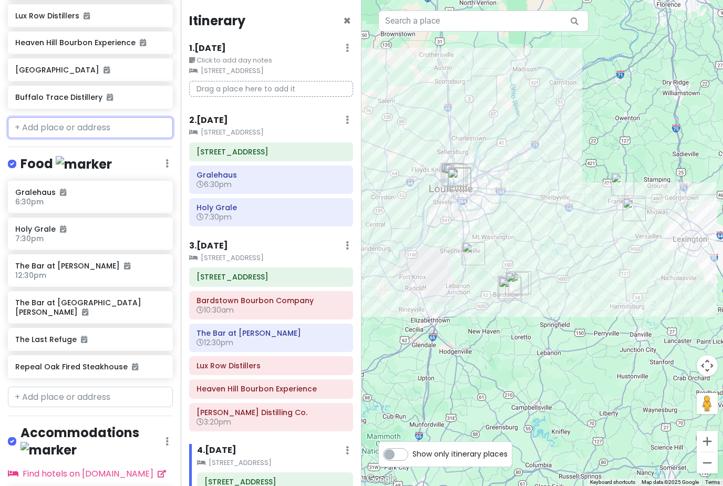
click at [63, 117] on input "text" at bounding box center [90, 127] width 165 height 21
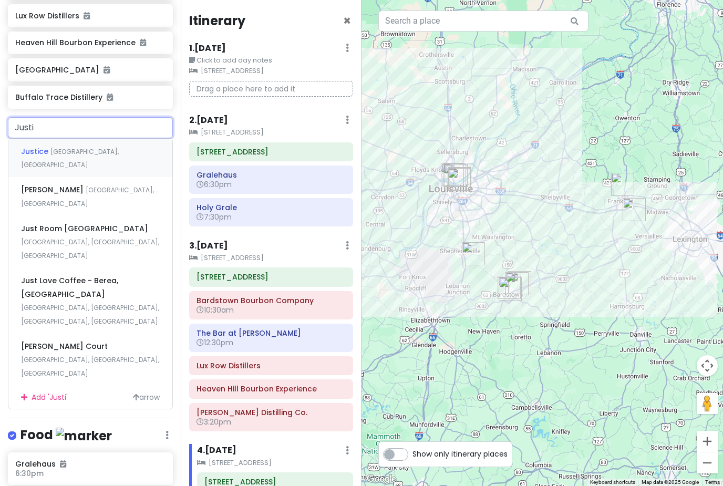
type input "[PERSON_NAME]"
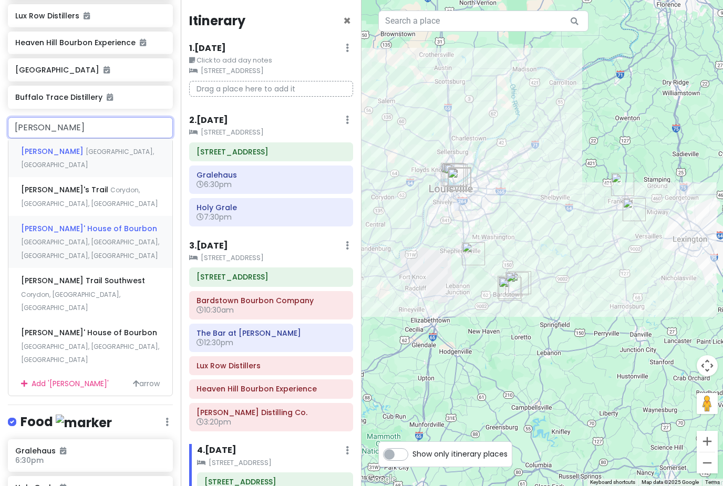
click at [66, 223] on span "[PERSON_NAME]' House of Bourbon" at bounding box center [89, 228] width 136 height 11
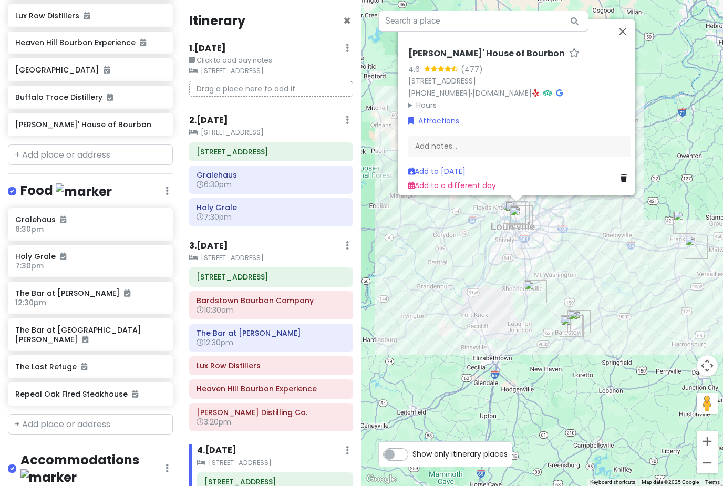
click at [432, 146] on div "[PERSON_NAME]' House of Bourbon 4.6 (477) [STREET_ADDRESS] [PHONE_NUMBER] · [DO…" at bounding box center [519, 119] width 231 height 151
click at [440, 166] on link "Add to [DATE]" at bounding box center [437, 171] width 57 height 11
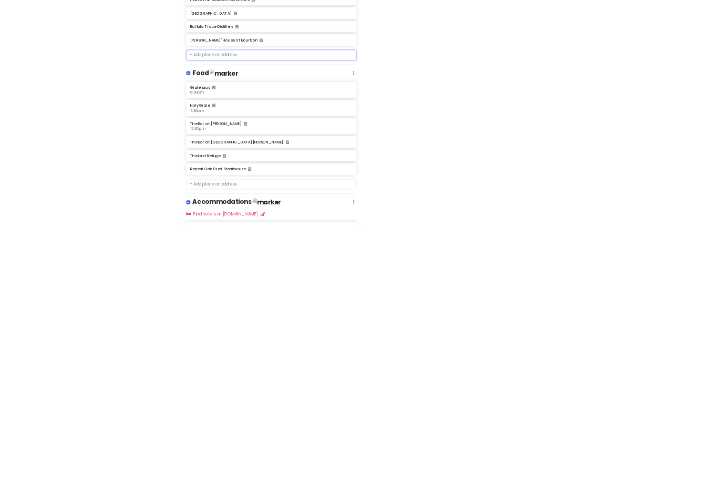
scroll to position [34, 0]
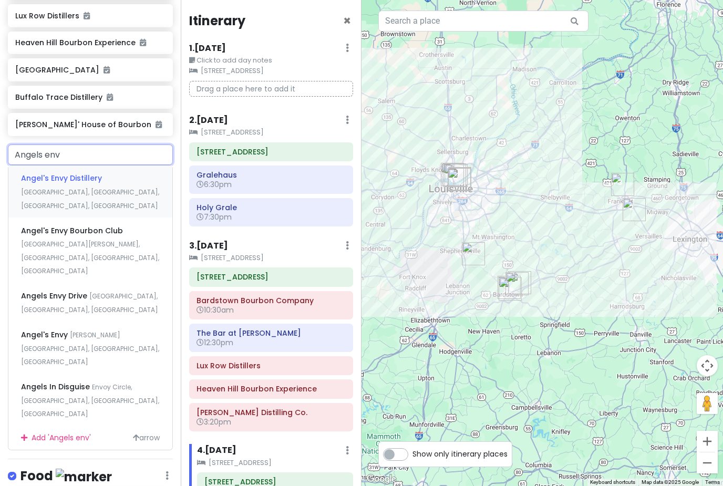
type input "Angels envy"
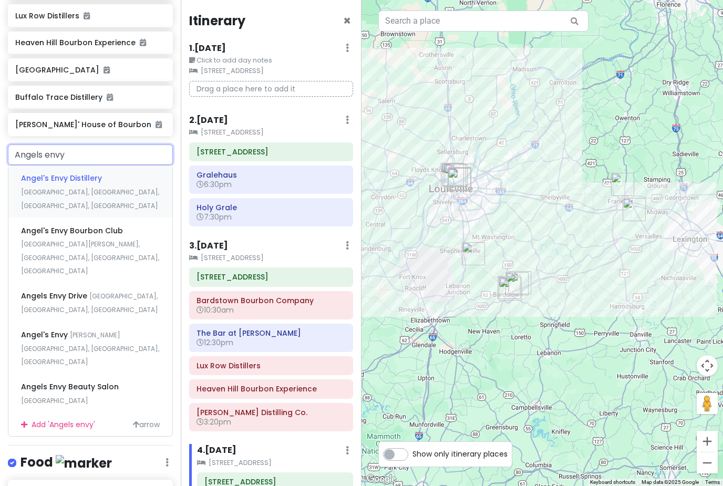
click at [35, 173] on span "Angel's Envy Distillery" at bounding box center [61, 178] width 81 height 11
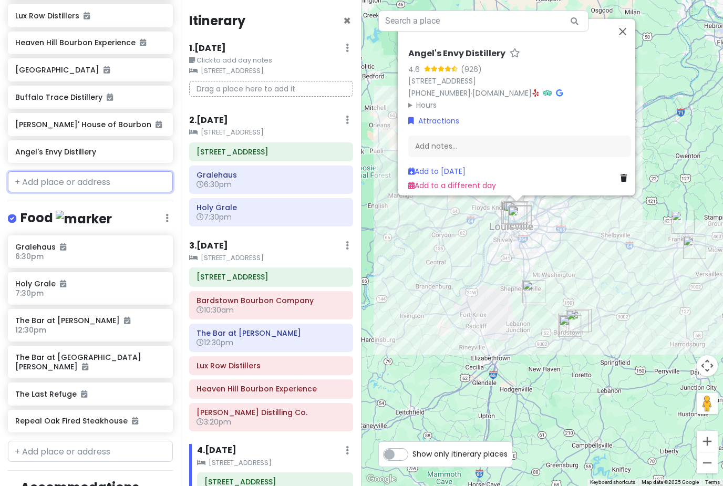
click at [43, 171] on input "text" at bounding box center [90, 181] width 165 height 21
click at [444, 166] on link "Add to [DATE]" at bounding box center [437, 171] width 57 height 11
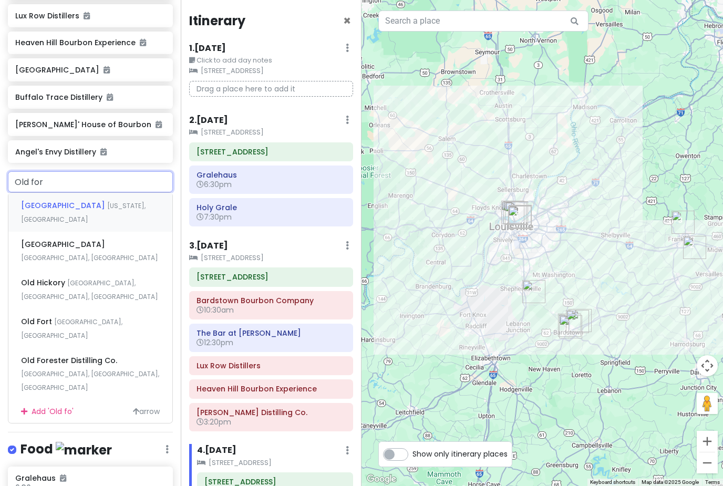
type input "Old fore"
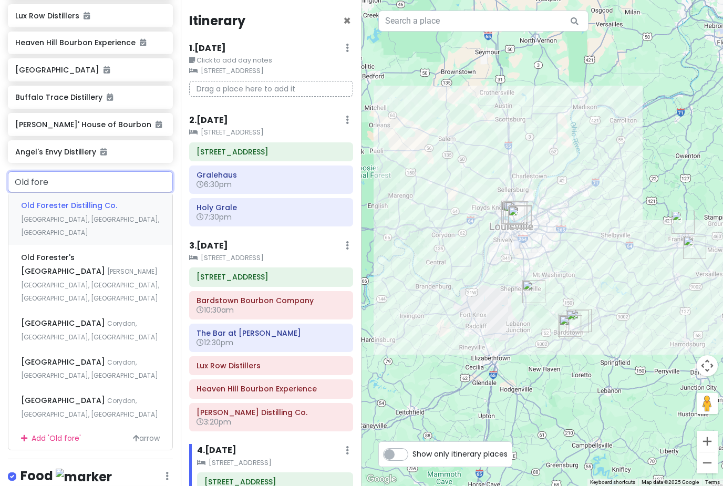
click at [47, 215] on span "[GEOGRAPHIC_DATA], [GEOGRAPHIC_DATA], [GEOGRAPHIC_DATA]" at bounding box center [90, 226] width 138 height 23
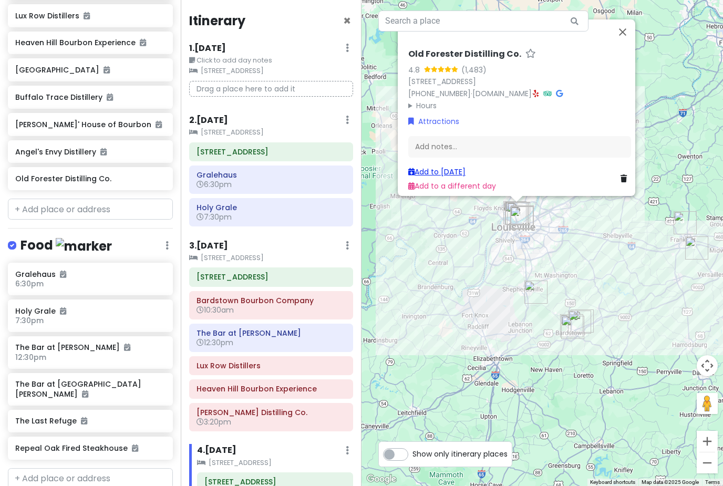
click at [446, 167] on link "Add to [DATE]" at bounding box center [437, 172] width 57 height 11
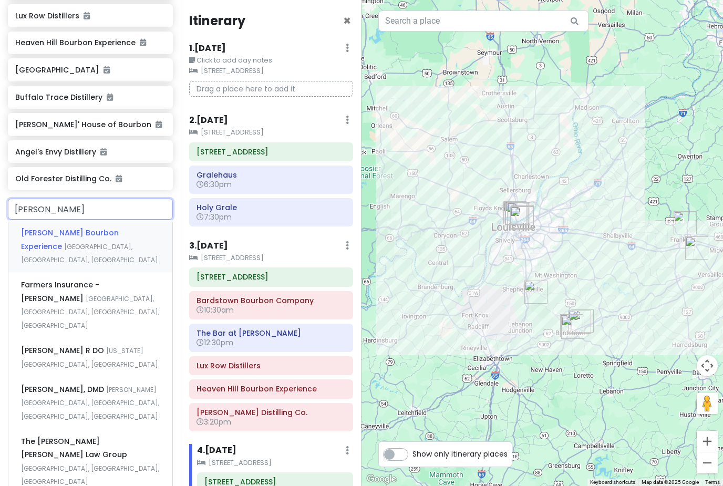
type input "[PERSON_NAME]"
click at [86, 199] on input "[PERSON_NAME]" at bounding box center [90, 209] width 165 height 21
click at [90, 199] on input "[PERSON_NAME]" at bounding box center [90, 209] width 165 height 21
click at [64, 220] on div "[PERSON_NAME] Bourbon Experience [GEOGRAPHIC_DATA], [GEOGRAPHIC_DATA], [GEOGRAP…" at bounding box center [90, 246] width 164 height 52
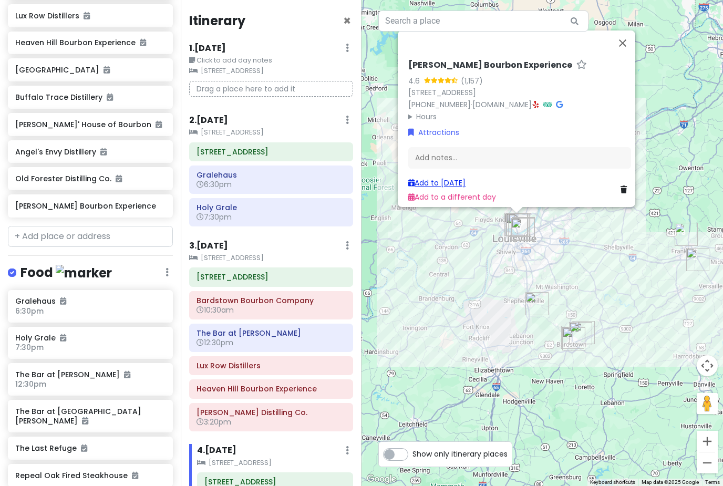
click at [435, 178] on link "Add to [DATE]" at bounding box center [437, 183] width 57 height 11
